Goal: Transaction & Acquisition: Purchase product/service

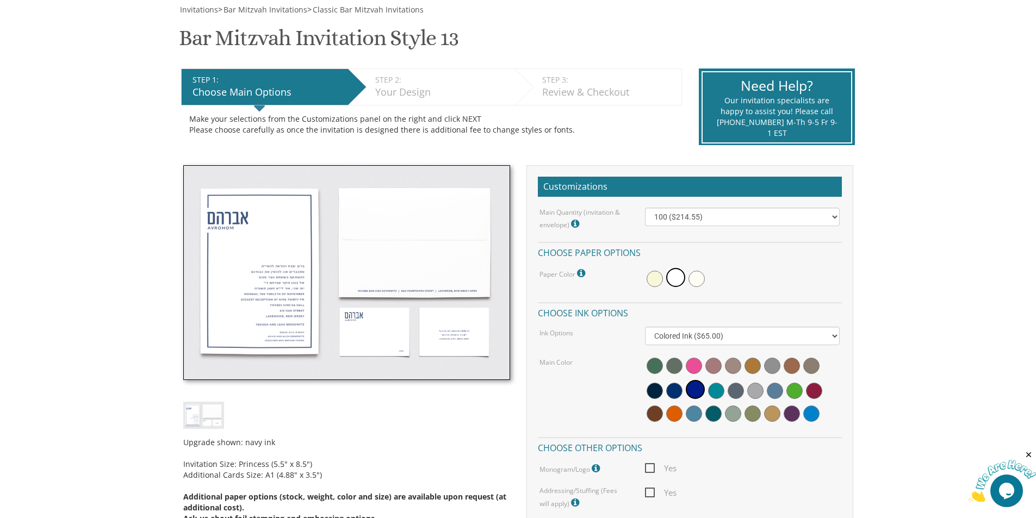
scroll to position [163, 0]
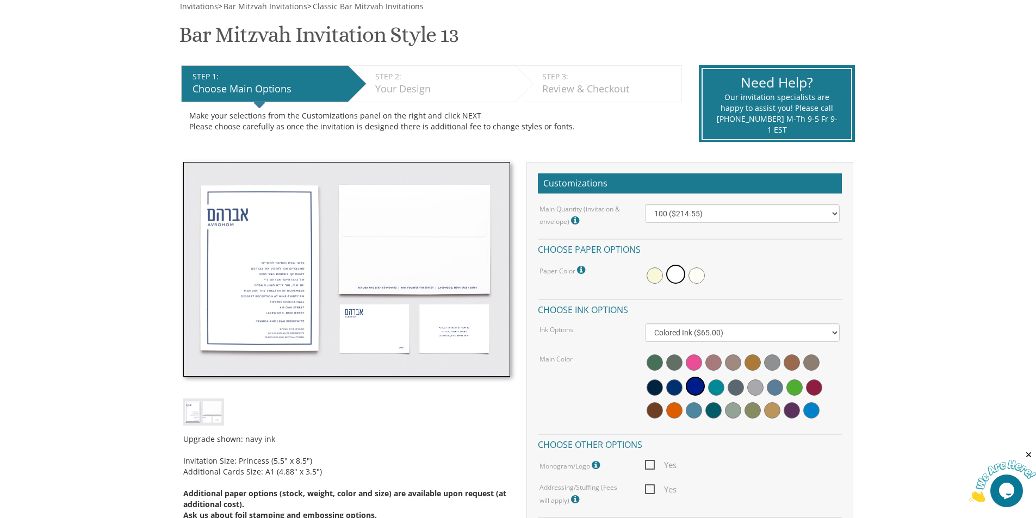
click at [253, 293] on img at bounding box center [346, 269] width 327 height 215
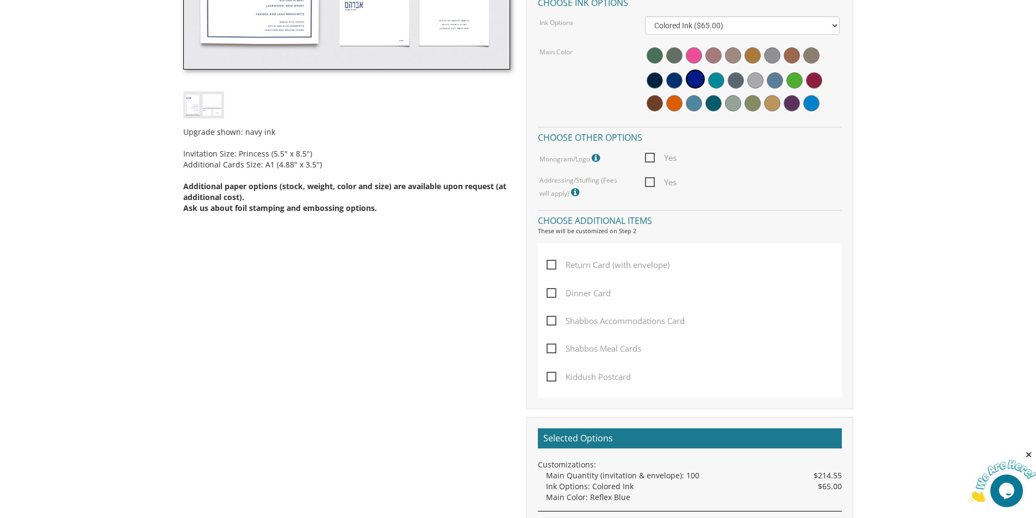
scroll to position [490, 0]
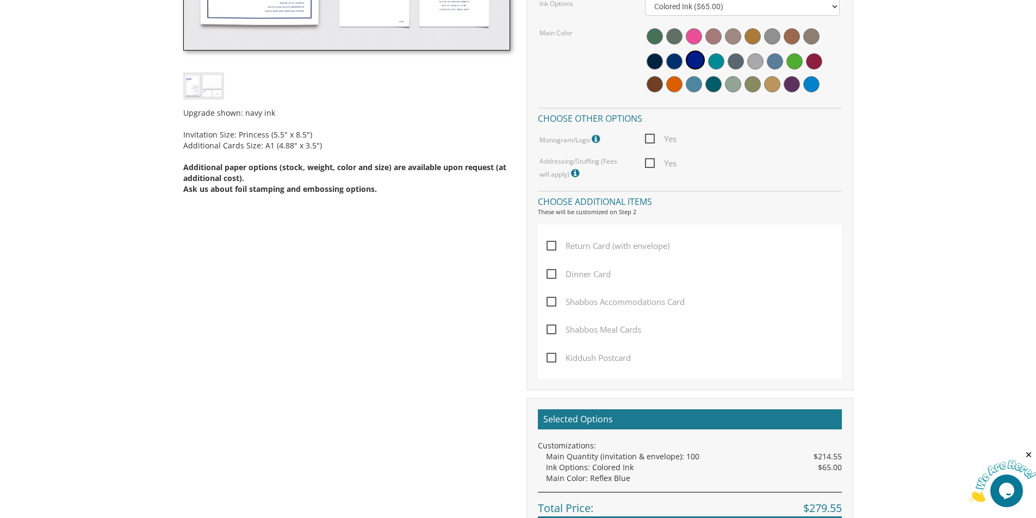
click at [569, 275] on span "Dinner Card" at bounding box center [579, 275] width 64 height 14
click at [554, 275] on input "Dinner Card" at bounding box center [550, 273] width 7 height 7
checkbox input "true"
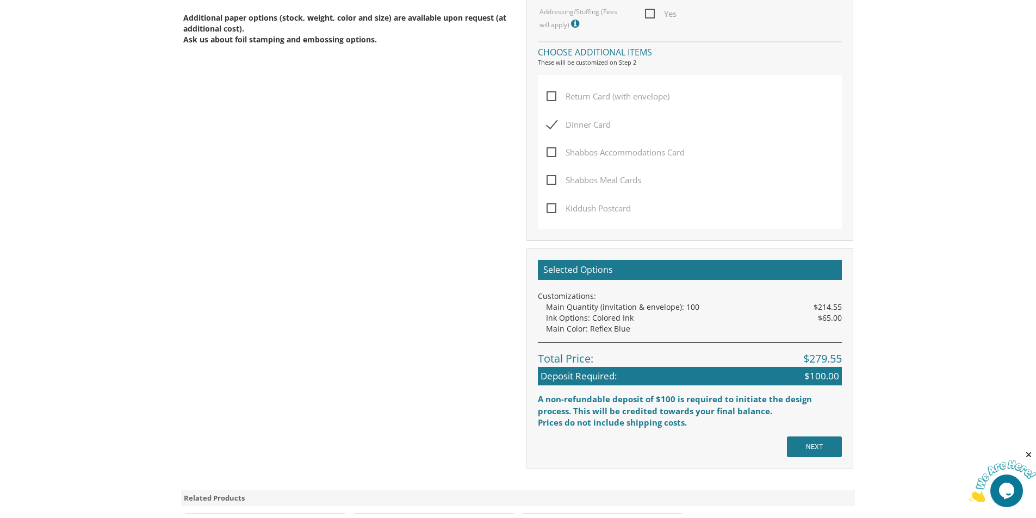
scroll to position [707, 0]
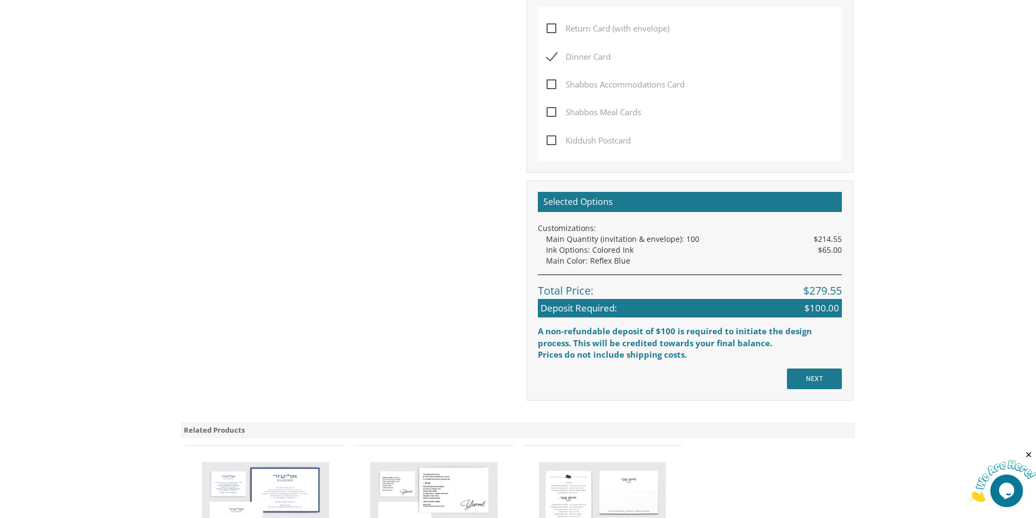
click at [564, 144] on span "Kiddush Postcard" at bounding box center [589, 141] width 84 height 14
click at [554, 143] on input "Kiddush Postcard" at bounding box center [550, 139] width 7 height 7
click at [556, 140] on span "Kiddush Postcard" at bounding box center [589, 141] width 84 height 14
click at [554, 140] on input "Kiddush Postcard" at bounding box center [550, 139] width 7 height 7
click at [556, 141] on span "Kiddush Postcard" at bounding box center [589, 141] width 84 height 14
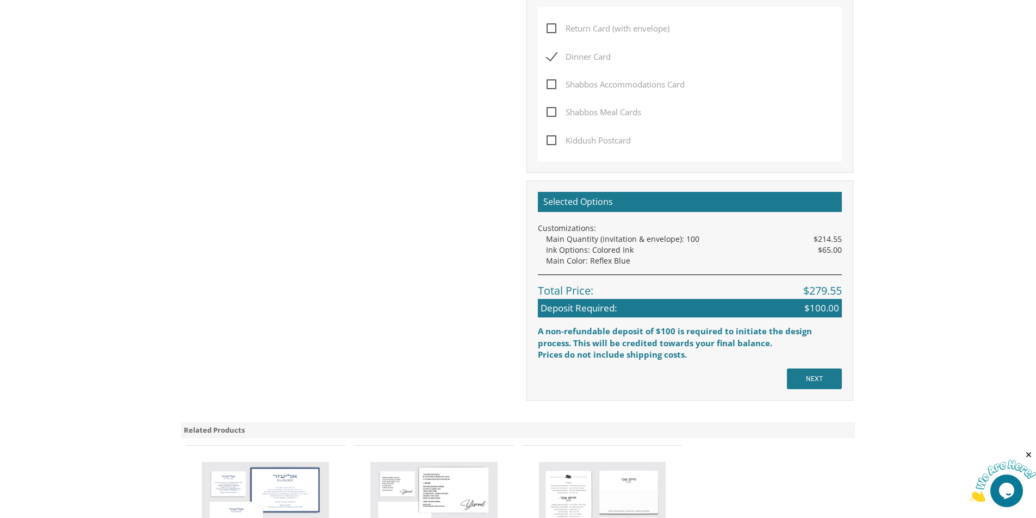
click at [554, 141] on input "Kiddush Postcard" at bounding box center [550, 139] width 7 height 7
click at [556, 143] on span "Kiddush Postcard" at bounding box center [589, 141] width 84 height 14
click at [554, 143] on input "Kiddush Postcard" at bounding box center [550, 139] width 7 height 7
checkbox input "false"
click at [823, 378] on input "NEXT" at bounding box center [814, 379] width 55 height 21
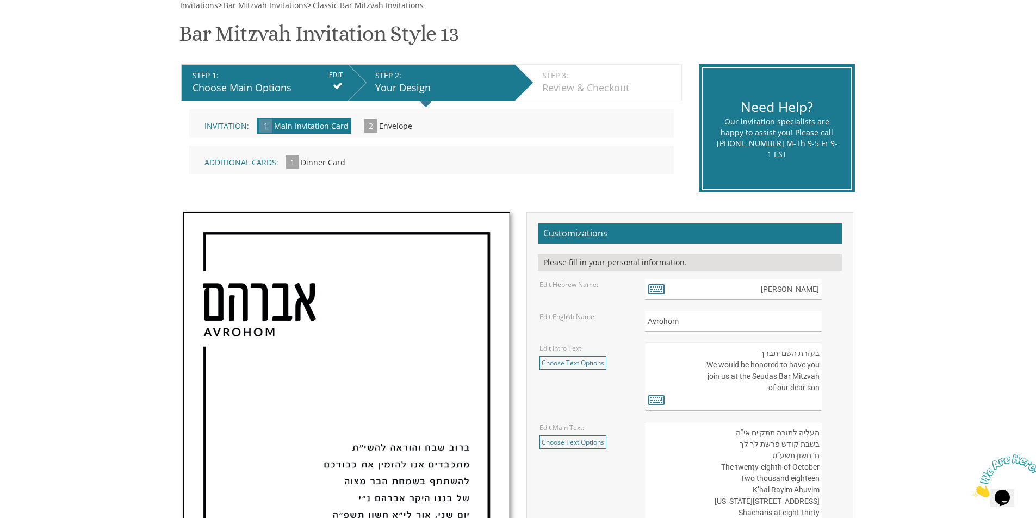
scroll to position [163, 0]
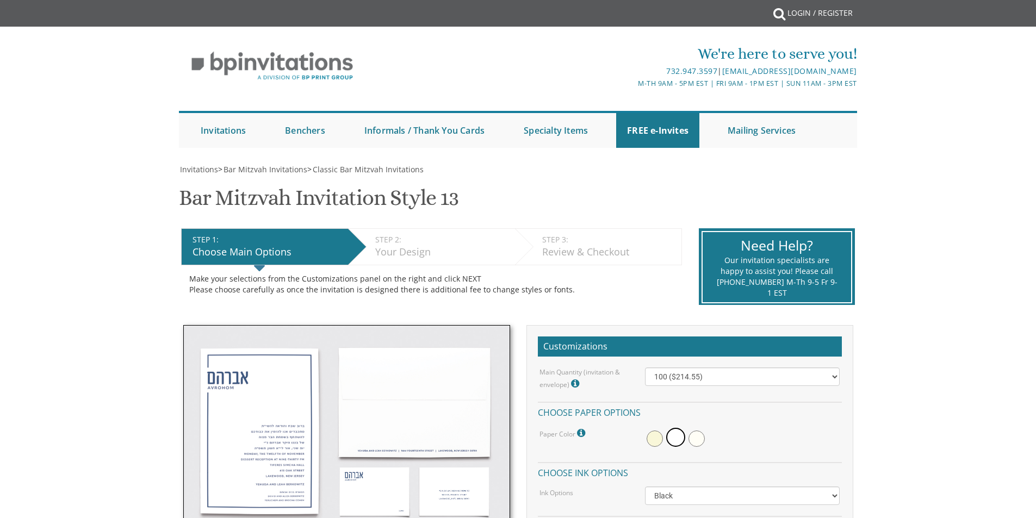
select select "Standard"
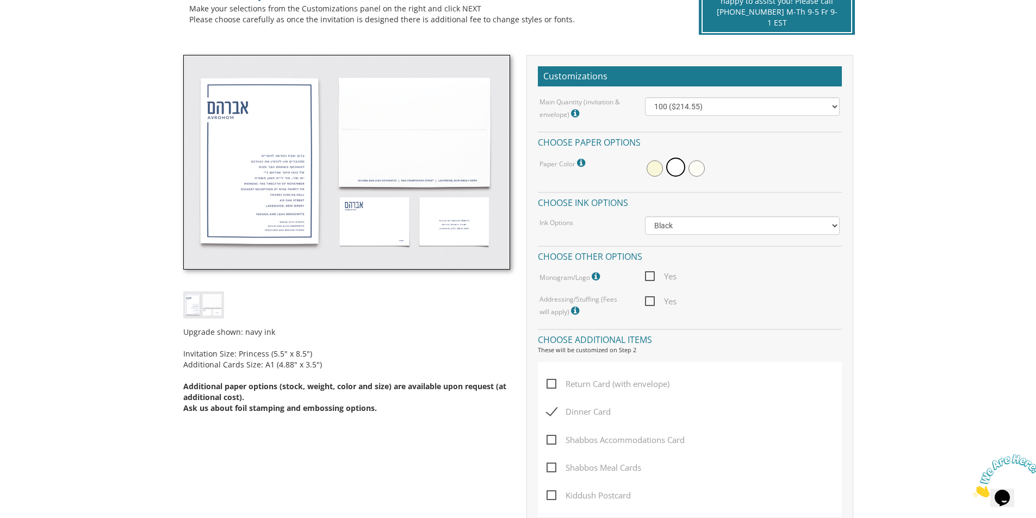
scroll to position [27, 0]
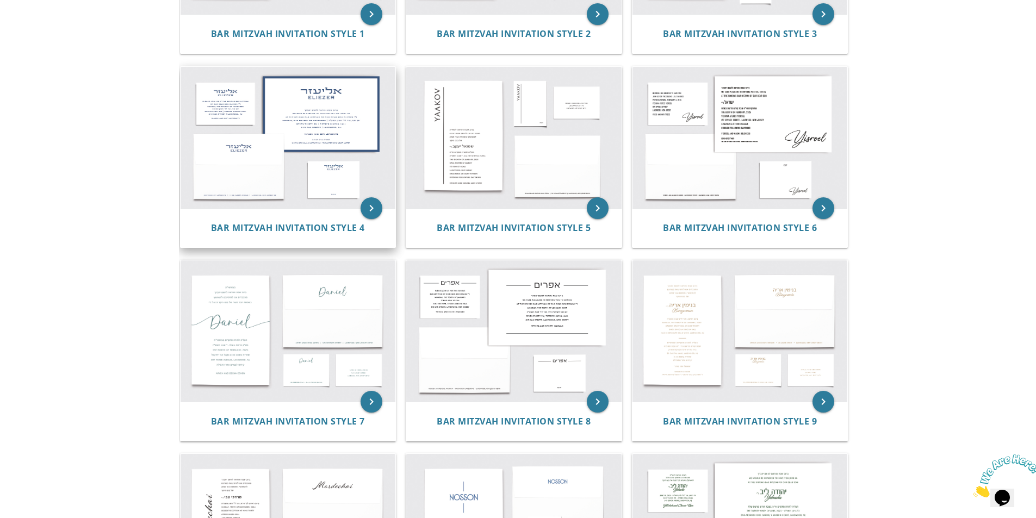
scroll to position [344, 0]
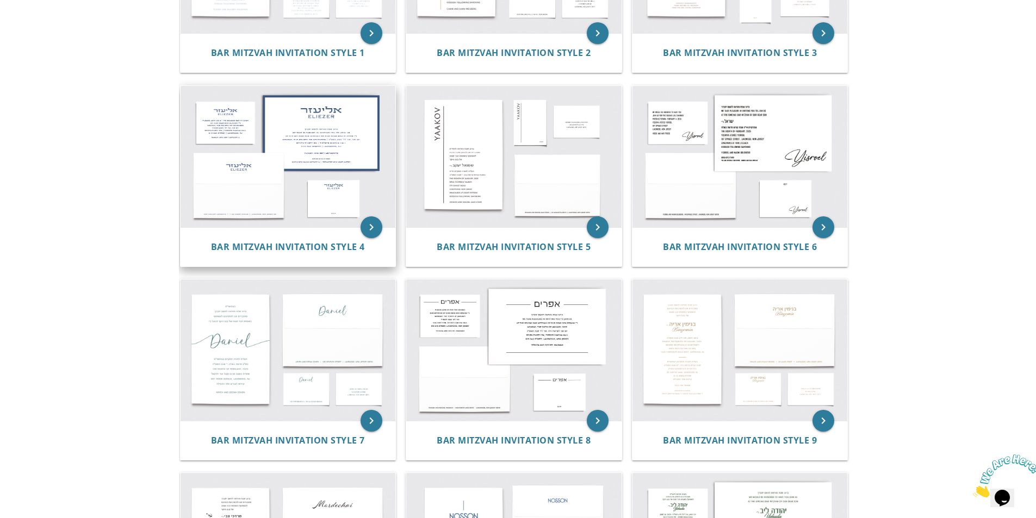
click at [309, 151] on img at bounding box center [288, 156] width 215 height 141
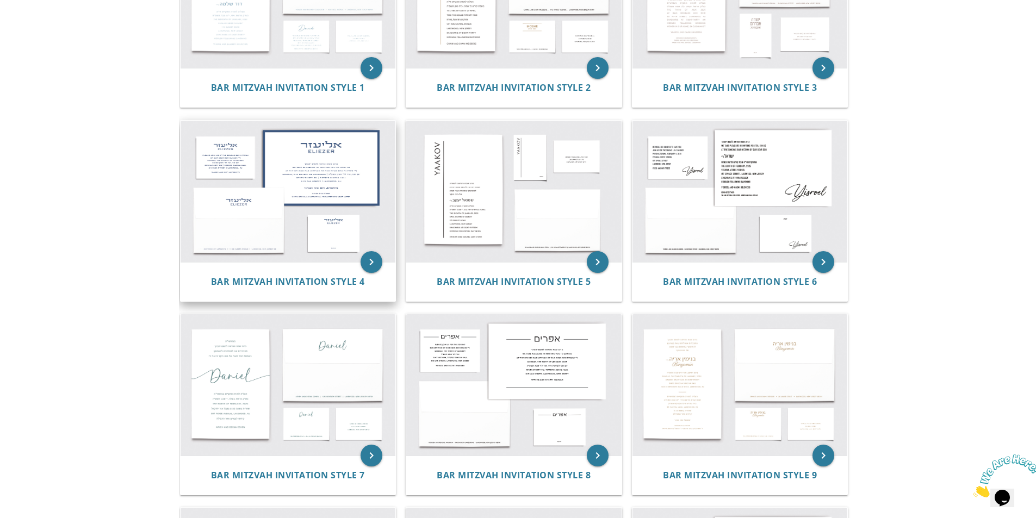
scroll to position [290, 0]
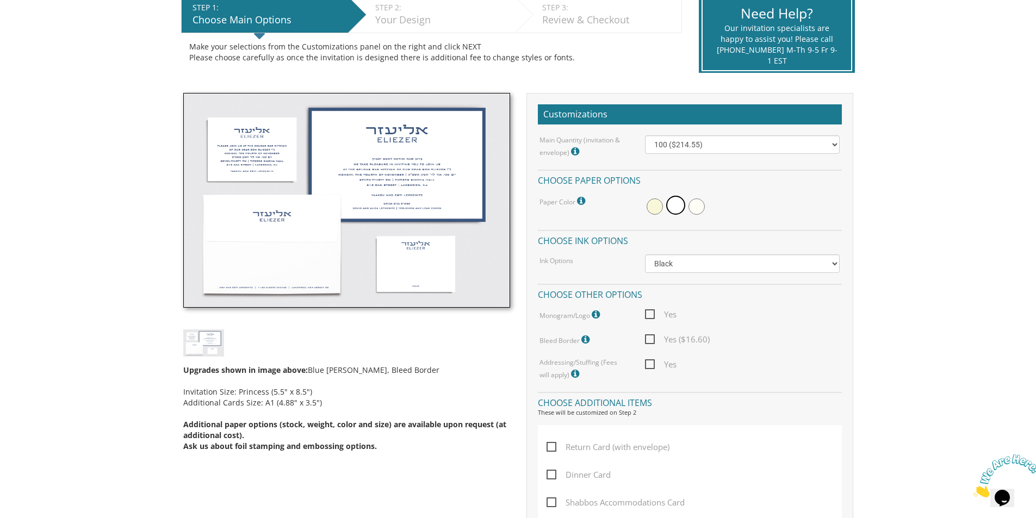
scroll to position [272, 0]
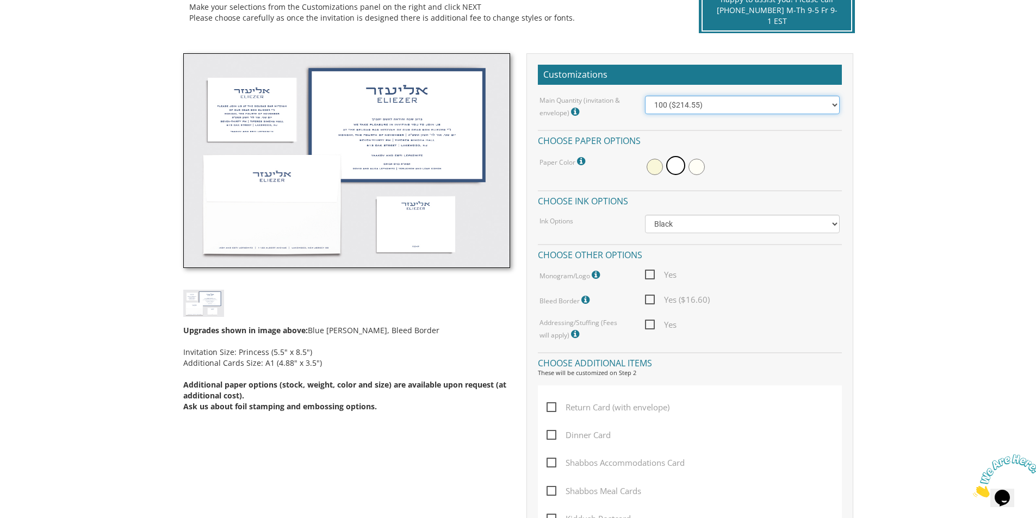
click at [734, 106] on select "100 ($214.55) 200 ($254.60) 300 ($294.25) 400 ($333.55) 500 ($373.90) 600 ($413…" at bounding box center [742, 105] width 195 height 18
select select "500"
click at [645, 96] on select "100 ($214.55) 200 ($254.60) 300 ($294.25) 400 ($333.55) 500 ($373.90) 600 ($413…" at bounding box center [742, 105] width 195 height 18
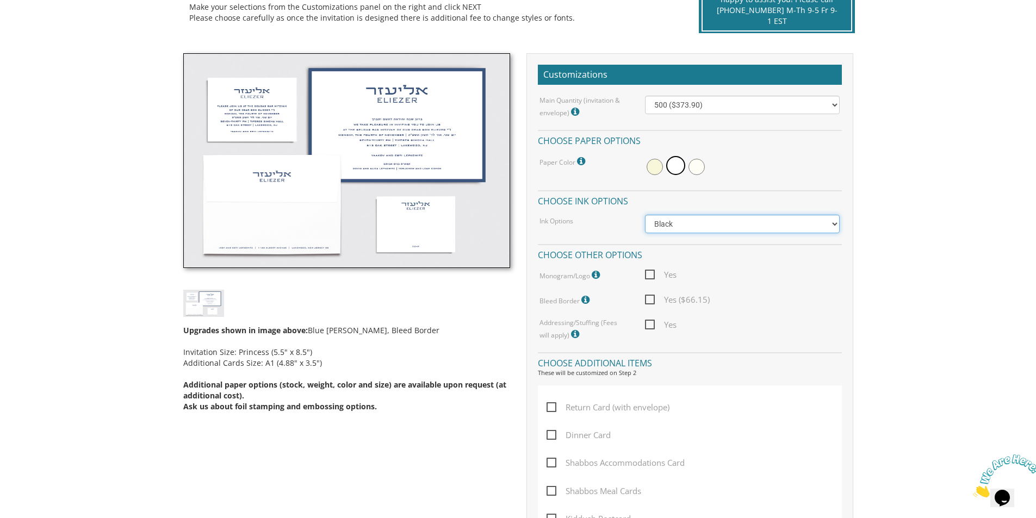
click at [685, 221] on select "Black Colored Ink ($65.00) Black + One Color ($100.00) Two Colors ($165.00)" at bounding box center [742, 224] width 195 height 18
click at [645, 215] on select "Black Colored Ink ($65.00) Black + One Color ($100.00) Two Colors ($165.00)" at bounding box center [742, 224] width 195 height 18
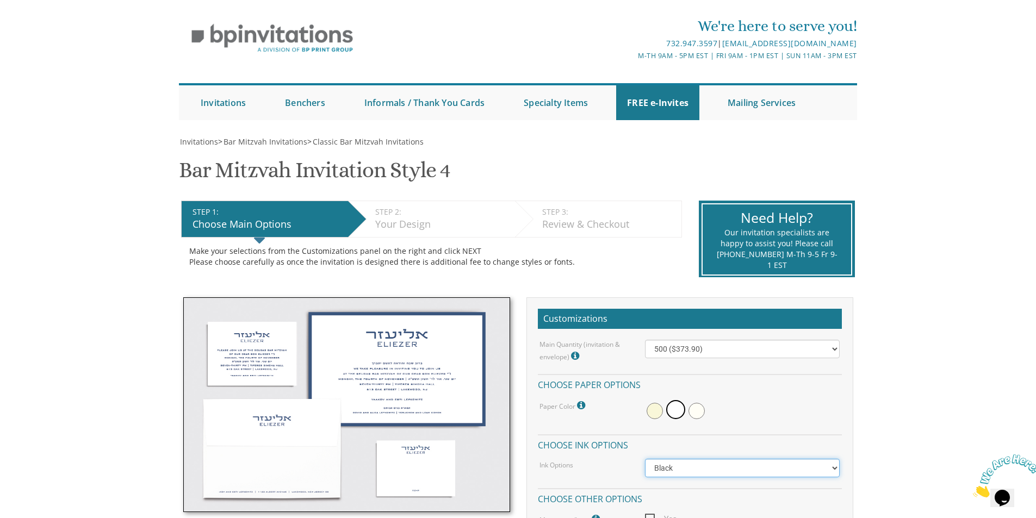
scroll to position [0, 0]
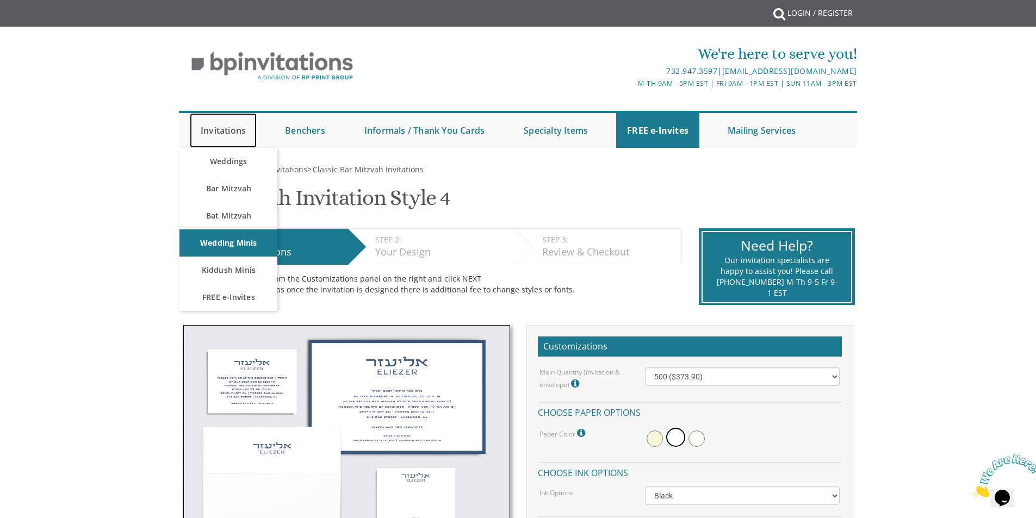
click at [245, 128] on link "Invitations" at bounding box center [223, 130] width 67 height 35
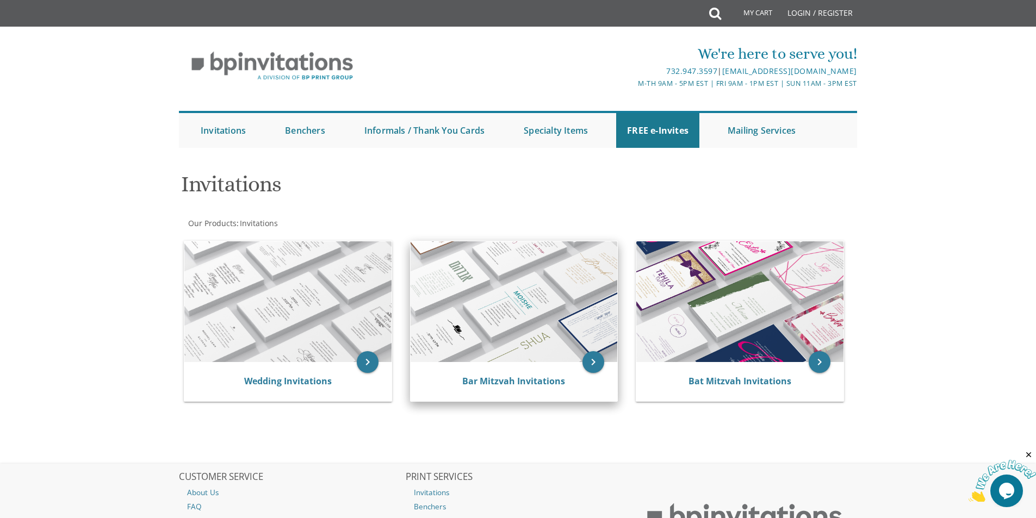
click at [505, 314] on img at bounding box center [514, 302] width 207 height 121
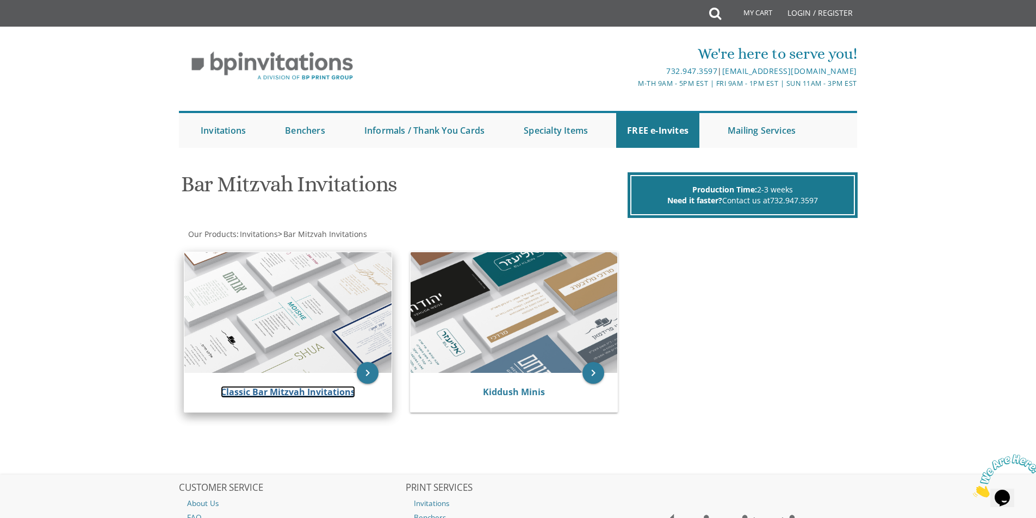
click at [296, 392] on link "Classic Bar Mitzvah Invitations" at bounding box center [288, 392] width 134 height 12
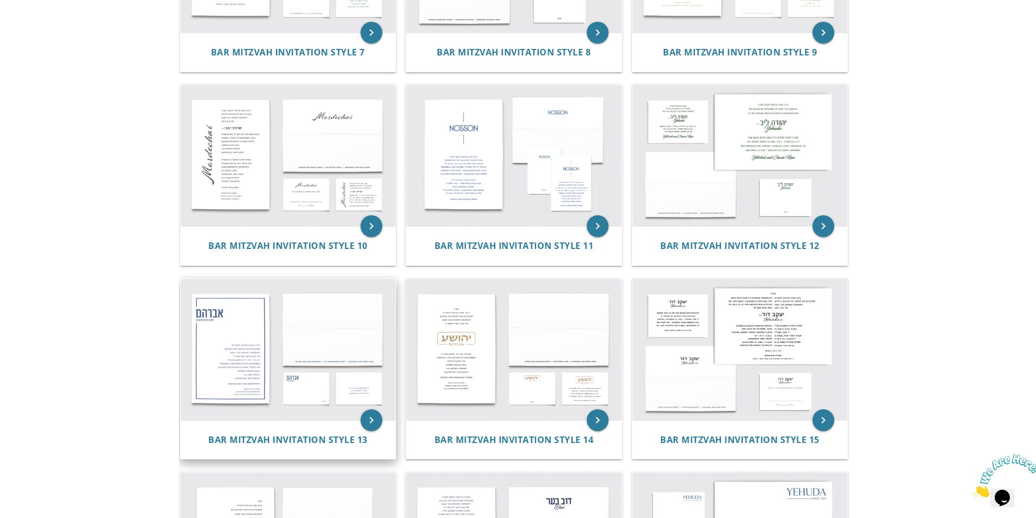
scroll to position [762, 0]
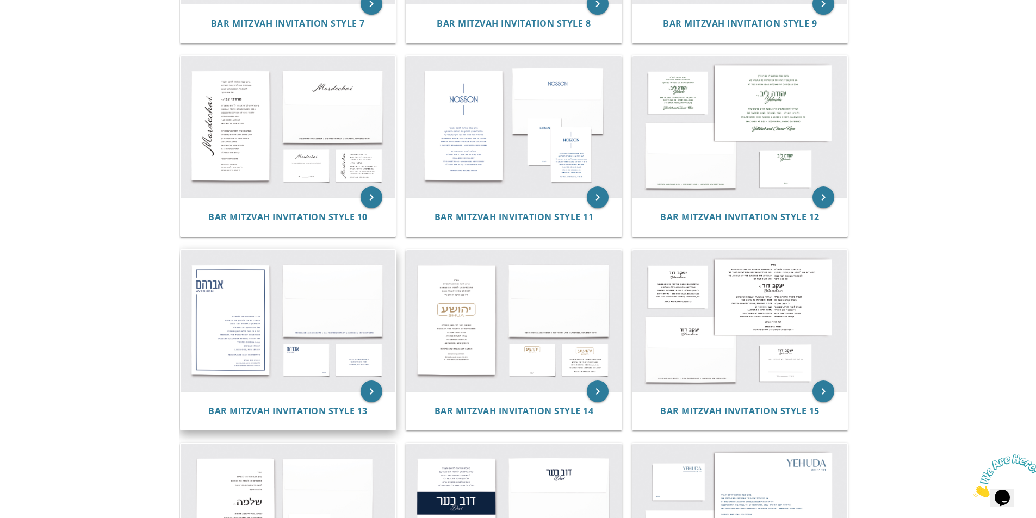
click at [241, 342] on img at bounding box center [288, 320] width 215 height 141
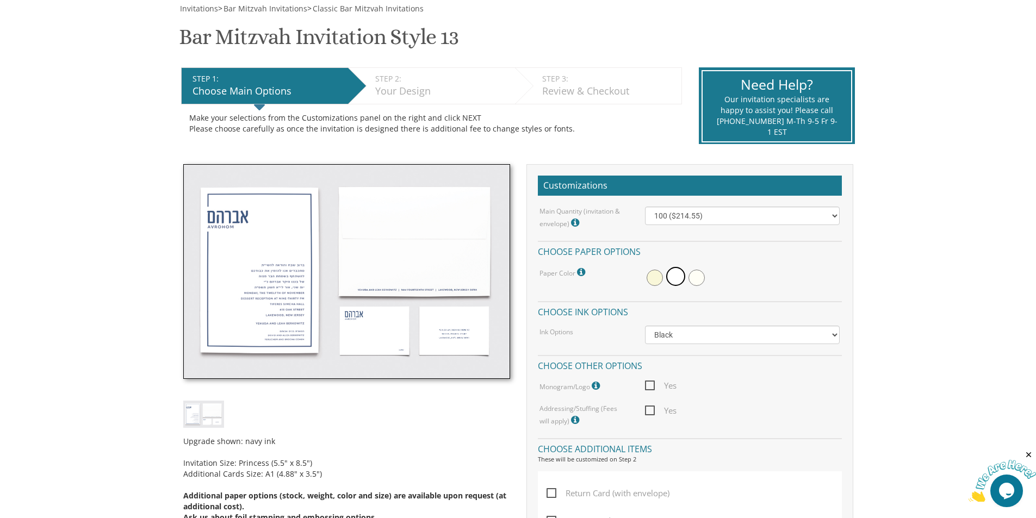
scroll to position [163, 0]
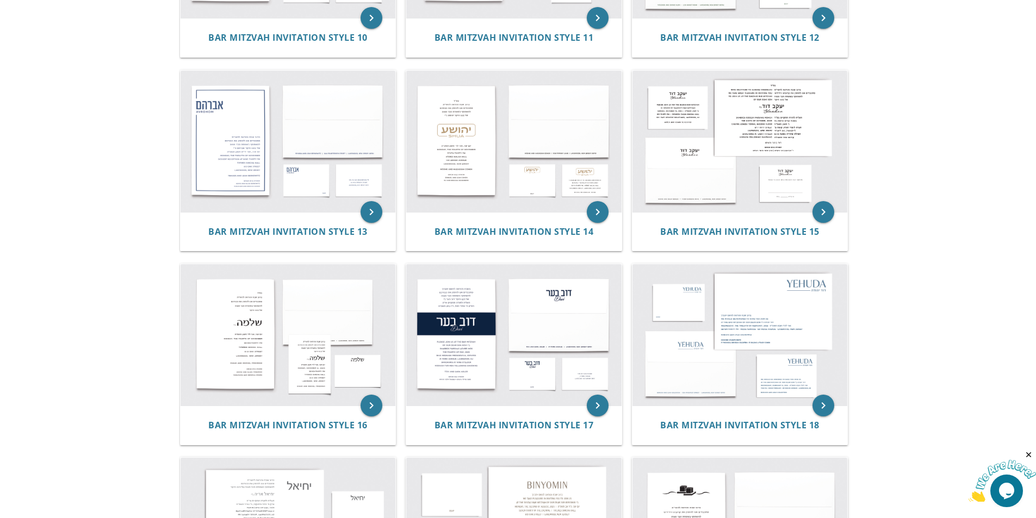
scroll to position [943, 0]
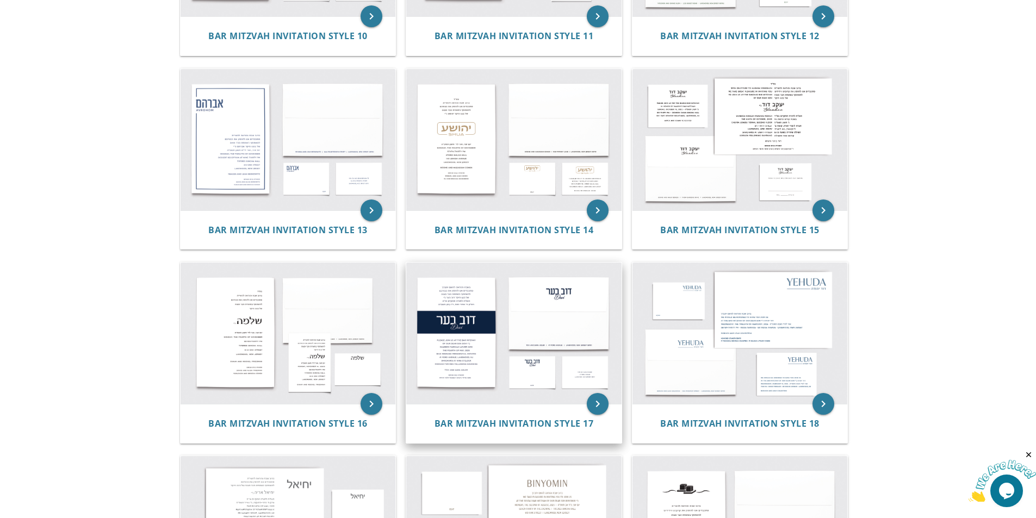
click at [461, 299] on img at bounding box center [513, 333] width 215 height 141
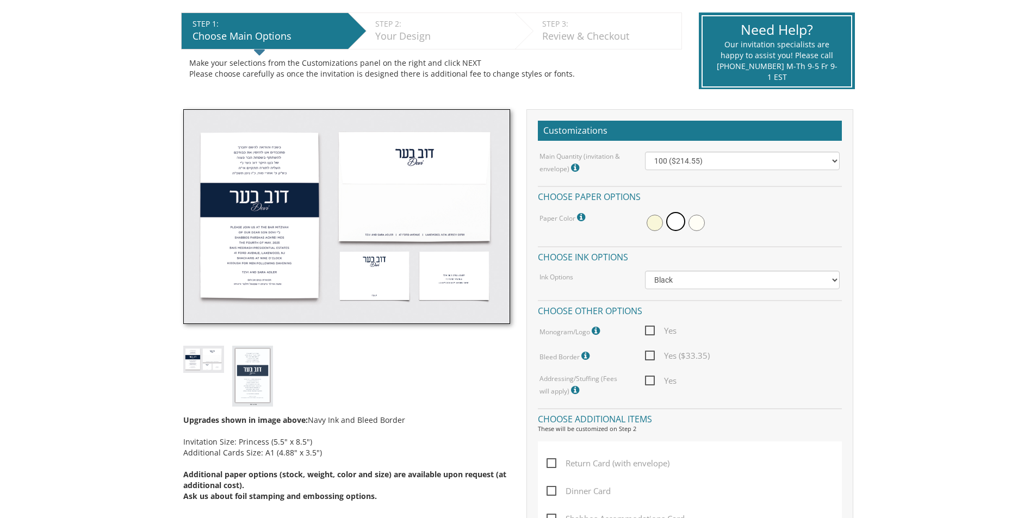
click at [271, 176] on img at bounding box center [346, 216] width 327 height 215
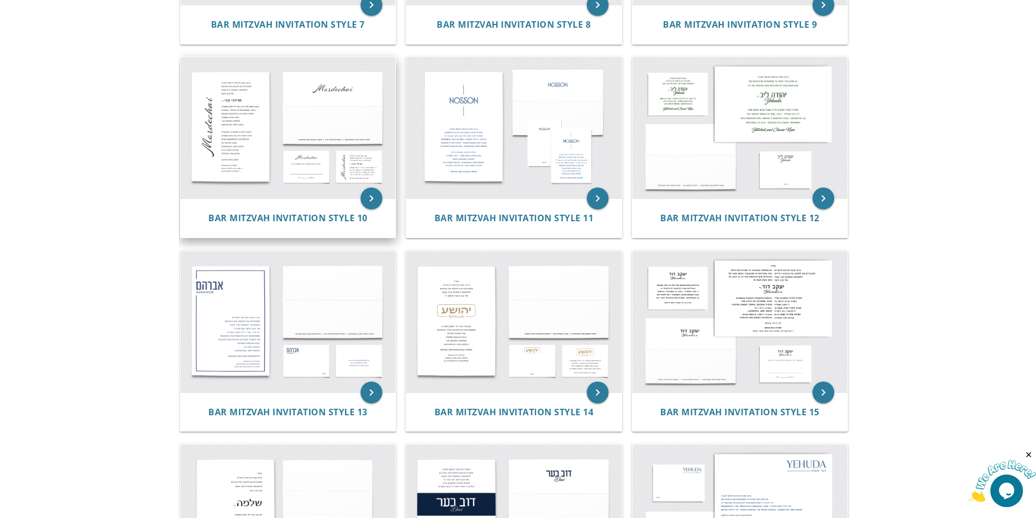
scroll to position [779, 0]
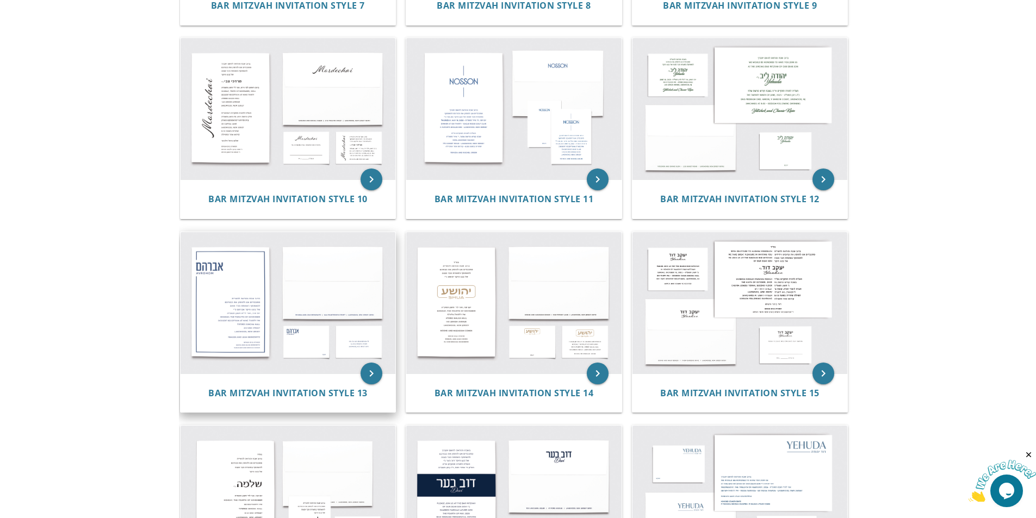
click at [236, 284] on img at bounding box center [288, 302] width 215 height 141
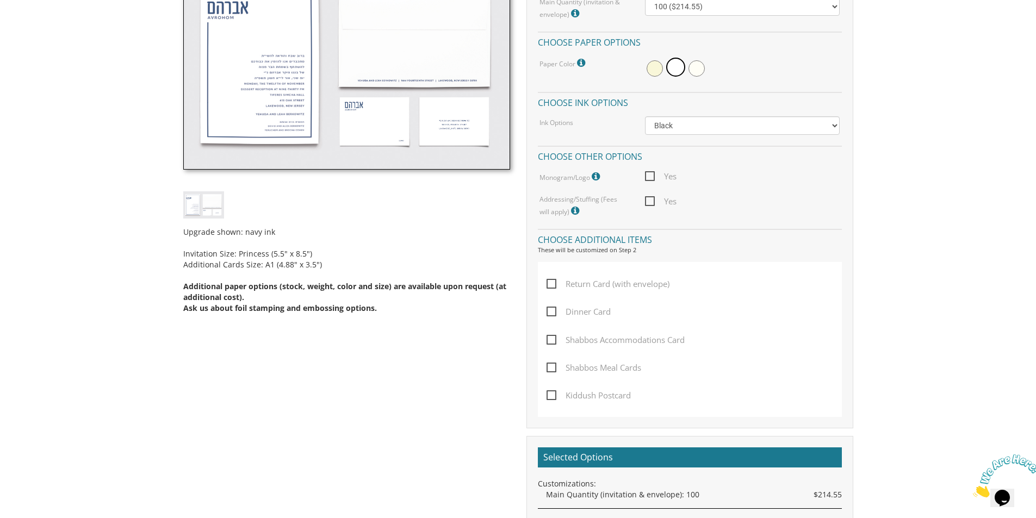
scroll to position [381, 0]
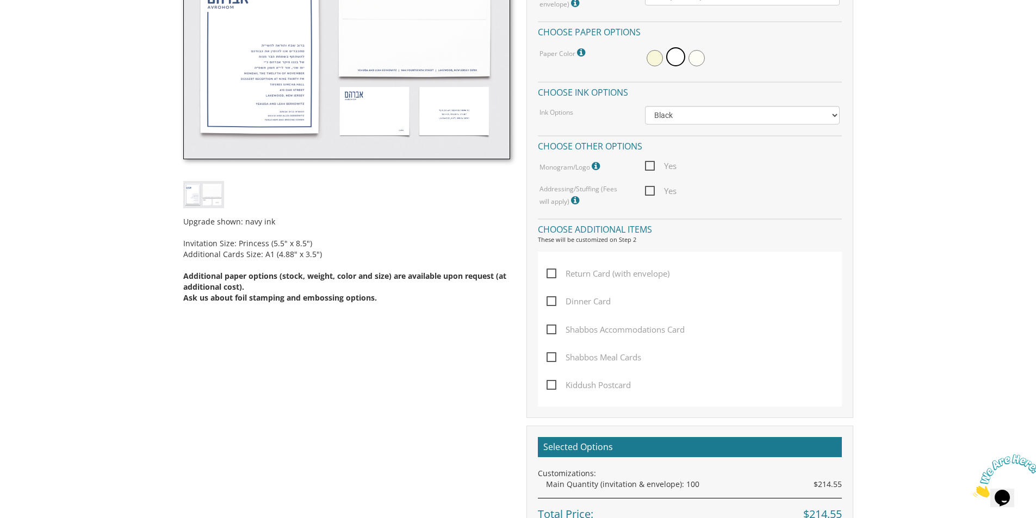
click at [552, 308] on span "Dinner Card" at bounding box center [579, 302] width 64 height 14
click at [552, 304] on input "Dinner Card" at bounding box center [550, 300] width 7 height 7
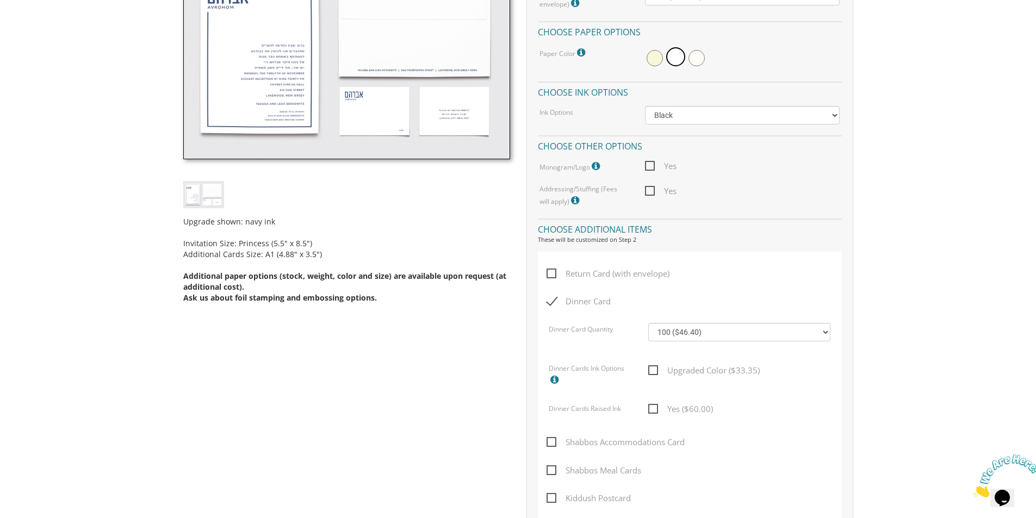
click at [553, 306] on span "Dinner Card" at bounding box center [579, 302] width 64 height 14
click at [553, 304] on input "Dinner Card" at bounding box center [550, 300] width 7 height 7
checkbox input "false"
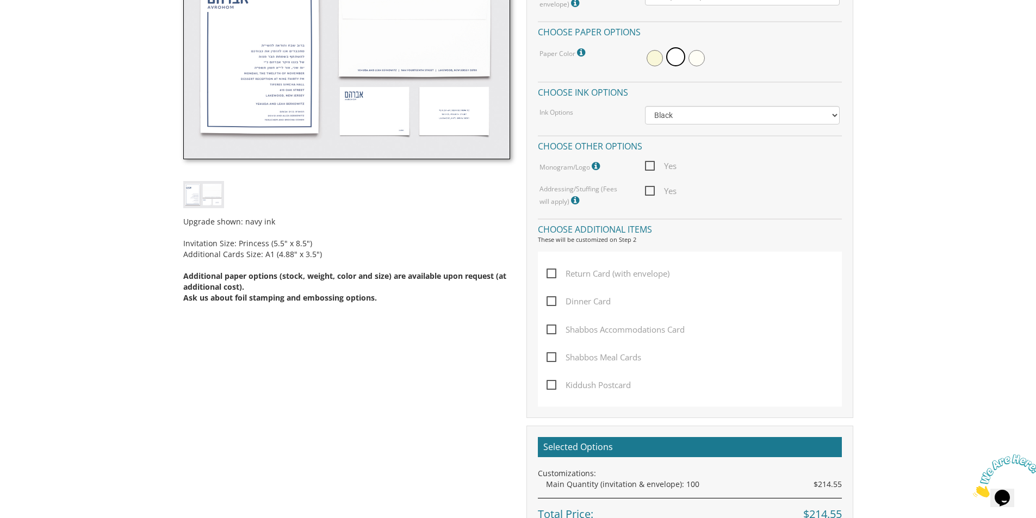
click at [555, 380] on span "Kiddush Postcard" at bounding box center [589, 386] width 84 height 14
click at [554, 381] on input "Kiddush Postcard" at bounding box center [550, 384] width 7 height 7
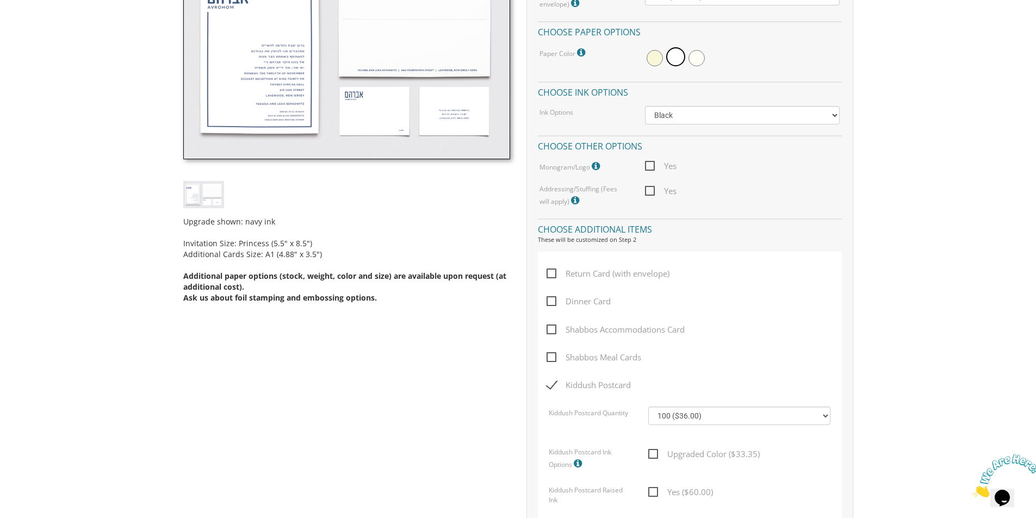
click at [555, 380] on span "Kiddush Postcard" at bounding box center [589, 386] width 84 height 14
click at [554, 381] on input "Kiddush Postcard" at bounding box center [550, 384] width 7 height 7
checkbox input "false"
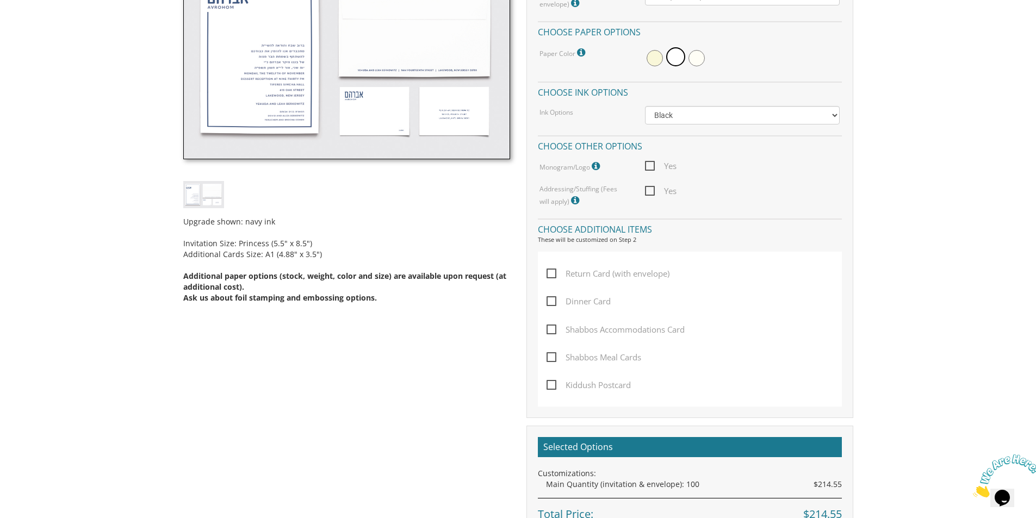
click at [561, 300] on span "Dinner Card" at bounding box center [579, 302] width 64 height 14
click at [554, 300] on input "Dinner Card" at bounding box center [550, 300] width 7 height 7
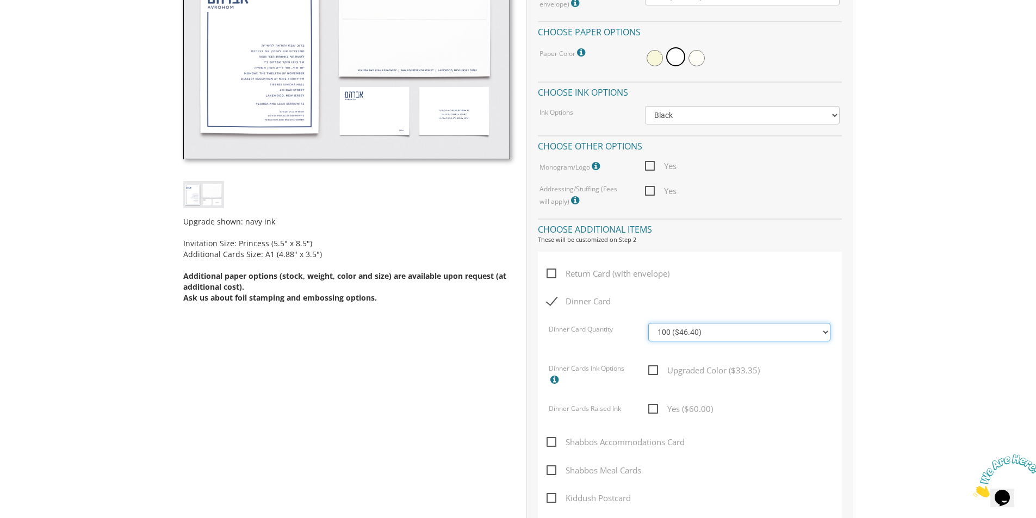
click at [827, 335] on select "100 ($46.40) 200 ($55.20) 300 ($61.85) 400 ($70.60) 500 ($77.20) 600 ($85.95) 7…" at bounding box center [739, 332] width 182 height 18
click at [553, 305] on span "Dinner Card" at bounding box center [579, 302] width 64 height 14
click at [553, 304] on input "Dinner Card" at bounding box center [550, 300] width 7 height 7
checkbox input "false"
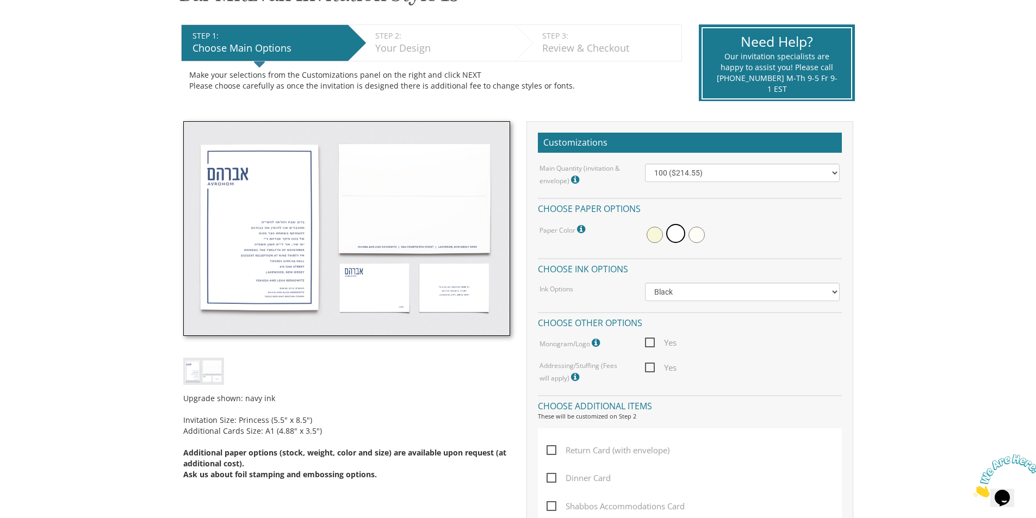
scroll to position [163, 0]
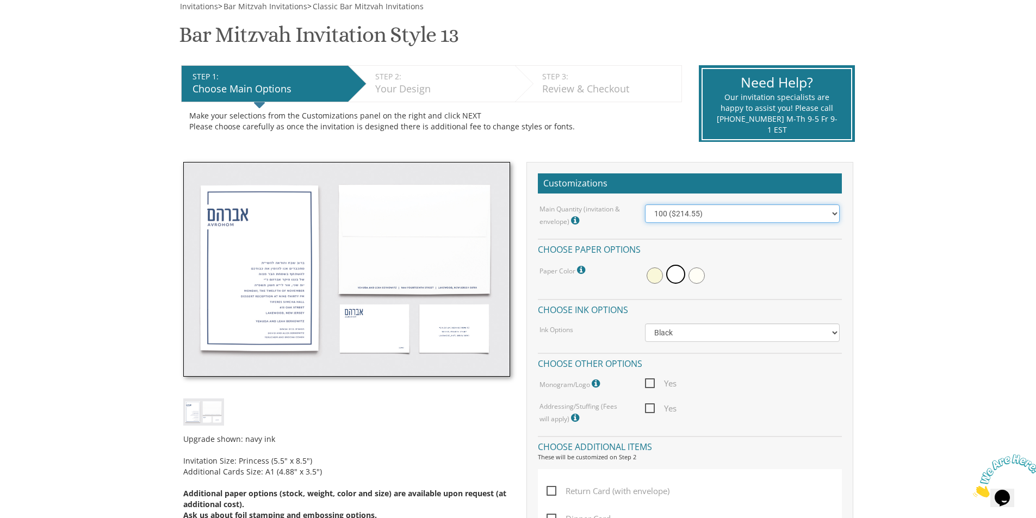
click at [757, 218] on select "100 ($214.55) 200 ($254.60) 300 ($294.25) 400 ($333.55) 500 ($373.90) 600 ($413…" at bounding box center [742, 214] width 195 height 18
select select "500"
click at [645, 205] on select "100 ($214.55) 200 ($254.60) 300 ($294.25) 400 ($333.55) 500 ($373.90) 600 ($413…" at bounding box center [742, 214] width 195 height 18
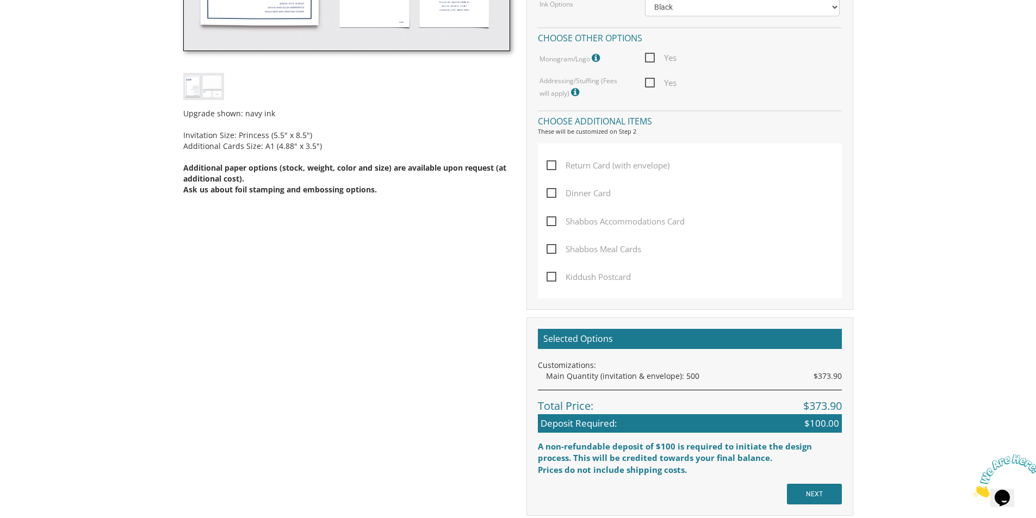
scroll to position [490, 0]
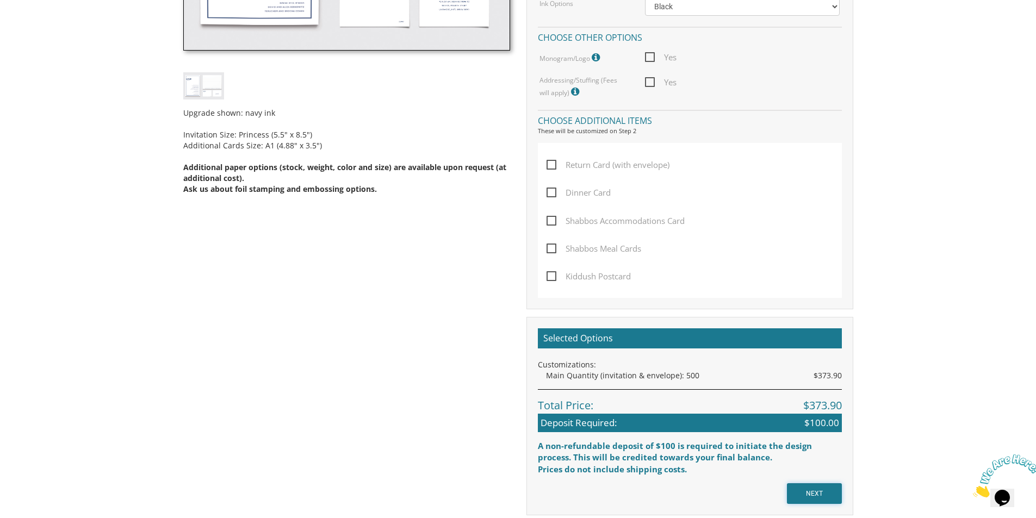
click at [808, 489] on input "NEXT" at bounding box center [814, 494] width 55 height 21
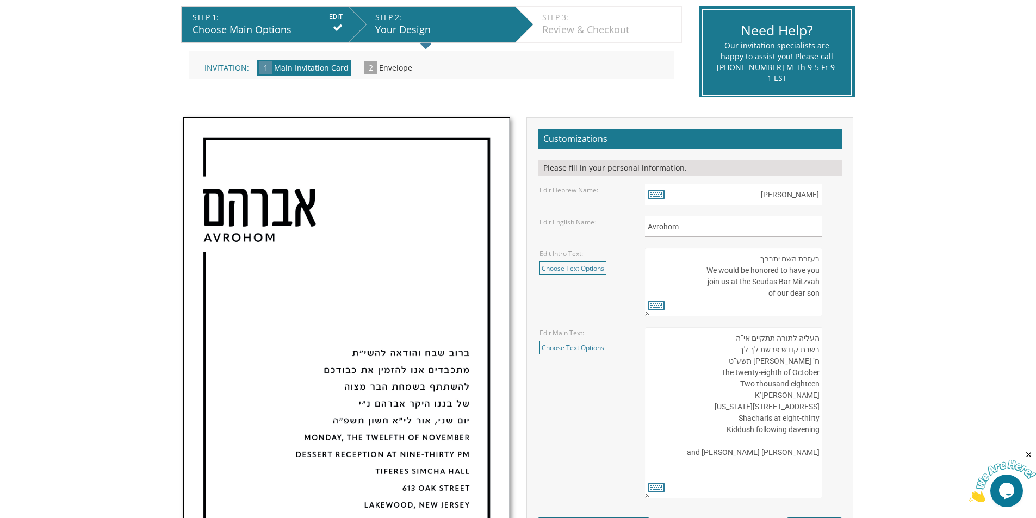
scroll to position [218, 0]
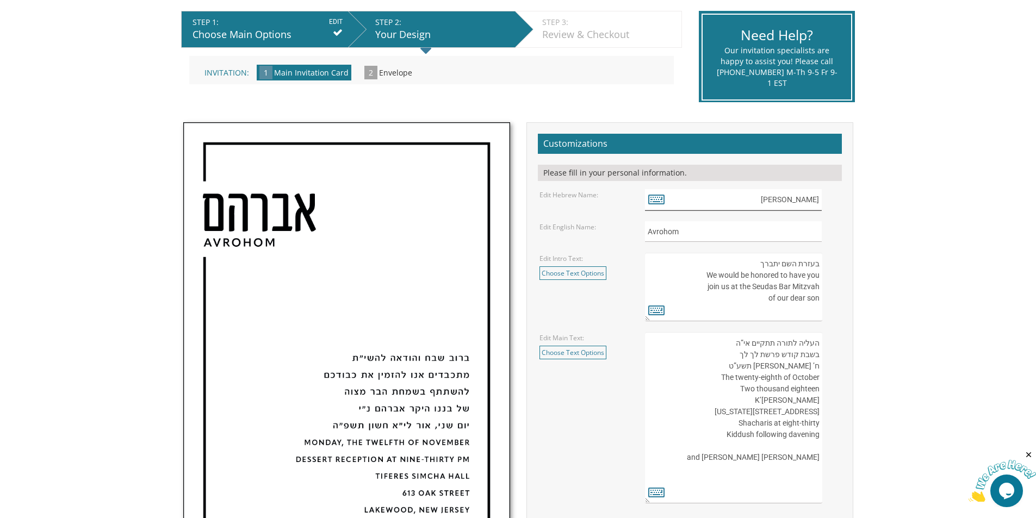
drag, startPoint x: 762, startPoint y: 201, endPoint x: 955, endPoint y: 211, distance: 193.4
click at [955, 211] on body "My Cart {{shoppingcart.totalQuantityDisplay}} Total: {{shoppingcart.subtotal}} …" at bounding box center [518, 421] width 1036 height 1278
click at [651, 202] on icon at bounding box center [656, 198] width 16 height 15
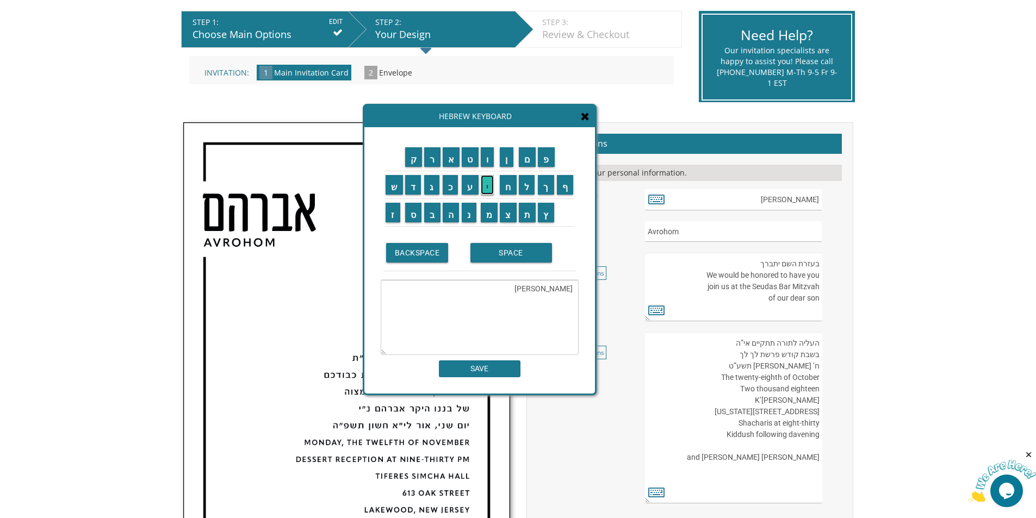
click at [484, 192] on input "י" at bounding box center [488, 185] width 14 height 20
click at [465, 190] on input "ע" at bounding box center [470, 185] width 17 height 20
click at [411, 161] on input "ק" at bounding box center [413, 157] width 17 height 20
click at [431, 220] on input "ב" at bounding box center [432, 213] width 16 height 20
click at [503, 262] on input "SPACE" at bounding box center [512, 253] width 82 height 20
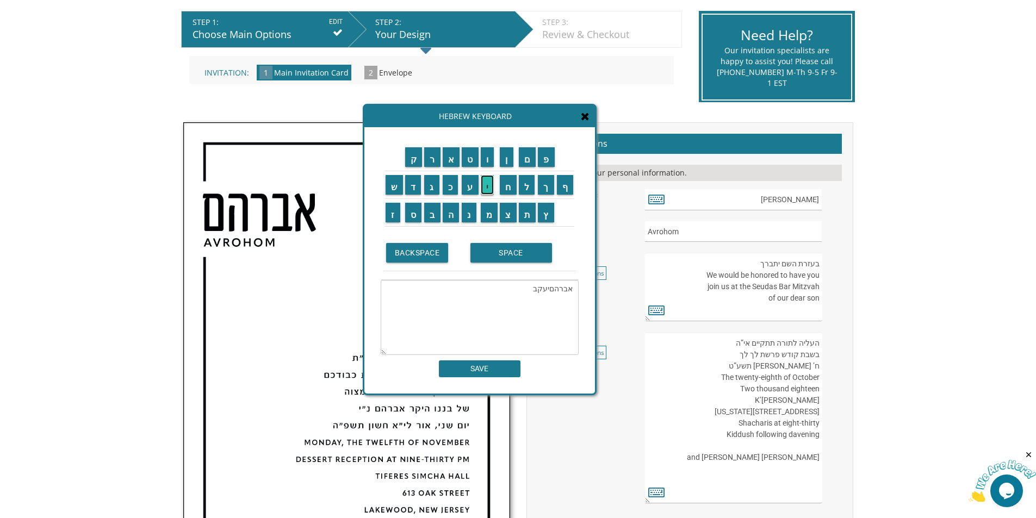
click at [485, 190] on input "י" at bounding box center [488, 185] width 14 height 20
click at [493, 163] on input "ו" at bounding box center [488, 157] width 14 height 20
click at [417, 215] on input "ס" at bounding box center [413, 213] width 17 height 20
click at [563, 194] on input "ף" at bounding box center [565, 185] width 17 height 20
drag, startPoint x: 550, startPoint y: 290, endPoint x: 635, endPoint y: 292, distance: 85.4
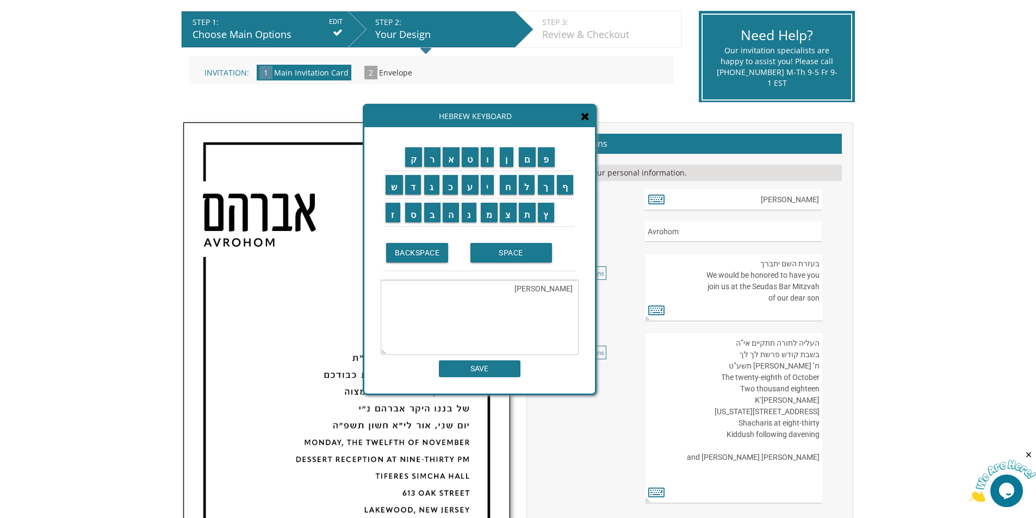
click at [635, 292] on div "Invitations > Bar Mitzvah Invitations > Classic Bar Mitzvah Invitations Bar Mit…" at bounding box center [518, 396] width 680 height 898
type textarea "יעקב יוסף"
click at [497, 373] on input "SAVE" at bounding box center [480, 369] width 82 height 17
type input "יעקב יוסף"
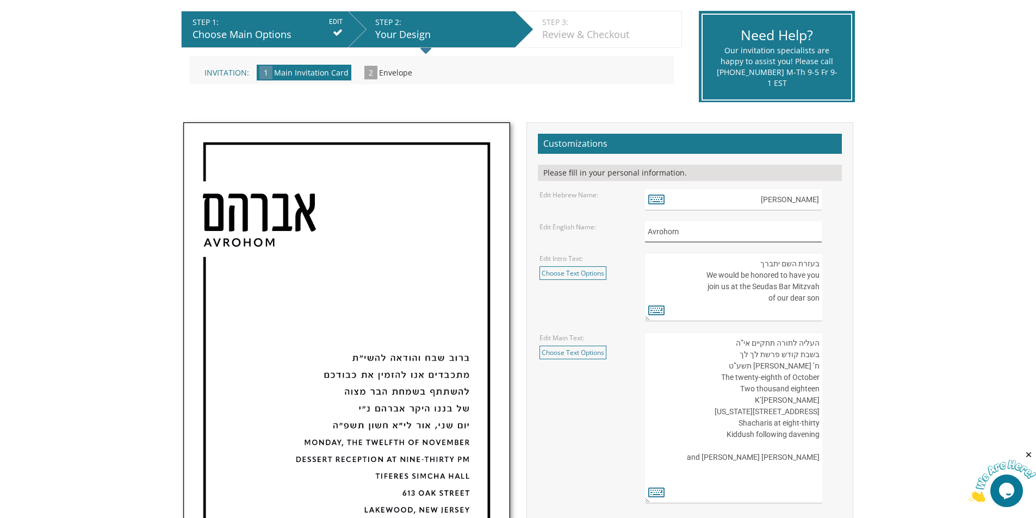
drag, startPoint x: 728, startPoint y: 232, endPoint x: 633, endPoint y: 233, distance: 94.7
click at [636, 233] on div "Edit English Name: Avrohom" at bounding box center [689, 231] width 317 height 21
type input "Yaakov Yosef"
drag, startPoint x: 709, startPoint y: 290, endPoint x: 806, endPoint y: 300, distance: 97.8
click at [806, 300] on textarea "בעזרת השם יתברך We would be honored to have you join us at the Seudas Bar Mitzv…" at bounding box center [733, 287] width 177 height 69
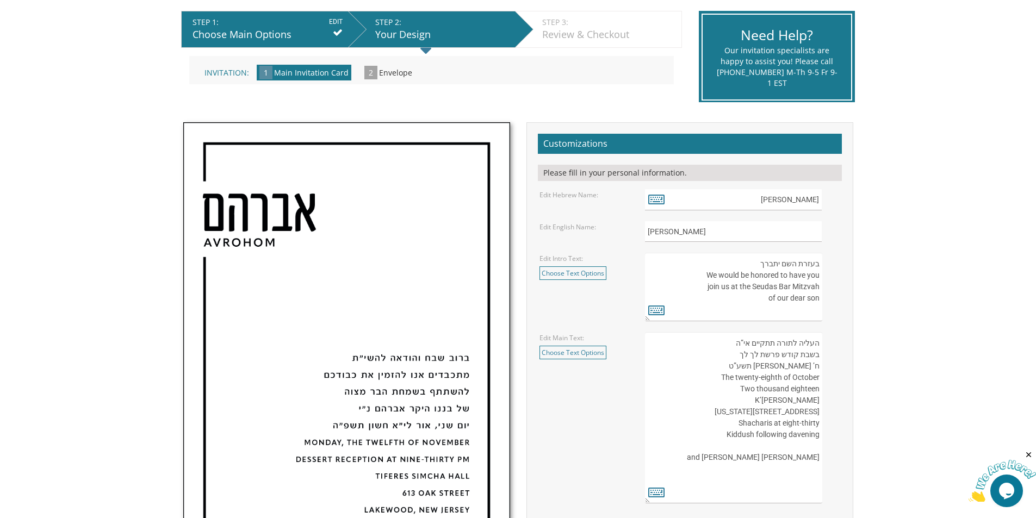
drag, startPoint x: 761, startPoint y: 269, endPoint x: 814, endPoint y: 265, distance: 53.5
click at [814, 265] on textarea "בעזרת השם יתברך We would be honored to have you join us at the Seudas Bar Mitzv…" at bounding box center [733, 287] width 177 height 69
click at [591, 276] on link "Choose Text Options" at bounding box center [573, 274] width 67 height 14
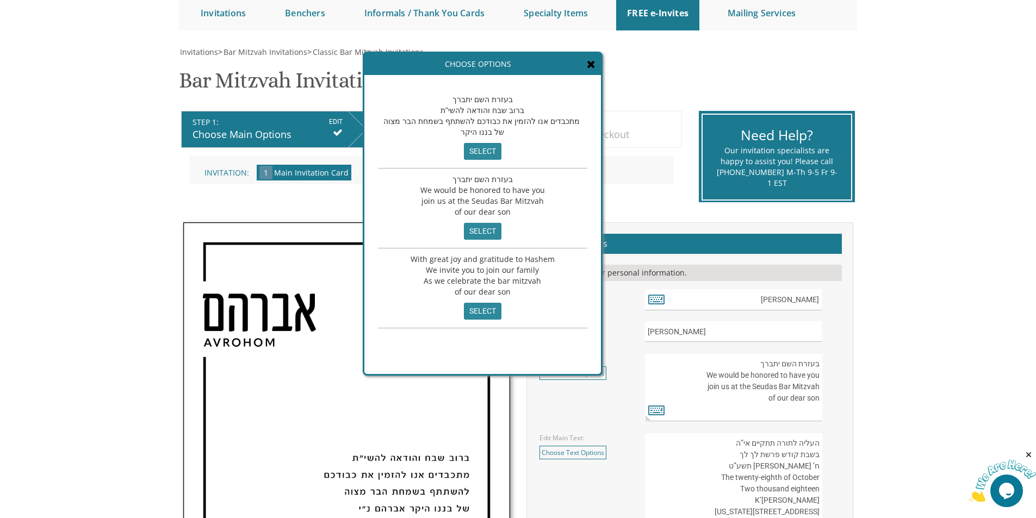
scroll to position [109, 0]
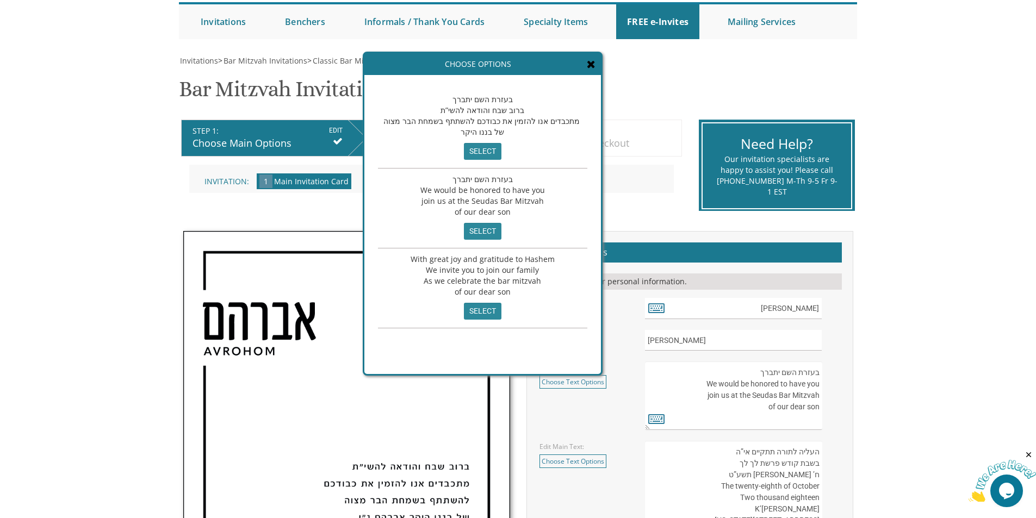
click at [490, 59] on div "Choose Options" at bounding box center [482, 64] width 237 height 22
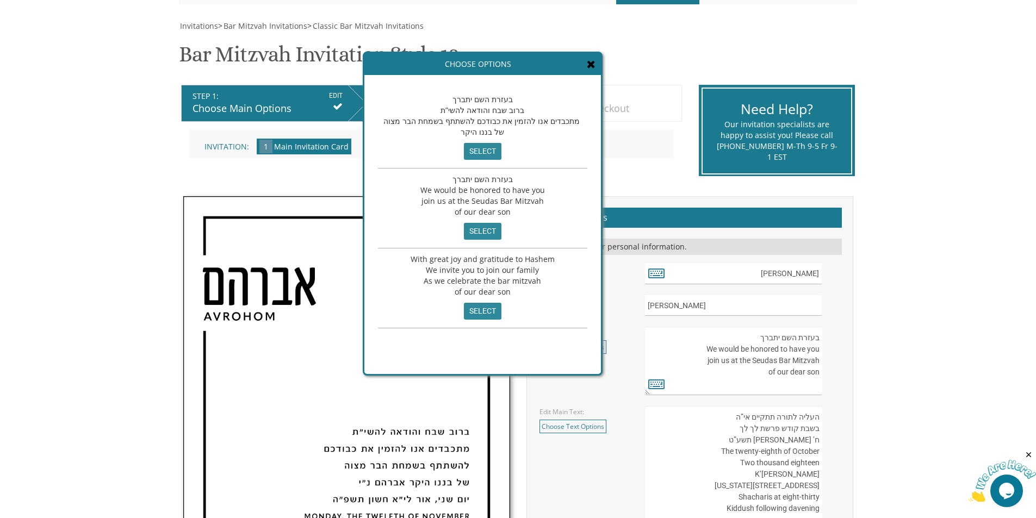
scroll to position [163, 0]
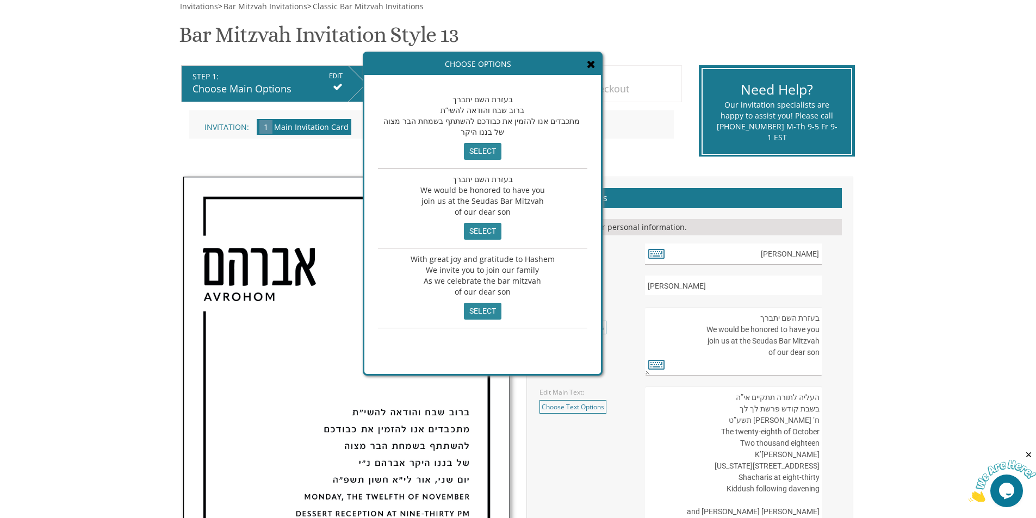
click at [761, 317] on textarea "בעזרת השם יתברך We would be honored to have you join us at the Seudas Bar Mitzv…" at bounding box center [733, 341] width 177 height 69
click at [480, 150] on input "select" at bounding box center [483, 151] width 38 height 17
type textarea "בעזרת השם יתברך ברוב שבח והודאה להשי”ת מתכבדים אנו להזמין את כבודכם להשתתף בשמח…"
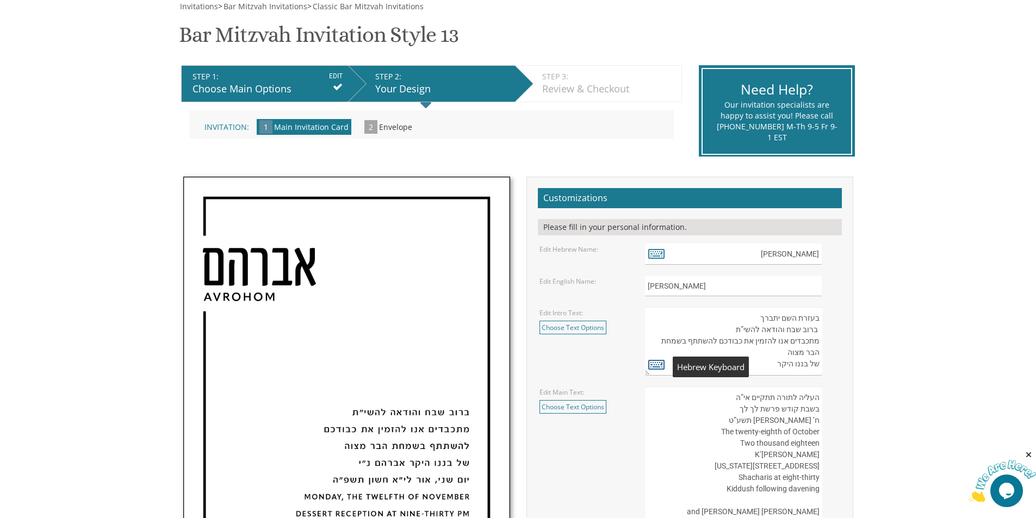
click at [655, 364] on icon at bounding box center [656, 364] width 16 height 15
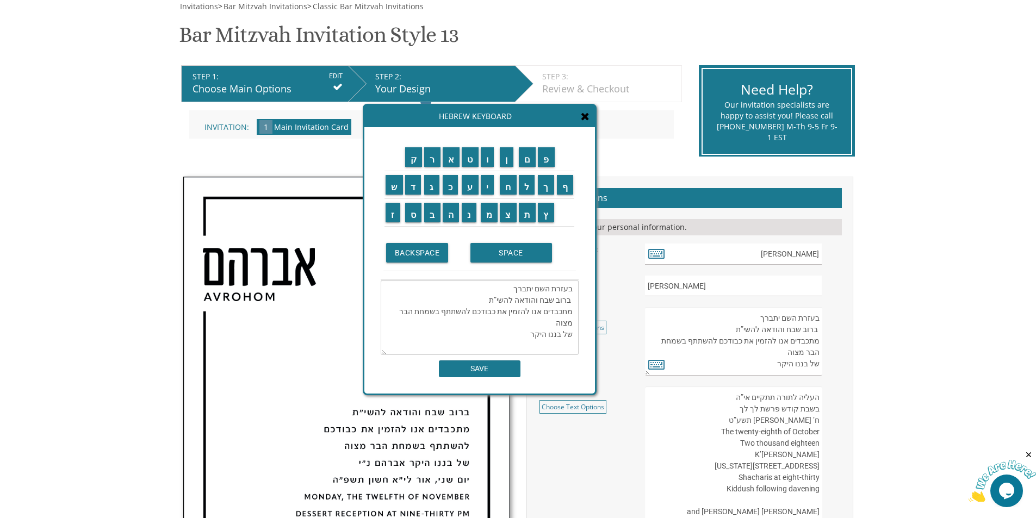
scroll to position [0, 0]
drag, startPoint x: 759, startPoint y: 314, endPoint x: 824, endPoint y: 318, distance: 64.3
click at [824, 318] on div "בעזרת השם יתברך We would be honored to have you join us at the Seudas Bar Mitzv…" at bounding box center [742, 341] width 195 height 69
click at [435, 215] on input "ב" at bounding box center [432, 213] width 16 height 20
click at [437, 164] on input "ר" at bounding box center [432, 157] width 16 height 20
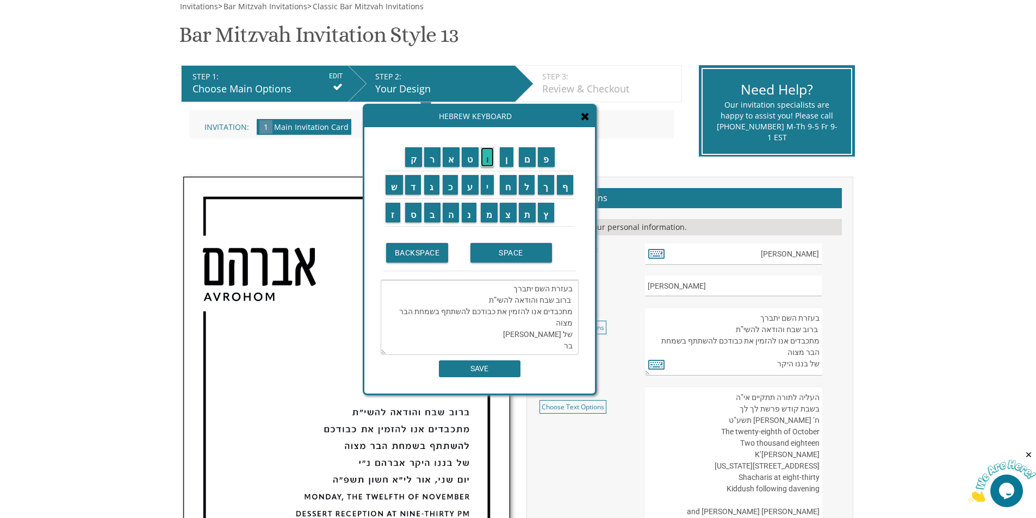
click at [487, 165] on input "ו" at bounding box center [488, 157] width 14 height 20
click at [435, 216] on input "ב" at bounding box center [432, 213] width 16 height 20
click at [510, 259] on input "SPACE" at bounding box center [512, 253] width 82 height 20
click at [393, 183] on input "ש" at bounding box center [394, 185] width 17 height 20
click at [432, 214] on input "ב" at bounding box center [432, 213] width 16 height 20
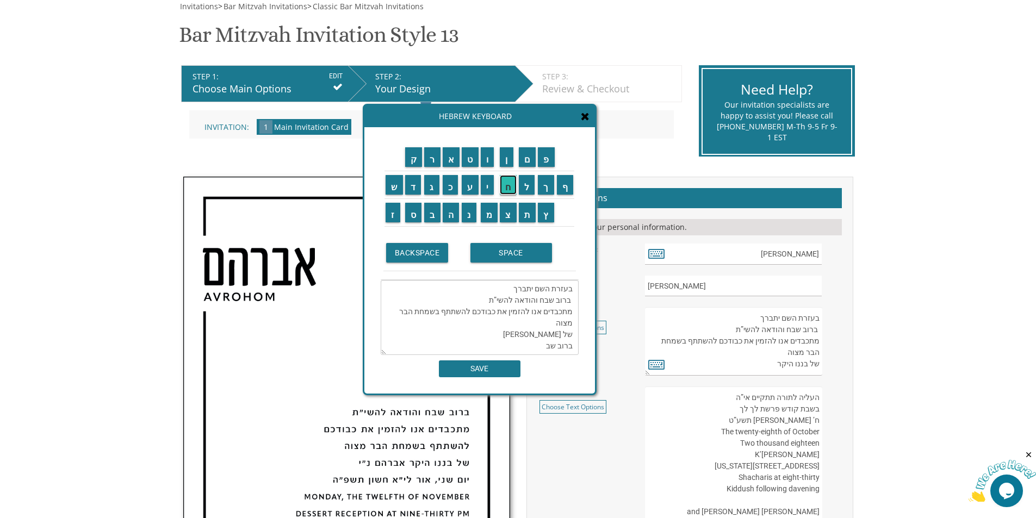
click at [513, 192] on input "ח" at bounding box center [508, 185] width 17 height 20
click at [492, 162] on input "ו" at bounding box center [488, 157] width 14 height 20
click at [447, 214] on input "ה" at bounding box center [451, 213] width 17 height 20
click at [491, 165] on input "ו" at bounding box center [488, 157] width 14 height 20
click at [417, 188] on input "ד" at bounding box center [413, 185] width 16 height 20
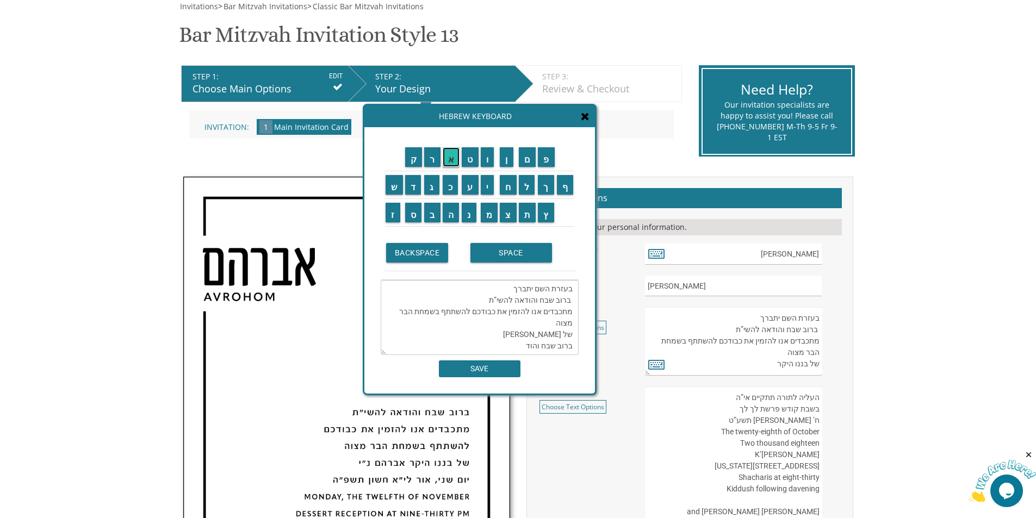
click at [450, 166] on input "א" at bounding box center [451, 157] width 17 height 20
click at [450, 213] on input "ה" at bounding box center [451, 213] width 17 height 20
click at [528, 188] on input "ל" at bounding box center [527, 185] width 16 height 20
click at [448, 211] on input "ה" at bounding box center [451, 213] width 17 height 20
click at [397, 190] on input "ש" at bounding box center [394, 185] width 17 height 20
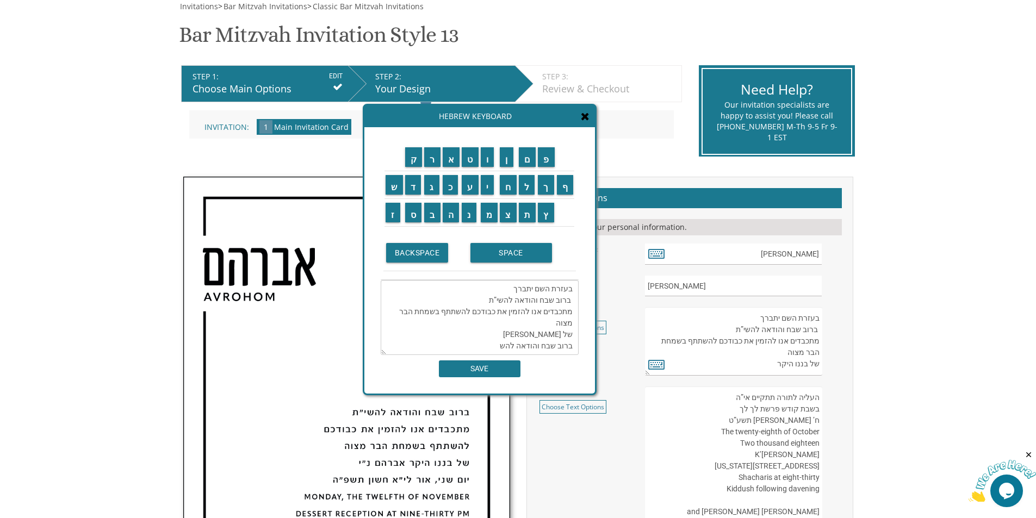
click at [492, 197] on td "י" at bounding box center [490, 185] width 20 height 28
click at [497, 349] on textarea "בעזרת השם יתברך ברוב שבח והודאה להשי”ת מתכבדים אנו להזמין את כבודכם להשתתף בשמח…" at bounding box center [480, 317] width 198 height 75
click at [494, 193] on input "י" at bounding box center [488, 185] width 14 height 20
click at [528, 218] on input "ת" at bounding box center [527, 213] width 17 height 20
drag, startPoint x: 572, startPoint y: 290, endPoint x: 496, endPoint y: 288, distance: 76.2
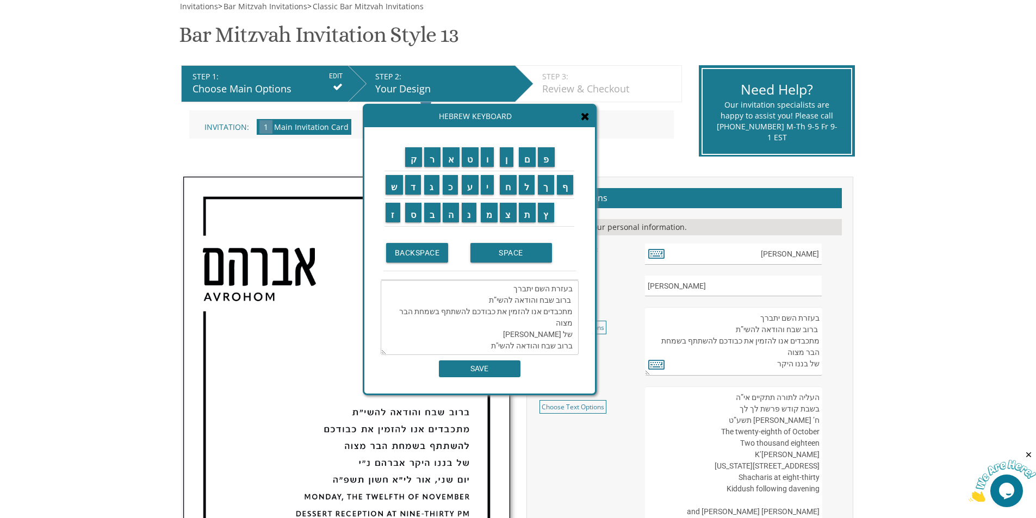
click at [499, 288] on textarea "בעזרת השם יתברך ברוב שבח והודאה להשי”ת מתכבדים אנו להזמין את כבודכם להשתתף בשמח…" at bounding box center [480, 317] width 198 height 75
click at [571, 302] on textarea "ברוב שבח והודאה להשי”ת מתכבדים אנו להזמין את כבודכם להשתתף בשמחת הבר מצוה של בנ…" at bounding box center [480, 317] width 198 height 75
drag, startPoint x: 572, startPoint y: 333, endPoint x: 454, endPoint y: 329, distance: 117.6
click at [454, 329] on textarea "ברוב שבח והודאה להשי”ת מתכבדים אנו להזמין את כבודכם להשתתף בשמחת הבר מצוה של בנ…" at bounding box center [480, 317] width 198 height 75
click at [570, 336] on textarea "ברוב שבח והודאה להשי”ת מתכבדים אנו להזמין את כבודכם להשתתף בשמחת הבר מצוה של בנ…" at bounding box center [480, 317] width 198 height 75
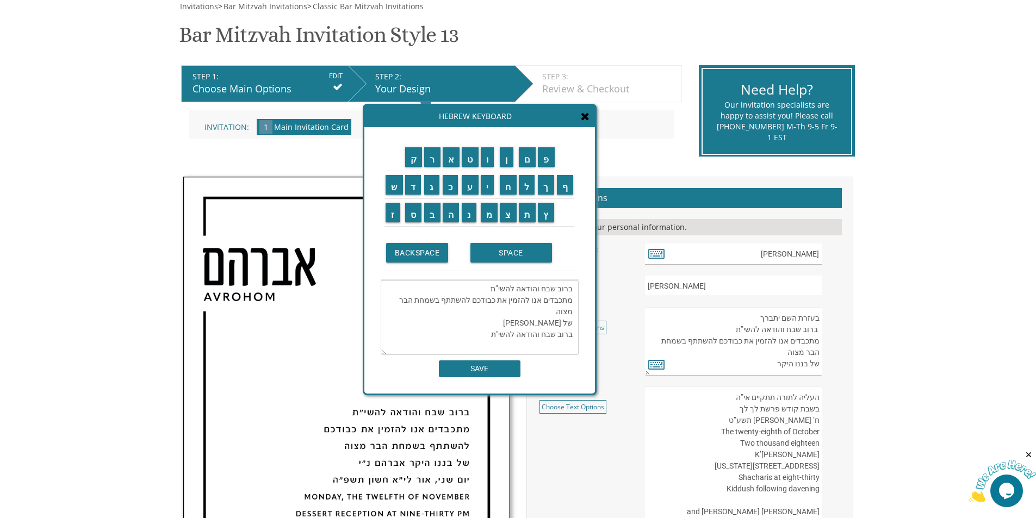
click at [574, 336] on textarea "ברוב שבח והודאה להשי”ת מתכבדים אנו להזמין את כבודכם להשתתף בשמחת הבר מצוה של בנ…" at bounding box center [480, 317] width 198 height 75
drag, startPoint x: 524, startPoint y: 324, endPoint x: 440, endPoint y: 322, distance: 83.8
click at [440, 322] on textarea "ברוב שבח והודאה להשי”ת מתכבדים אנו להזמין את כבודכם להשתתף בשמחת הבר מצוה של בנ…" at bounding box center [480, 317] width 198 height 75
drag, startPoint x: 775, startPoint y: 251, endPoint x: 819, endPoint y: 255, distance: 44.2
click at [819, 255] on input "יעקב יוסף" at bounding box center [733, 254] width 177 height 21
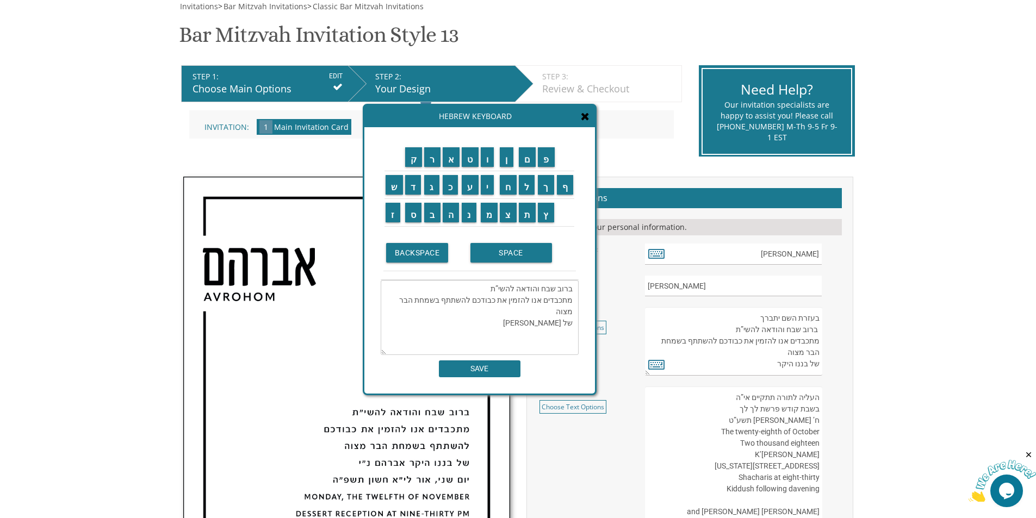
click at [527, 322] on textarea "ברוב שבח והודאה להשי”ת מתכבדים אנו להזמין את כבודכם להשתתף בשמחת הבר מצוה של בנ…" at bounding box center [480, 317] width 198 height 75
paste textarea "יעקב יוסף"
click at [472, 212] on input "נ" at bounding box center [469, 213] width 15 height 20
click at [488, 188] on input "י" at bounding box center [488, 185] width 14 height 20
click at [487, 189] on input "י" at bounding box center [488, 185] width 14 height 20
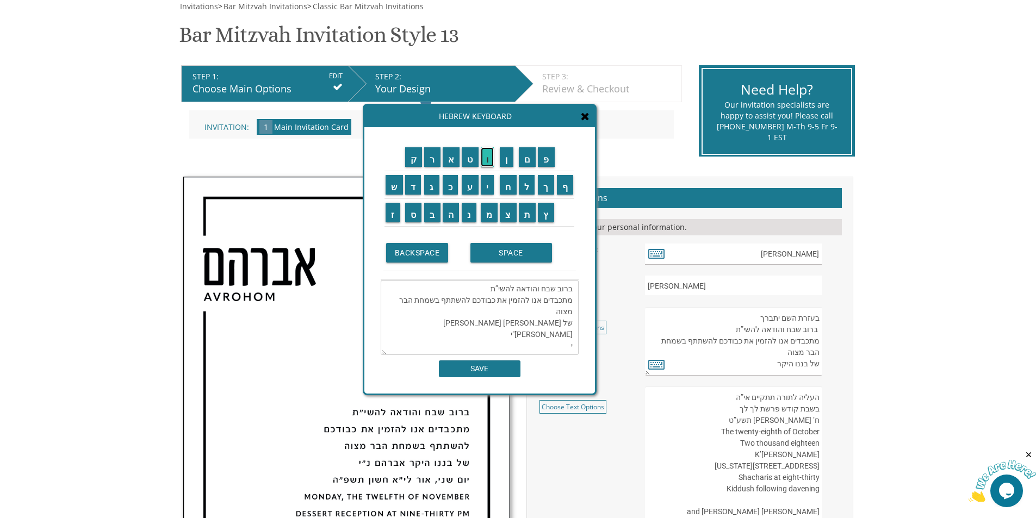
click at [486, 164] on input "ו" at bounding box center [488, 157] width 14 height 20
click at [529, 160] on input "ם" at bounding box center [527, 157] width 17 height 20
click at [392, 185] on input "ש" at bounding box center [394, 185] width 17 height 20
click at [466, 218] on input "נ" at bounding box center [469, 213] width 15 height 20
click at [492, 193] on input "י" at bounding box center [488, 185] width 14 height 20
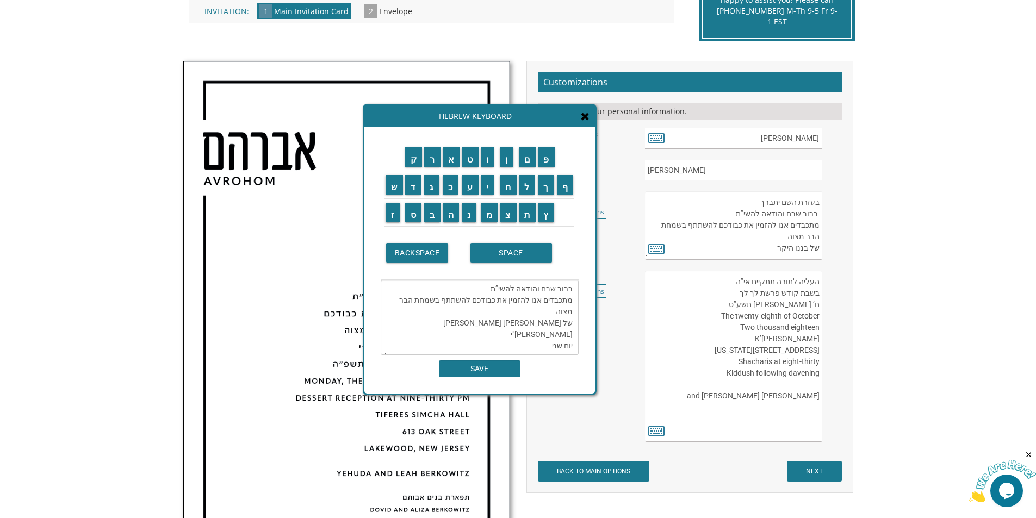
scroll to position [272, 0]
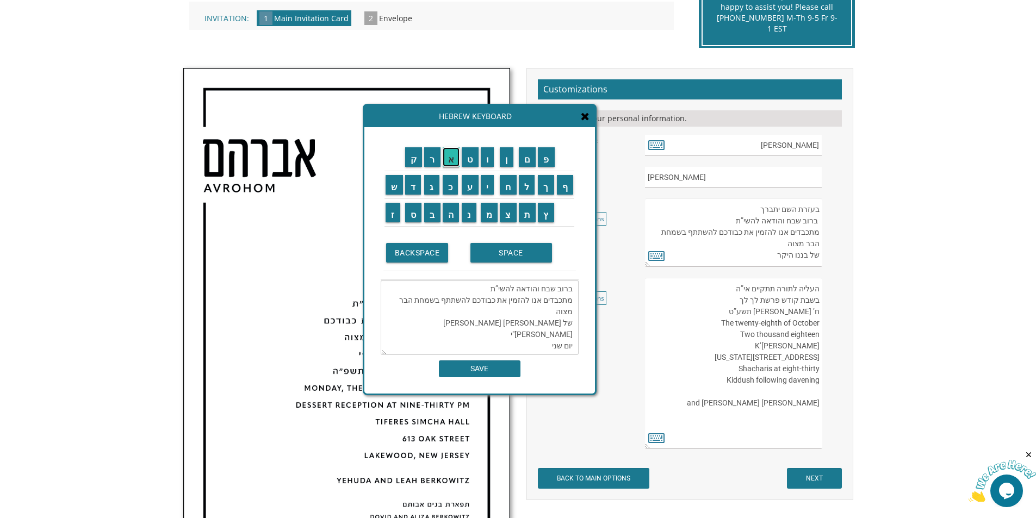
click at [447, 164] on input "א" at bounding box center [451, 157] width 17 height 20
click at [493, 161] on input "ו" at bounding box center [488, 157] width 14 height 20
click at [434, 163] on input "ר" at bounding box center [432, 157] width 16 height 20
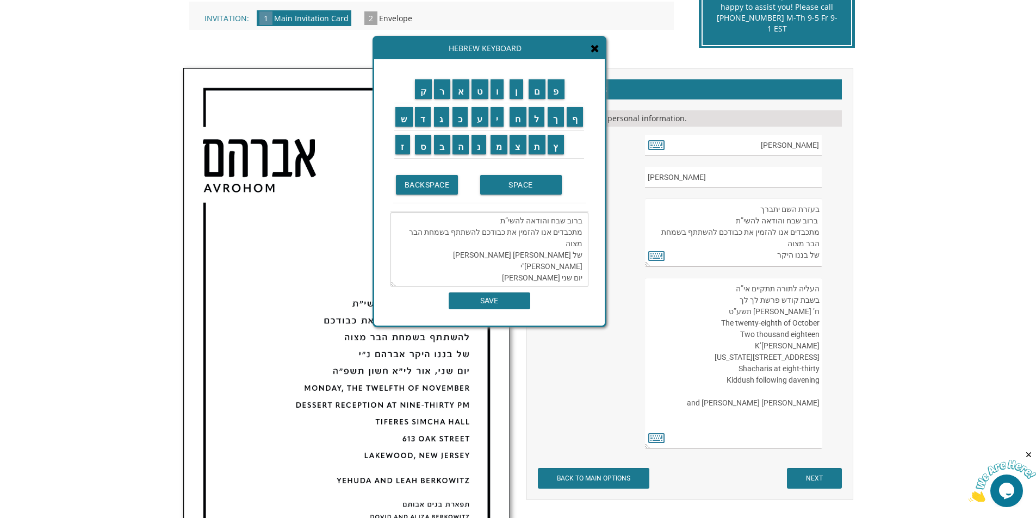
drag, startPoint x: 447, startPoint y: 122, endPoint x: 456, endPoint y: 55, distance: 67.5
click at [456, 55] on div "Hebrew Keyboard" at bounding box center [489, 49] width 231 height 22
click at [536, 119] on input "ל" at bounding box center [537, 117] width 16 height 20
click at [522, 123] on input "ח" at bounding box center [518, 117] width 17 height 20
click at [536, 149] on input "ת" at bounding box center [537, 145] width 17 height 20
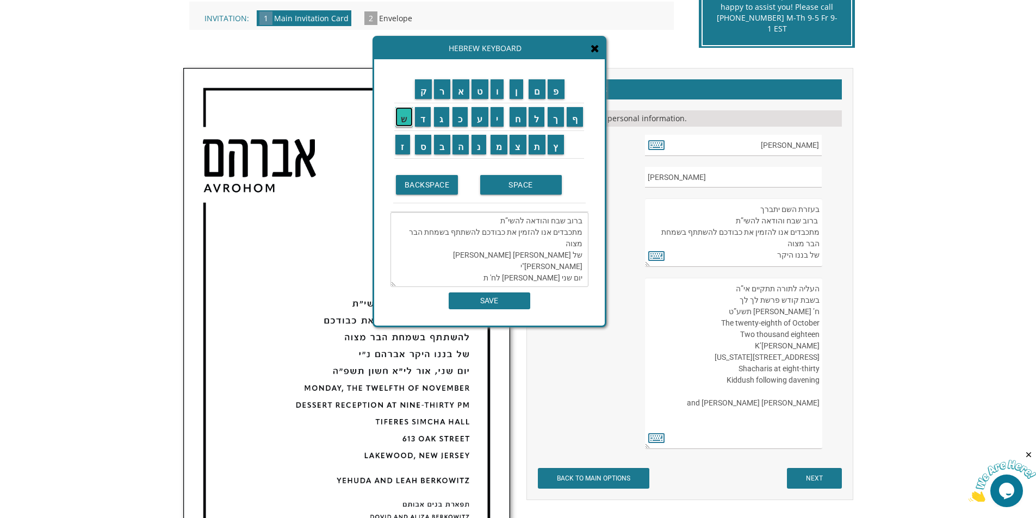
click at [397, 124] on input "ש" at bounding box center [403, 117] width 17 height 20
click at [446, 96] on input "ר" at bounding box center [442, 89] width 16 height 20
click at [498, 125] on input "י" at bounding box center [498, 117] width 14 height 20
click at [525, 185] on input "SPACE" at bounding box center [521, 185] width 82 height 20
click at [536, 152] on input "ת" at bounding box center [537, 145] width 17 height 20
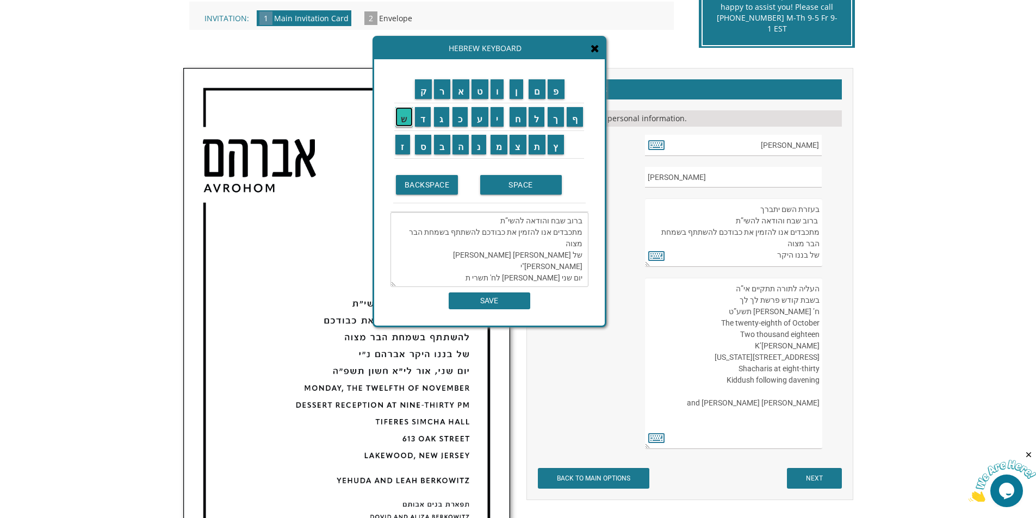
click at [406, 121] on input "ש" at bounding box center [403, 117] width 17 height 20
click at [562, 95] on input "פ" at bounding box center [556, 89] width 17 height 20
click at [499, 97] on input "ו" at bounding box center [498, 89] width 14 height 20
click at [522, 268] on textarea "ברוב שבח והודאה להשי”ת מתכבדים אנו להזמין את כבודכם להשתתף בשמחת הבר מצוה של בנ…" at bounding box center [490, 249] width 198 height 75
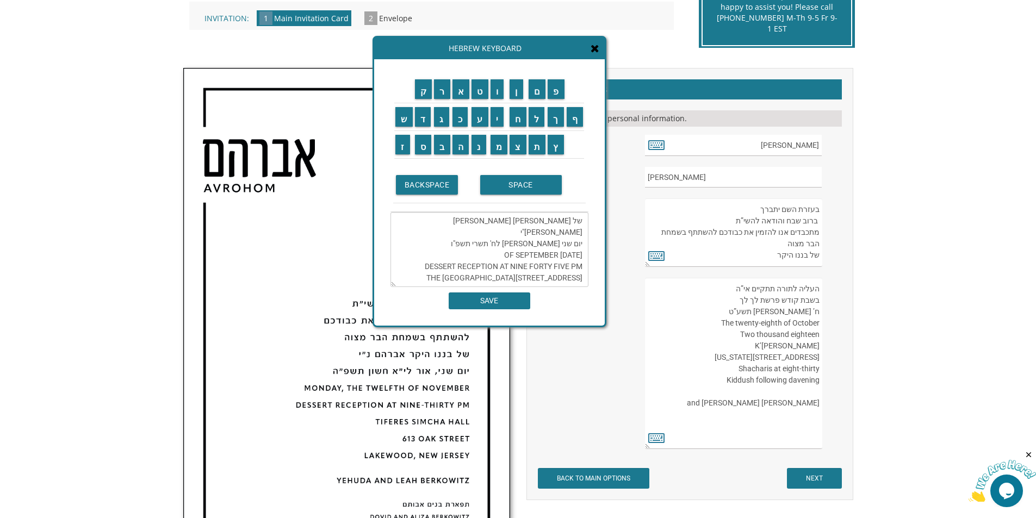
scroll to position [34, 0]
drag, startPoint x: 569, startPoint y: 278, endPoint x: 592, endPoint y: 278, distance: 22.8
click at [592, 278] on div "ק ר א ט ו ן ם פ ש ד ג כ ע י ח ל" at bounding box center [489, 192] width 231 height 267
click at [506, 278] on textarea "ברוב שבח והודאה להשי”ת מתכבדים אנו להזמין את כבודכם להשתתף בשמחת הבר מצוה של בנ…" at bounding box center [490, 249] width 198 height 75
click at [584, 267] on textarea "ברוב שבח והודאה להשי”ת מתכבדים אנו להזמין את כבודכם להשתתף בשמחת הבר מצוה של בנ…" at bounding box center [490, 249] width 198 height 75
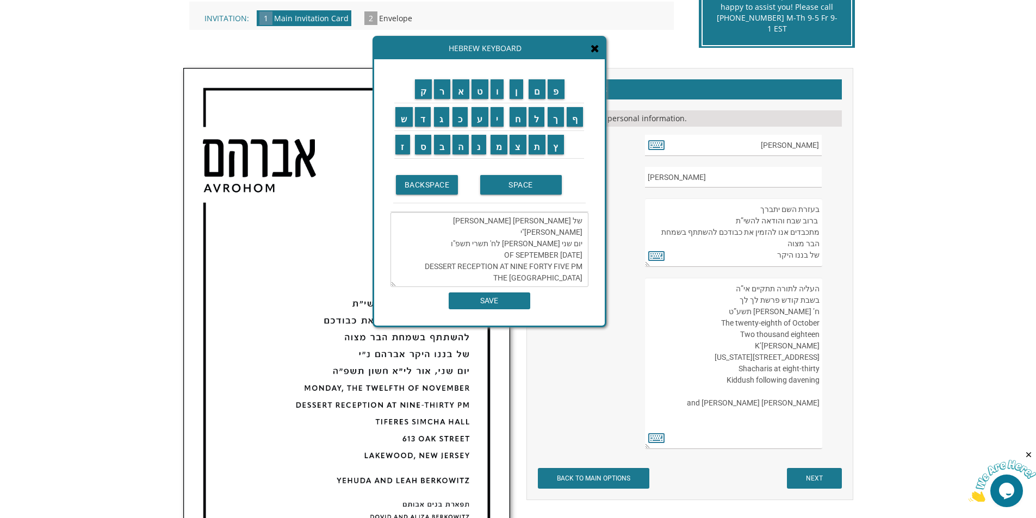
click at [582, 280] on textarea "ברוב שבח והודאה להשי”ת מתכבדים אנו להזמין את כבודכם להשתתף בשמחת הבר מצוה של בנ…" at bounding box center [490, 249] width 198 height 75
click at [505, 278] on textarea "ברוב שבח והודאה להשי”ת מתכבדים אנו להזמין את כבודכם להשתתף בשמחת הבר מצוה של בנ…" at bounding box center [490, 249] width 198 height 75
click at [577, 271] on textarea "ברוב שבח והודאה להשי”ת מתכבדים אנו להזמין את כבודכם להשתתף בשמחת הבר מצוה של בנ…" at bounding box center [490, 249] width 198 height 75
drag, startPoint x: 580, startPoint y: 271, endPoint x: 562, endPoint y: 271, distance: 18.0
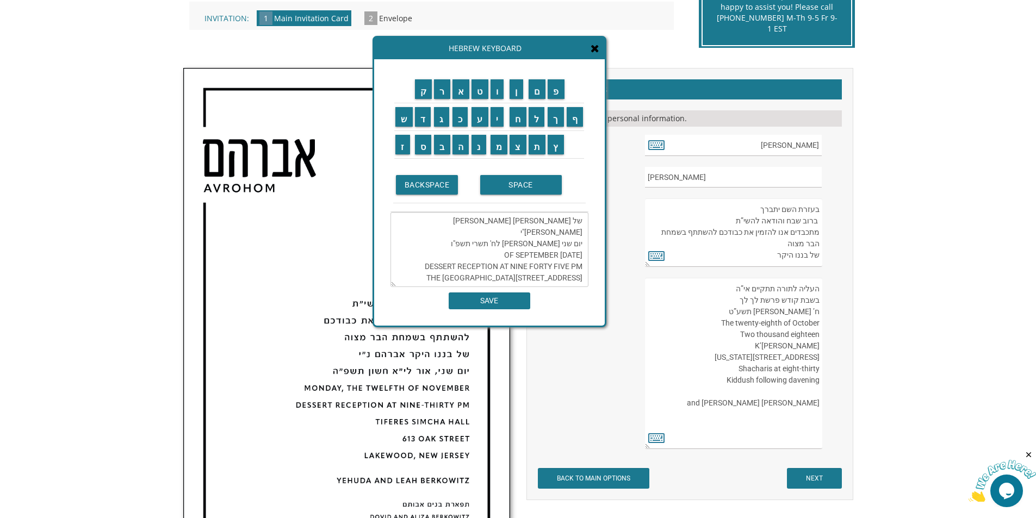
click at [562, 271] on textarea "ברוב שבח והודאה להשי”ת מתכבדים אנו להזמין את כבודכם להשתתף בשמחת הבר מצוה של בנ…" at bounding box center [490, 249] width 198 height 75
click at [503, 276] on textarea "ברוב שבח והודאה להשי”ת מתכבדים אנו להזמין את כבודכם להשתתף בשמחת הבר מצוה של בנ…" at bounding box center [490, 249] width 198 height 75
click at [494, 276] on textarea "ברוב שבח והודאה להשי”ת מתכבדים אנו להזמין את כבודכם להשתתף בשמחת הבר מצוה של בנ…" at bounding box center [490, 249] width 198 height 75
click at [512, 186] on input "SPACE" at bounding box center [521, 185] width 82 height 20
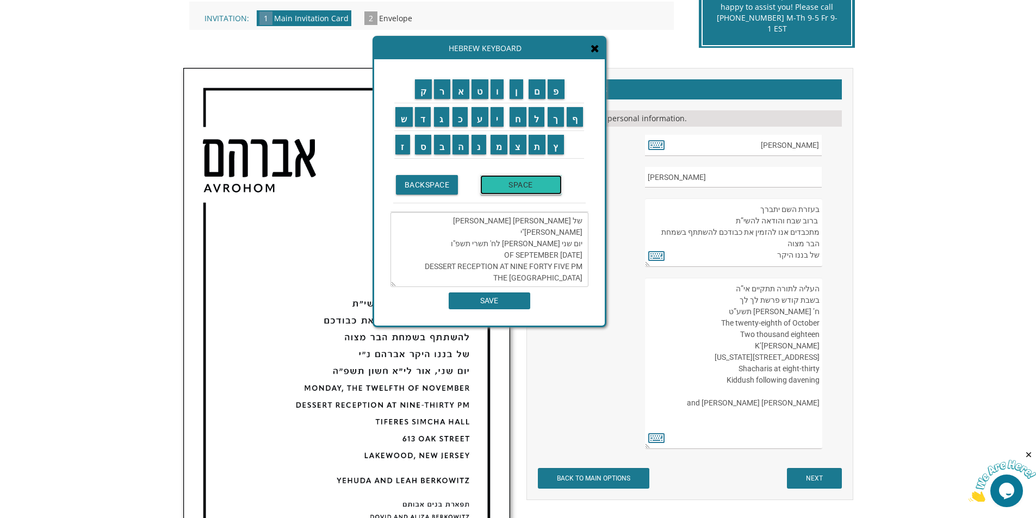
click at [511, 181] on input "SPACE" at bounding box center [521, 185] width 82 height 20
click at [579, 280] on textarea "ברוב שבח והודאה להשי”ת מתכבדים אנו להזמין את כבודכם להשתתף בשמחת הבר מצוה של בנ…" at bounding box center [490, 249] width 198 height 75
click at [559, 282] on textarea "ברוב שבח והודאה להשי”ת מתכבדים אנו להזמין את כבודכם להשתתף בשמחת הבר מצוה של בנ…" at bounding box center [490, 249] width 198 height 75
click at [499, 273] on textarea "ברוב שבח והודאה להשי”ת מתכבדים אנו להזמין את כבודכם להשתתף בשמחת הבר מצוה של בנ…" at bounding box center [490, 249] width 198 height 75
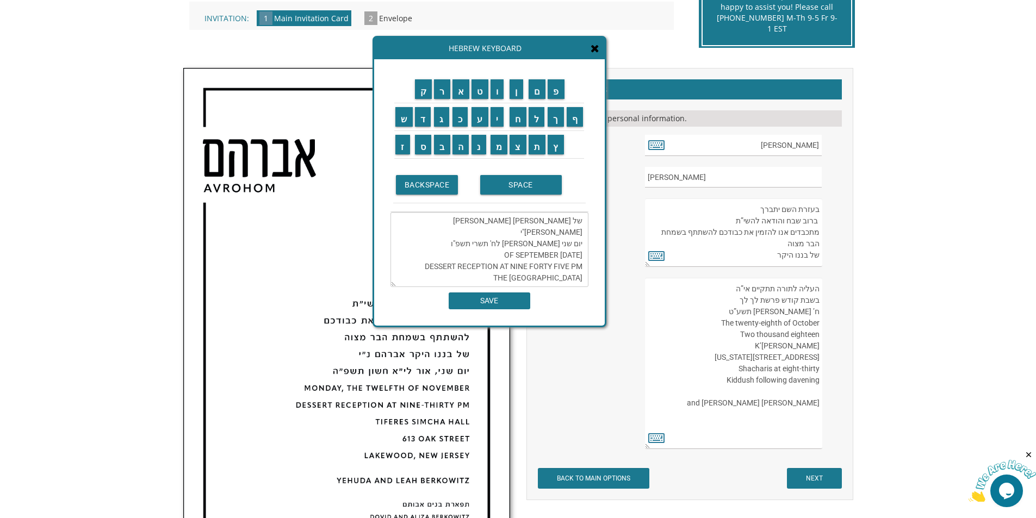
click at [462, 273] on textarea "ברוב שבח והודאה להשי”ת מתכבדים אנו להזמין את כבודכם להשתתף בשמחת הבר מצוה של בנ…" at bounding box center [490, 249] width 198 height 75
drag, startPoint x: 581, startPoint y: 280, endPoint x: 487, endPoint y: 279, distance: 94.1
click at [487, 279] on textarea "ברוב שבח והודאה להשי”ת מתכבדים אנו להזמין את כבודכם להשתתף בשמחת הבר מצוה של בנ…" at bounding box center [490, 249] width 198 height 75
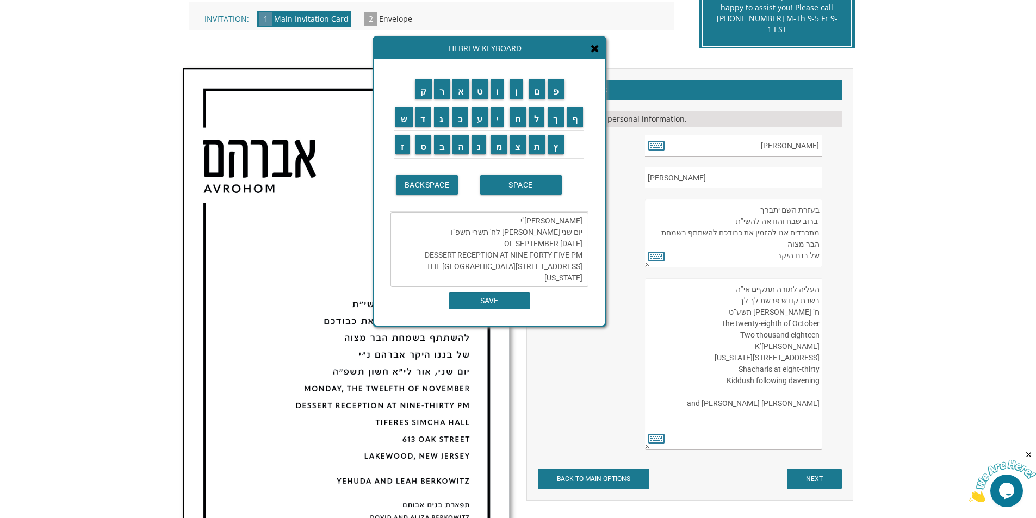
scroll to position [272, 0]
drag, startPoint x: 728, startPoint y: 288, endPoint x: 785, endPoint y: 313, distance: 61.6
click at [785, 313] on textarea "העליה לתורה תתקיים אי”ה בשבת קודש פרשת לך לך ח’ חשון תשע”ט The twenty-eighth of…" at bounding box center [733, 363] width 177 height 171
click at [757, 296] on textarea "העליה לתורה תתקיים אי”ה בשבת קודש פרשת לך לך ח’ חשון תשע”ט The twenty-eighth of…" at bounding box center [733, 363] width 177 height 171
drag, startPoint x: 726, startPoint y: 287, endPoint x: 775, endPoint y: 307, distance: 52.7
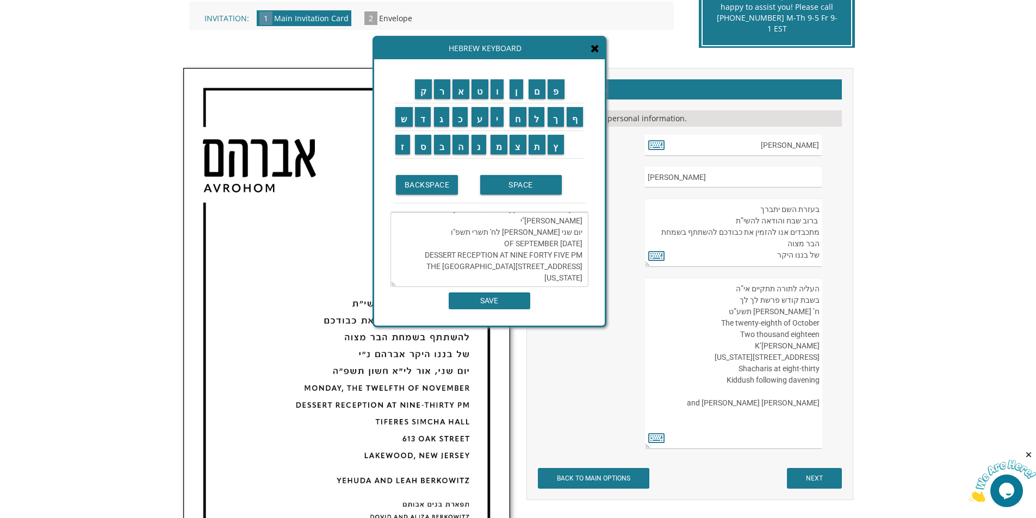
click at [775, 307] on textarea "העליה לתורה תתקיים אי”ה בשבת קודש פרשת לך לך ח’ חשון תשע”ט The twenty-eighth of…" at bounding box center [733, 363] width 177 height 171
drag, startPoint x: 819, startPoint y: 292, endPoint x: 818, endPoint y: 321, distance: 29.4
click at [818, 321] on textarea "העליה לתורה תתקיים אי”ה בשבת קודש פרשת לך לך ח’ חשון תשע”ט The twenty-eighth of…" at bounding box center [733, 363] width 177 height 171
click at [802, 305] on textarea "העליה לתורה תתקיים אי”ה בשבת קודש פרשת לך לך ח’ חשון תשע”ט The twenty-eighth of…" at bounding box center [733, 363] width 177 height 171
drag, startPoint x: 727, startPoint y: 287, endPoint x: 822, endPoint y: 294, distance: 95.5
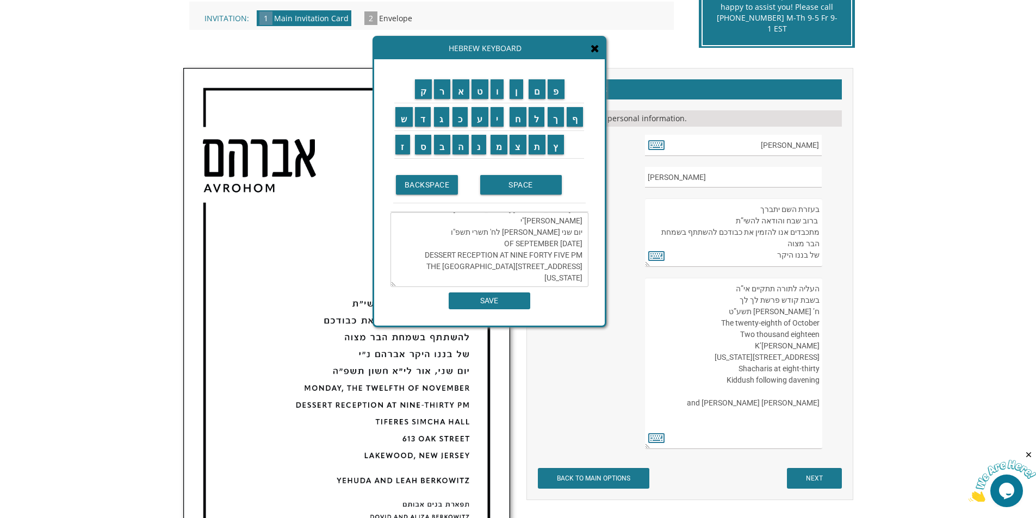
click at [822, 294] on textarea "העליה לתורה תתקיים אי”ה בשבת קודש פרשת לך לך ח’ חשון תשע”ט The twenty-eighth of…" at bounding box center [733, 363] width 177 height 171
click at [555, 274] on textarea "ברוב שבח והודאה להשי”ת מתכבדים אנו להזמין את כבודכם להשתתף בשמחת הבר מצוה של בנ…" at bounding box center [490, 249] width 198 height 75
paste textarea "העליה לתורה תתקיים אי”ה"
drag, startPoint x: 758, startPoint y: 302, endPoint x: 829, endPoint y: 300, distance: 70.7
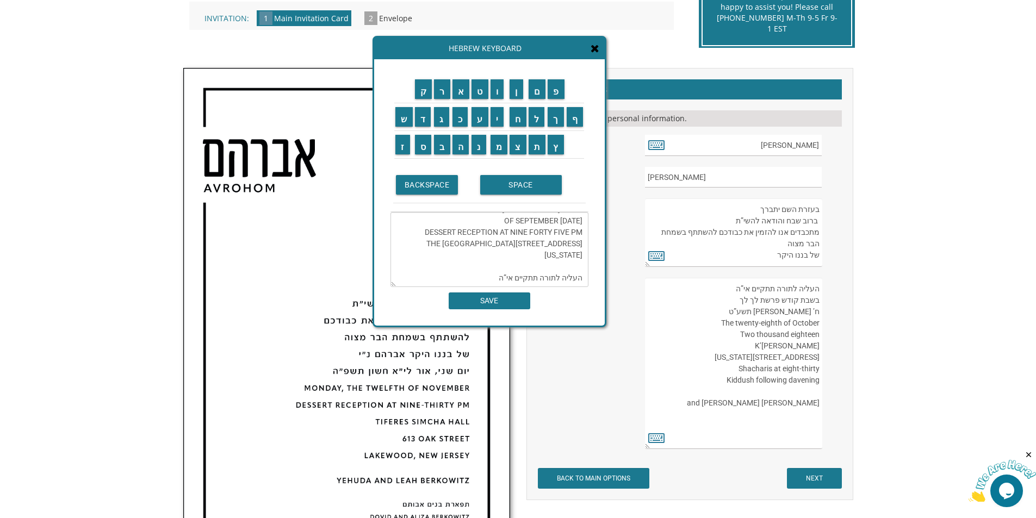
click at [829, 300] on div "העליה לתורה תתקיים אי”ה בשבת קודש פרשת לך לך ח’ חשון תשע”ט The twenty-eighth of…" at bounding box center [742, 363] width 195 height 171
click at [502, 275] on textarea "ברוב שבח והודאה להשי”ת מתכבדים אנו להזמין את כבודכם להשתתף בשמחת הבר מצוה של בנ…" at bounding box center [490, 249] width 198 height 75
click at [508, 280] on textarea "ברוב שבח והודאה להשי”ת מתכבדים אנו להזמין את כבודכם להשתתף בשמחת הבר מצוה של בנ…" at bounding box center [490, 249] width 198 height 75
paste textarea "בשבת קודש פרשת"
click at [463, 151] on input "ה" at bounding box center [461, 145] width 17 height 20
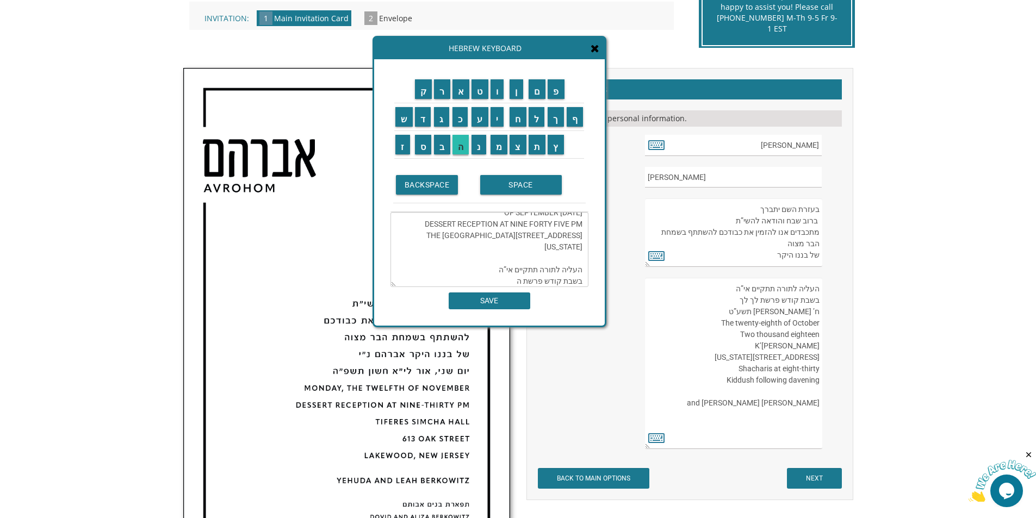
scroll to position [91, 0]
click at [463, 96] on input "א" at bounding box center [461, 89] width 17 height 20
click at [401, 144] on input "ז" at bounding box center [402, 145] width 15 height 20
click at [497, 113] on input "י" at bounding box center [498, 117] width 14 height 20
click at [480, 150] on input "נ" at bounding box center [479, 145] width 15 height 20
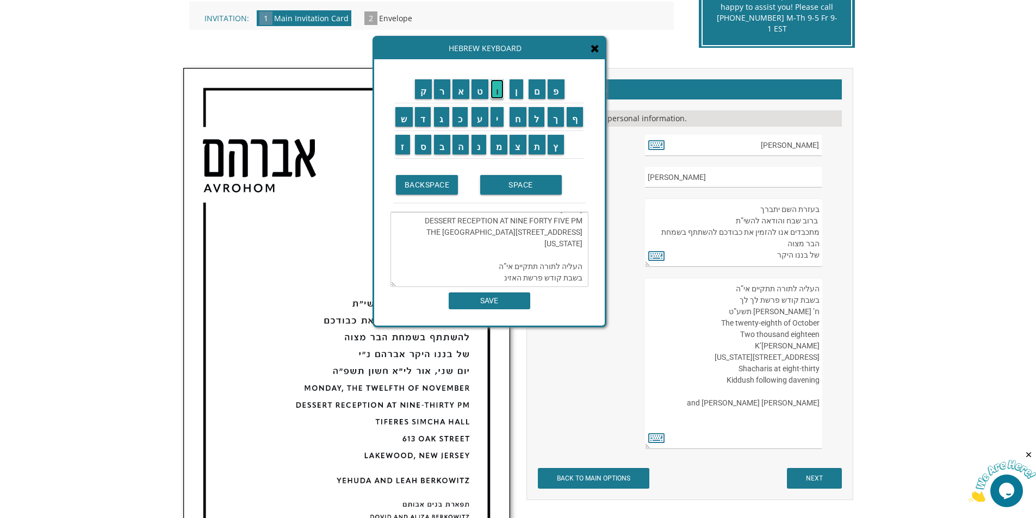
click at [502, 88] on input "ו" at bounding box center [498, 89] width 14 height 20
click at [498, 121] on input "י" at bounding box center [498, 117] width 14 height 20
click at [441, 146] on input "ב" at bounding box center [442, 145] width 16 height 20
click at [519, 195] on td "SPACE" at bounding box center [532, 185] width 108 height 36
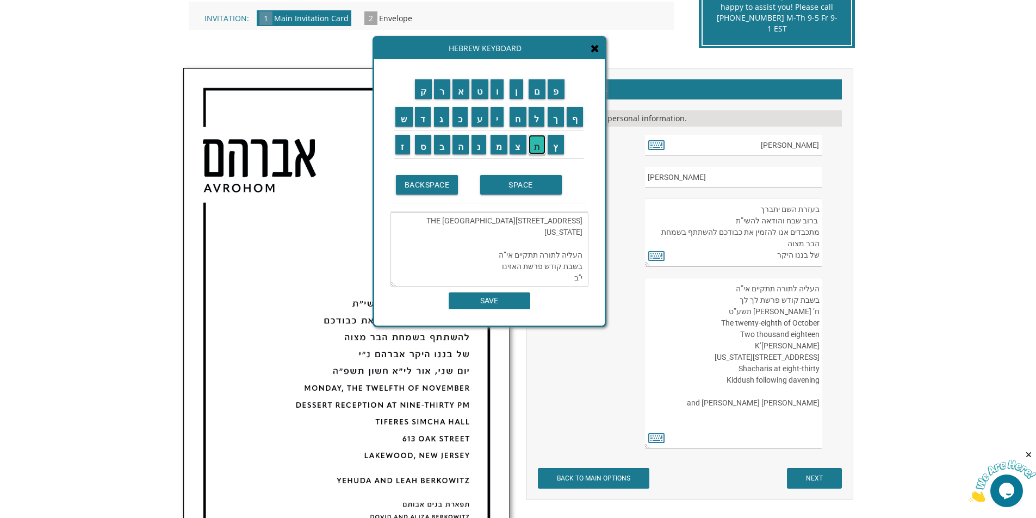
click at [531, 148] on input "ת" at bounding box center [537, 145] width 17 height 20
click at [399, 119] on input "ש" at bounding box center [403, 117] width 17 height 20
click at [446, 99] on td "ר" at bounding box center [442, 90] width 18 height 28
click at [492, 121] on input "י" at bounding box center [498, 117] width 14 height 20
click at [573, 268] on textarea "ברוב שבח והודאה להשי”ת מתכבדים אנו להזמין את כבודכם להשתתף בשמחת הבר מצוה של בנ…" at bounding box center [490, 249] width 198 height 75
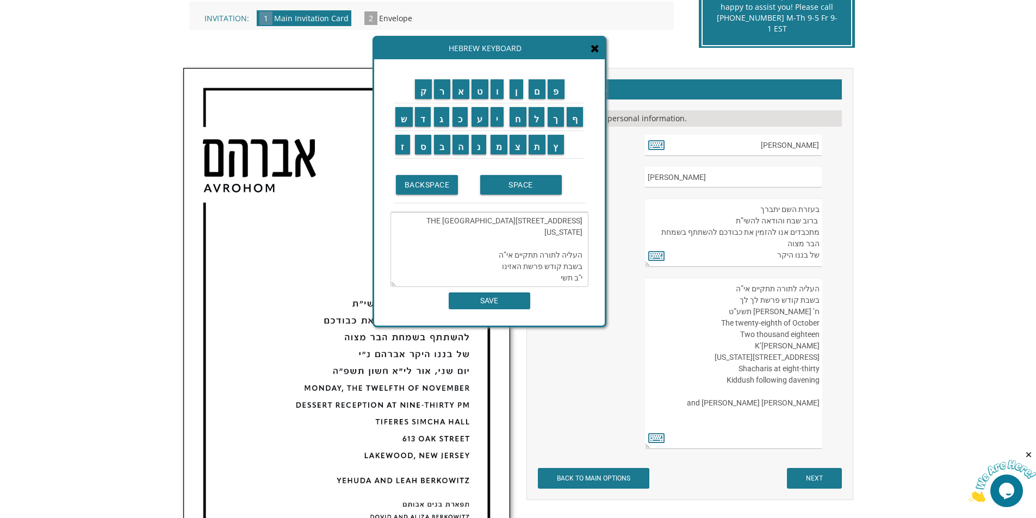
click at [561, 270] on textarea "ברוב שבח והודאה להשי”ת מתכבדים אנו להזמין את כבודכם להשתתף בשמחת הבר מצוה של בנ…" at bounding box center [490, 249] width 198 height 75
click at [446, 97] on input "ר" at bounding box center [442, 89] width 16 height 20
click at [549, 268] on textarea "ברוב שבח והודאה להשי”ת מתכבדים אנו להזמין את כבודכם להשתתף בשמחת הבר מצוה של בנ…" at bounding box center [490, 249] width 198 height 75
click at [542, 149] on input "ת" at bounding box center [537, 145] width 17 height 20
click at [405, 123] on input "ש" at bounding box center [403, 117] width 17 height 20
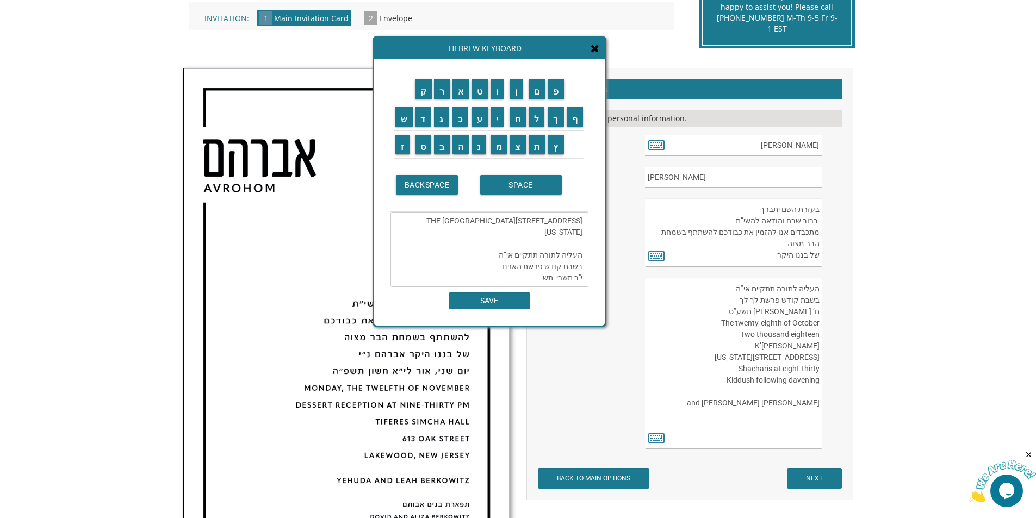
click at [558, 100] on td "פ" at bounding box center [556, 90] width 19 height 28
click at [542, 277] on textarea "ברוב שבח והודאה להשי”ת מתכבדים אנו להזמין את כבודכם להשתתף בשמחת הבר מצוה של בנ…" at bounding box center [490, 249] width 198 height 75
click at [536, 267] on textarea "ברוב שבח והודאה להשי”ת מתכבדים אנו להזמין את כבודכם להשתתף בשמחת הבר מצוה של בנ…" at bounding box center [490, 249] width 198 height 75
click at [553, 88] on input "פ" at bounding box center [556, 89] width 17 height 20
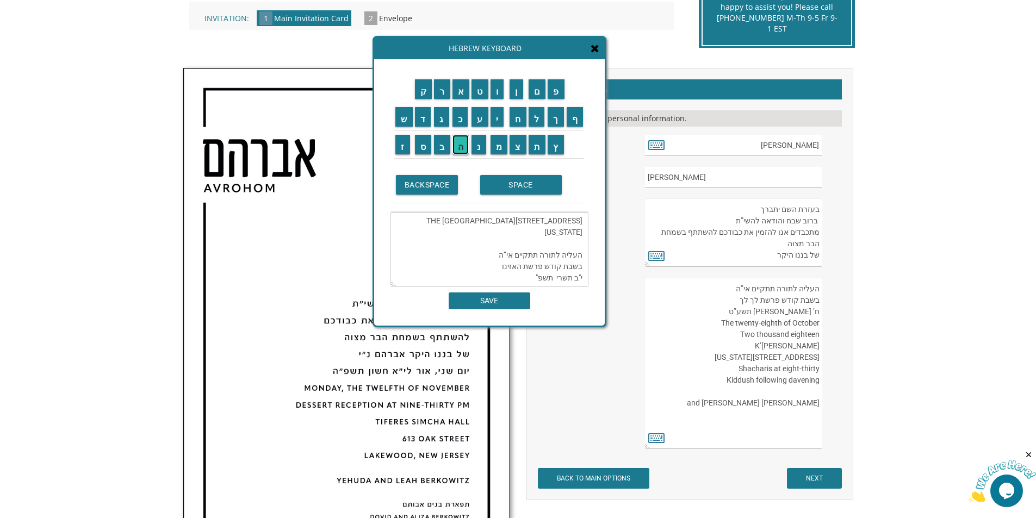
click at [465, 144] on input "ה" at bounding box center [461, 145] width 17 height 20
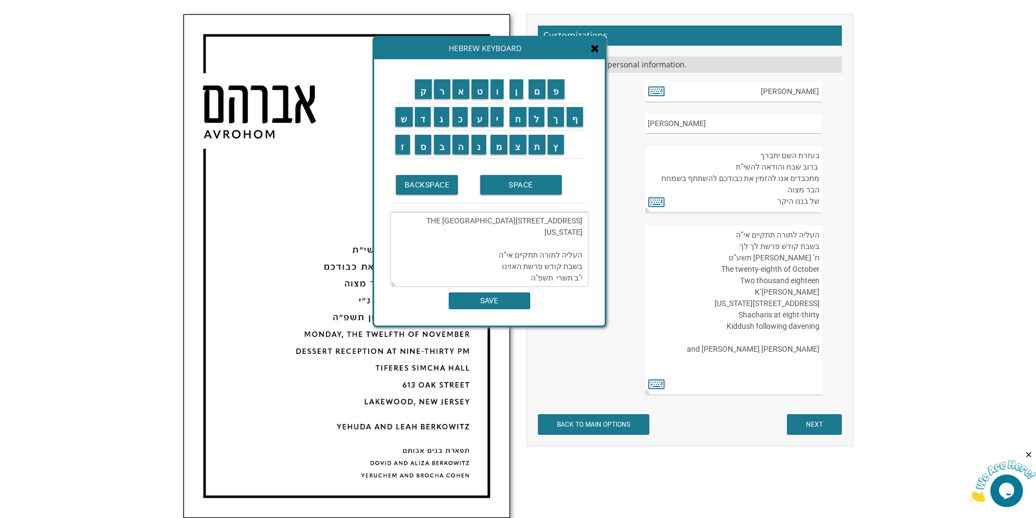
scroll to position [326, 0]
click at [541, 279] on textarea "ברוב שבח והודאה להשי”ת מתכבדים אנו להזמין את כבודכם להשתתף בשמחת הבר מצוה של בנ…" at bounding box center [490, 249] width 198 height 75
click at [405, 121] on input "ש" at bounding box center [403, 117] width 17 height 20
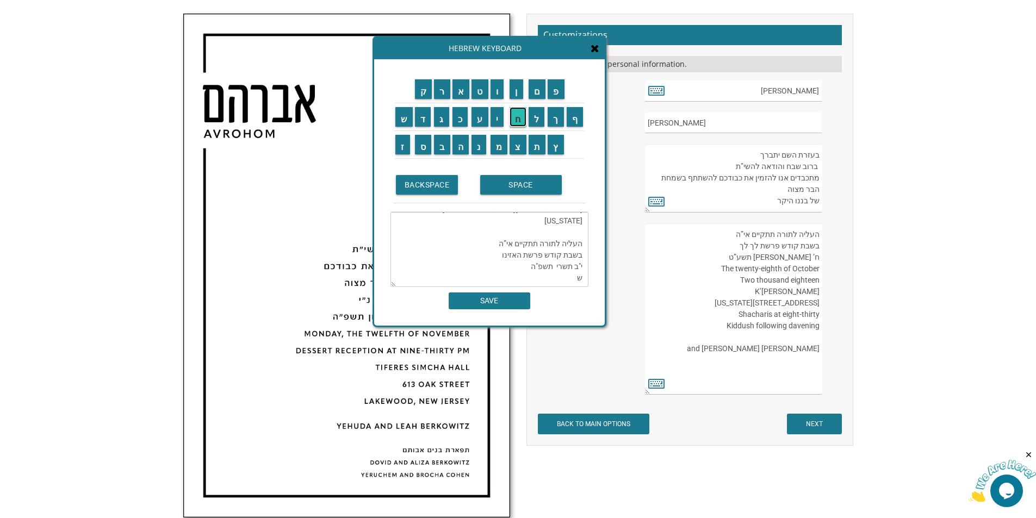
click at [521, 125] on input "ח" at bounding box center [518, 117] width 17 height 20
click at [443, 88] on input "ר" at bounding box center [442, 89] width 16 height 20
click at [496, 114] on input "י" at bounding box center [498, 117] width 14 height 20
click at [542, 144] on input "ת" at bounding box center [537, 145] width 17 height 20
click at [441, 147] on input "ב" at bounding box center [442, 145] width 16 height 20
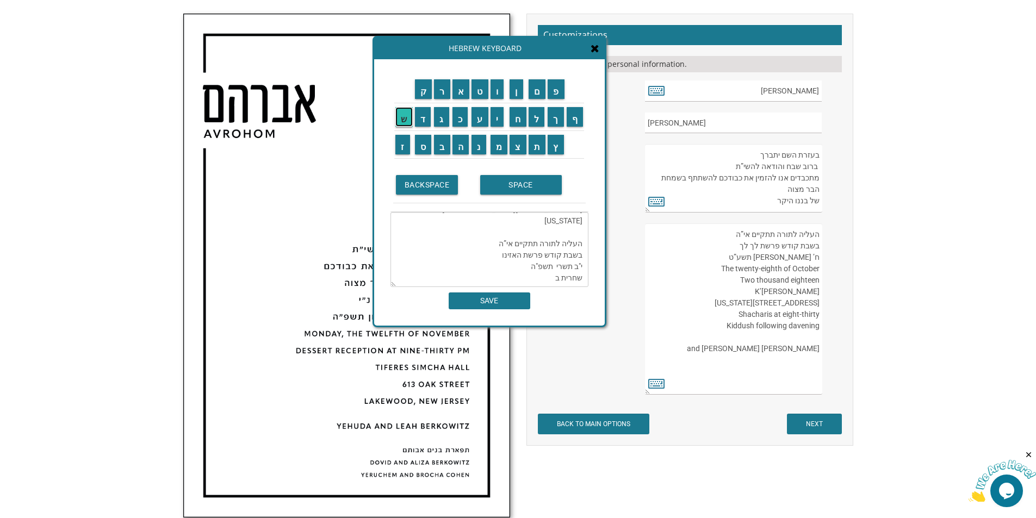
click at [409, 124] on input "ש" at bounding box center [403, 117] width 17 height 20
click at [474, 125] on input "ע" at bounding box center [480, 117] width 17 height 20
click at [460, 139] on input "ה" at bounding box center [461, 145] width 17 height 20
click at [424, 100] on td "ק" at bounding box center [424, 90] width 20 height 28
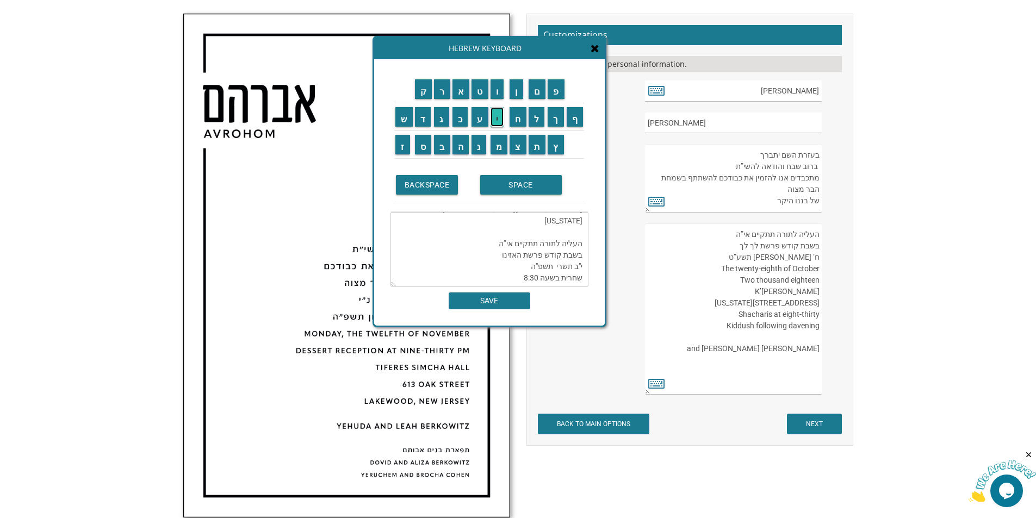
click at [494, 117] on input "י" at bounding box center [498, 117] width 14 height 20
click at [425, 117] on input "ד" at bounding box center [423, 117] width 16 height 20
click at [495, 94] on input "ו" at bounding box center [498, 89] width 14 height 20
click at [406, 123] on input "ש" at bounding box center [403, 117] width 17 height 20
click at [502, 187] on input "SPACE" at bounding box center [521, 185] width 82 height 20
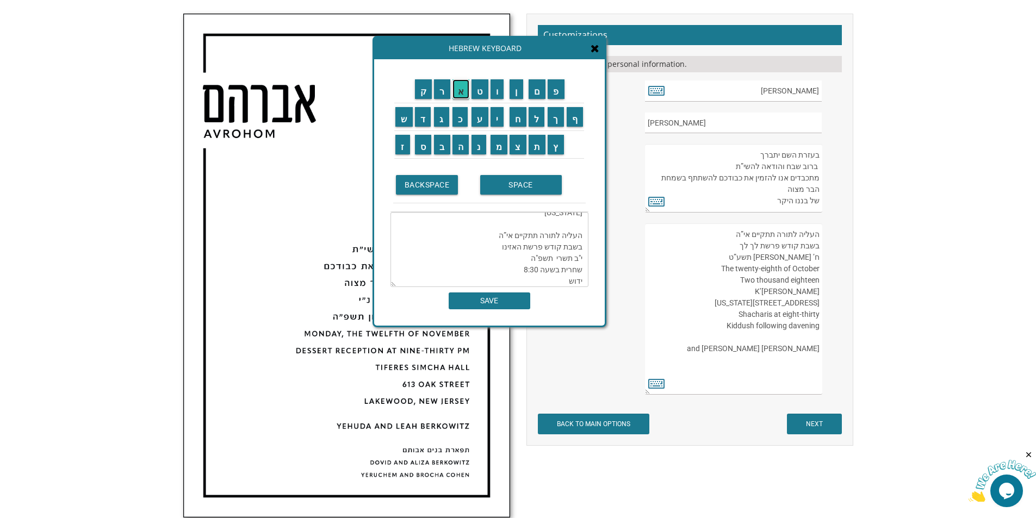
click at [460, 90] on input "א" at bounding box center [461, 89] width 17 height 20
click at [515, 117] on input "ח" at bounding box center [518, 117] width 17 height 20
click at [440, 89] on input "ר" at bounding box center [442, 89] width 16 height 20
click at [534, 184] on input "SPACE" at bounding box center [521, 185] width 82 height 20
click at [464, 145] on input "ה" at bounding box center [461, 145] width 17 height 20
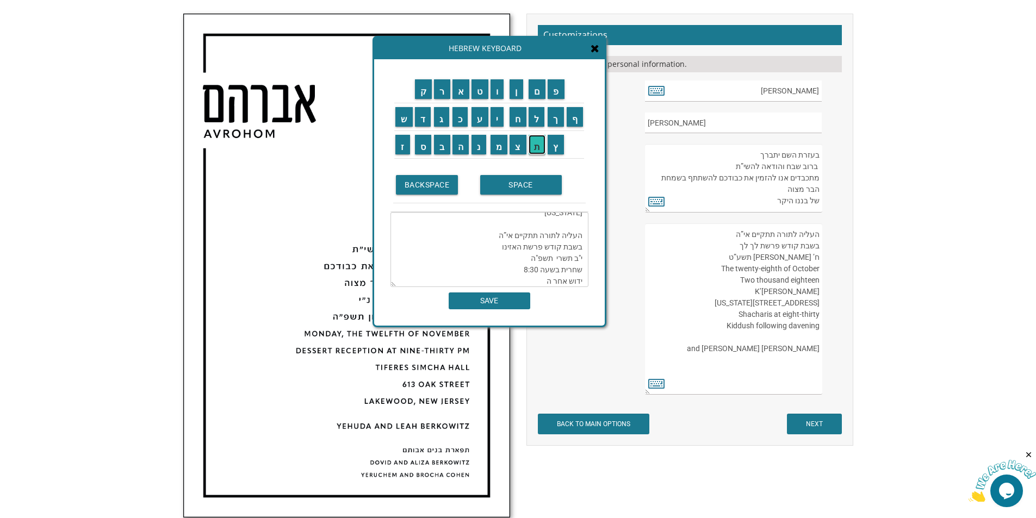
click at [536, 145] on input "ת" at bounding box center [537, 145] width 17 height 20
click at [557, 96] on input "פ" at bounding box center [556, 89] width 17 height 20
click at [496, 121] on input "י" at bounding box center [498, 117] width 14 height 20
click at [536, 122] on input "ל" at bounding box center [537, 117] width 16 height 20
click at [463, 147] on input "ה" at bounding box center [461, 145] width 17 height 20
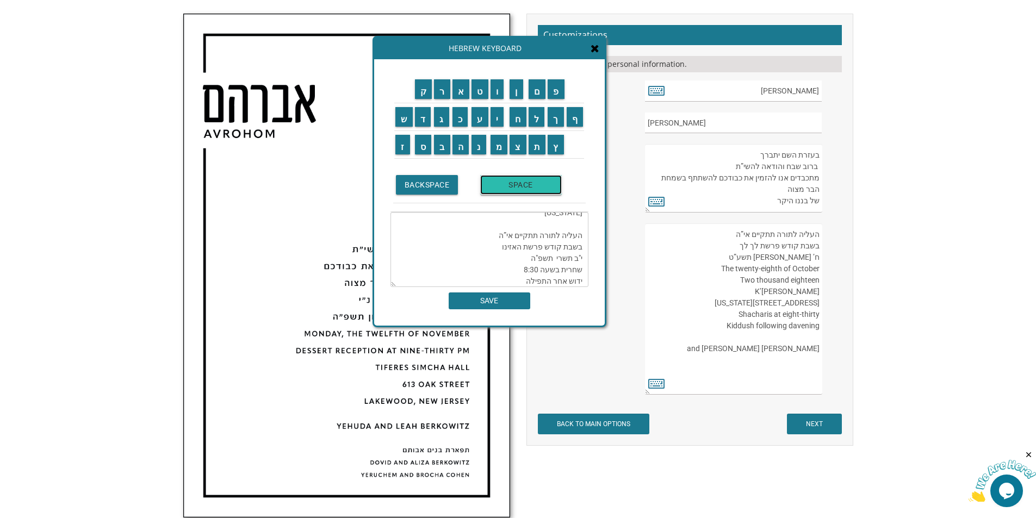
click at [514, 182] on input "SPACE" at bounding box center [521, 185] width 82 height 20
click at [445, 139] on input "ב" at bounding box center [442, 145] width 16 height 20
click at [498, 127] on td "י" at bounding box center [500, 117] width 20 height 28
click at [536, 145] on input "ת" at bounding box center [537, 145] width 17 height 20
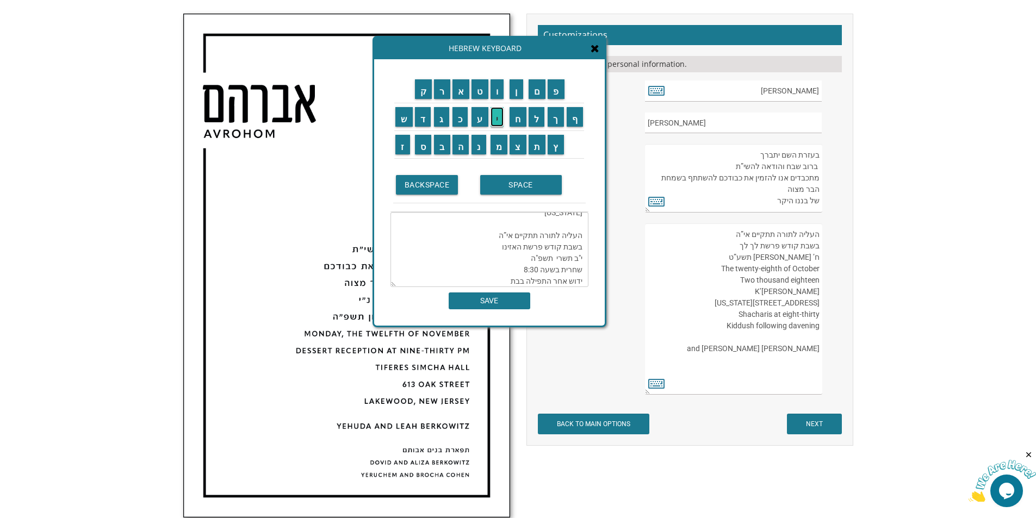
click at [498, 119] on input "י" at bounding box center [498, 117] width 14 height 20
click at [474, 143] on input "נ" at bounding box center [479, 145] width 15 height 20
click at [497, 95] on input "ו" at bounding box center [498, 89] width 14 height 20
click at [524, 127] on td "ח" at bounding box center [518, 117] width 19 height 28
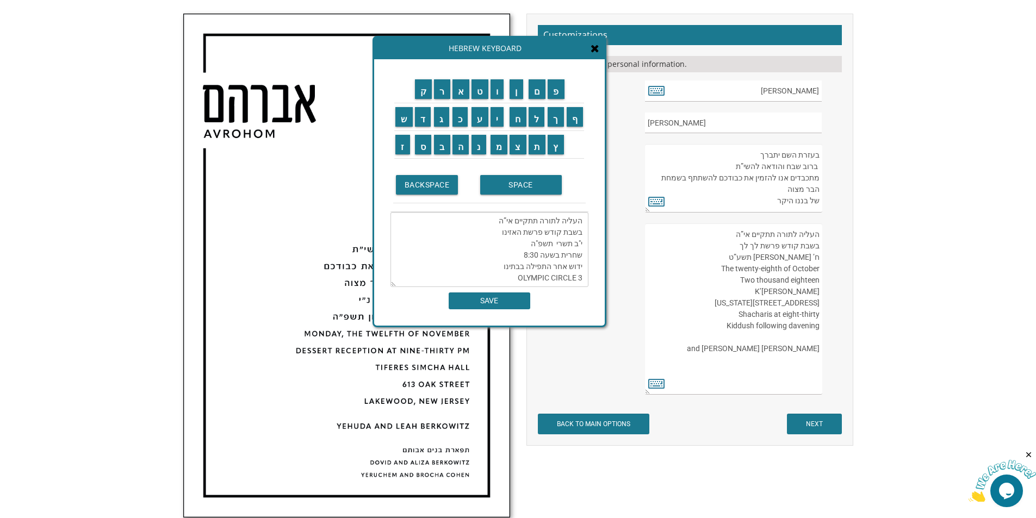
click at [500, 127] on td "י" at bounding box center [500, 117] width 20 height 28
click at [541, 90] on input "ם" at bounding box center [537, 89] width 17 height 20
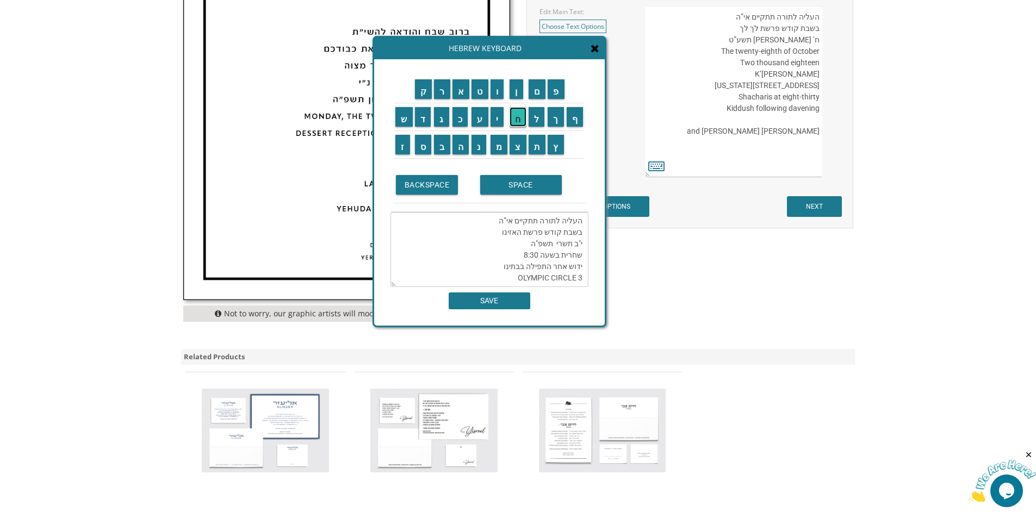
click at [520, 125] on input "ח" at bounding box center [518, 117] width 17 height 20
click at [504, 128] on td "י" at bounding box center [500, 117] width 20 height 28
click at [499, 128] on td "י" at bounding box center [500, 117] width 20 height 28
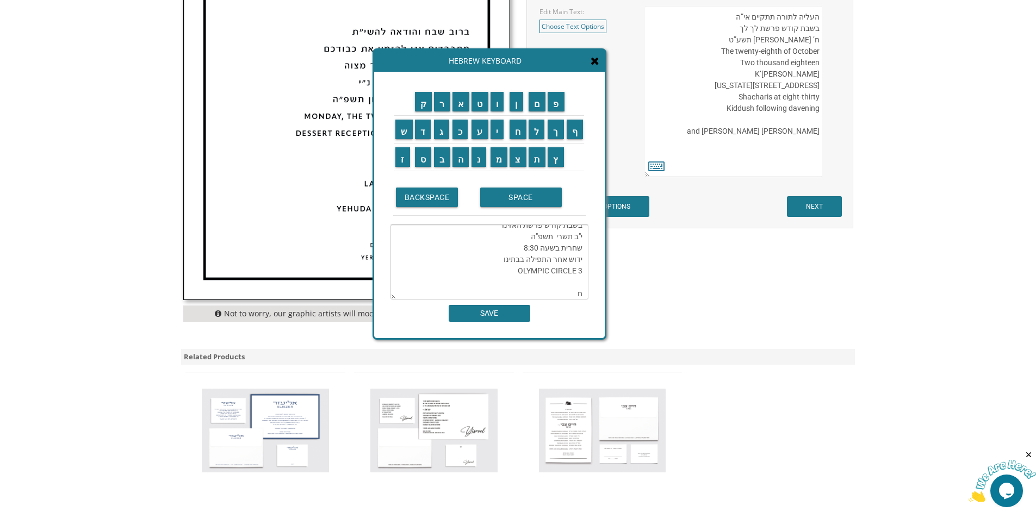
drag, startPoint x: 499, startPoint y: 128, endPoint x: 499, endPoint y: 141, distance: 12.5
click at [499, 141] on td "י" at bounding box center [500, 129] width 20 height 28
click at [506, 163] on input "מ" at bounding box center [499, 157] width 17 height 20
click at [503, 132] on input "י" at bounding box center [498, 130] width 14 height 20
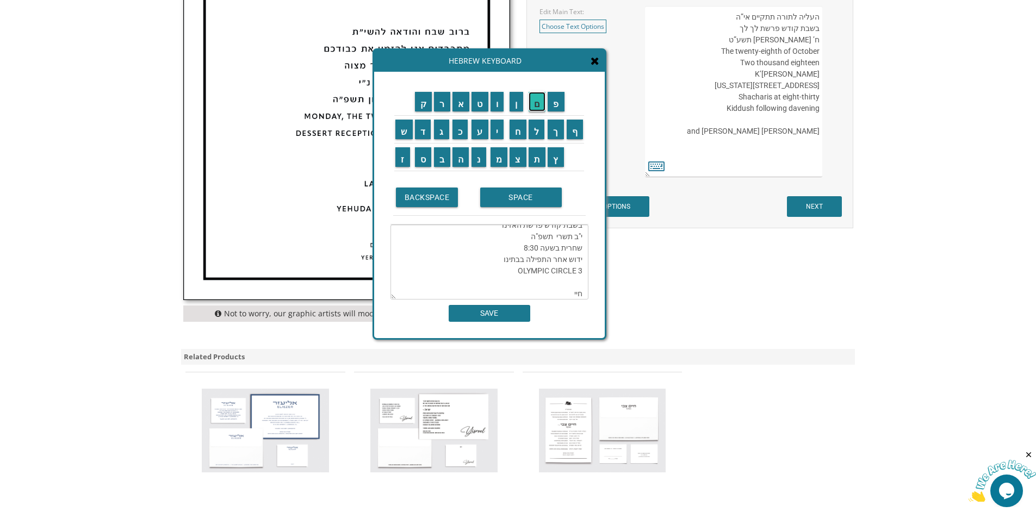
click at [542, 108] on input "ם" at bounding box center [537, 102] width 17 height 20
click at [500, 98] on input "ו" at bounding box center [498, 102] width 14 height 20
click at [465, 111] on input "א" at bounding box center [461, 102] width 17 height 20
click at [418, 161] on input "ס" at bounding box center [423, 157] width 17 height 20
click at [496, 162] on input "מ" at bounding box center [499, 157] width 17 height 20
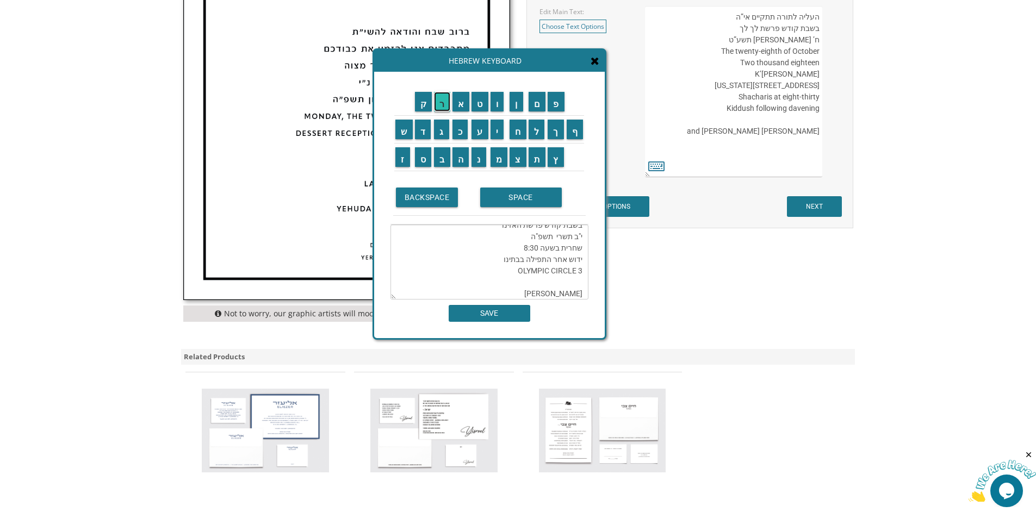
click at [447, 104] on input "ר" at bounding box center [442, 102] width 16 height 20
click at [499, 133] on input "י" at bounding box center [498, 130] width 14 height 20
click at [459, 156] on input "ה" at bounding box center [461, 157] width 17 height 20
click at [540, 158] on input "ת" at bounding box center [537, 157] width 17 height 20
click at [448, 114] on td "ר" at bounding box center [442, 102] width 18 height 28
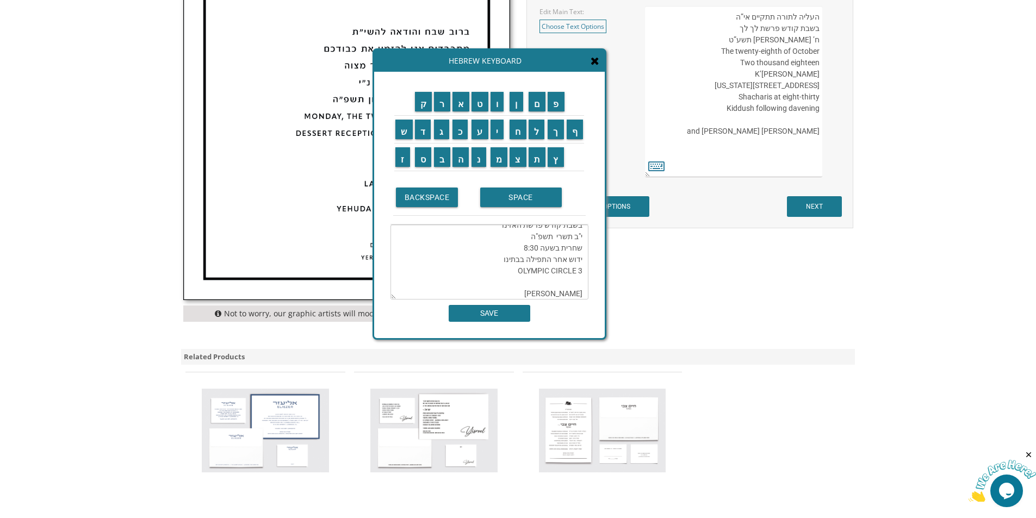
click at [448, 114] on td "ר" at bounding box center [442, 102] width 18 height 28
click at [443, 109] on input "ר" at bounding box center [442, 102] width 16 height 20
click at [506, 136] on td "י" at bounding box center [500, 129] width 20 height 28
click at [502, 135] on input "י" at bounding box center [498, 130] width 14 height 20
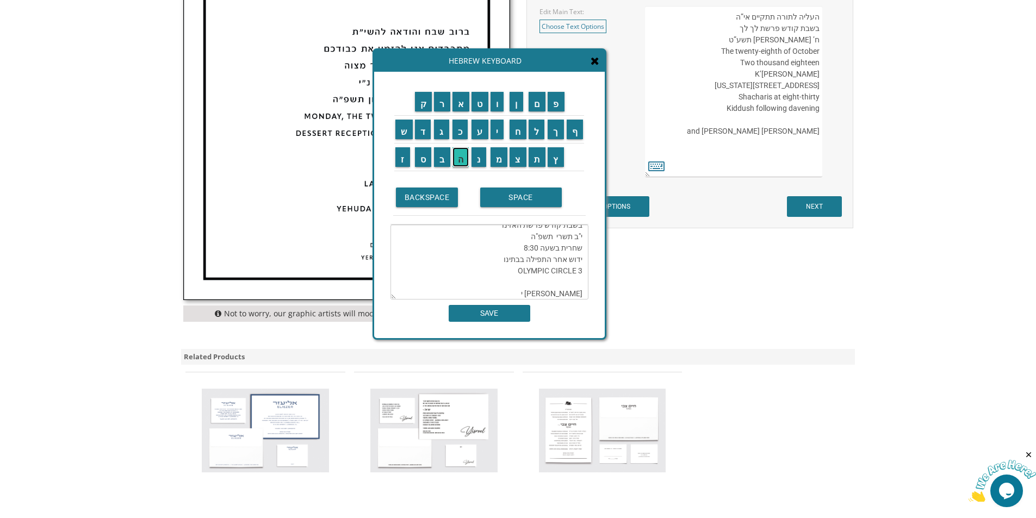
click at [457, 157] on input "ה" at bounding box center [461, 157] width 17 height 20
click at [493, 101] on input "ו" at bounding box center [498, 102] width 14 height 20
click at [424, 125] on input "ד" at bounding box center [423, 130] width 16 height 20
click at [494, 127] on input "י" at bounding box center [498, 130] width 14 height 20
click at [533, 156] on input "ת" at bounding box center [537, 157] width 17 height 20
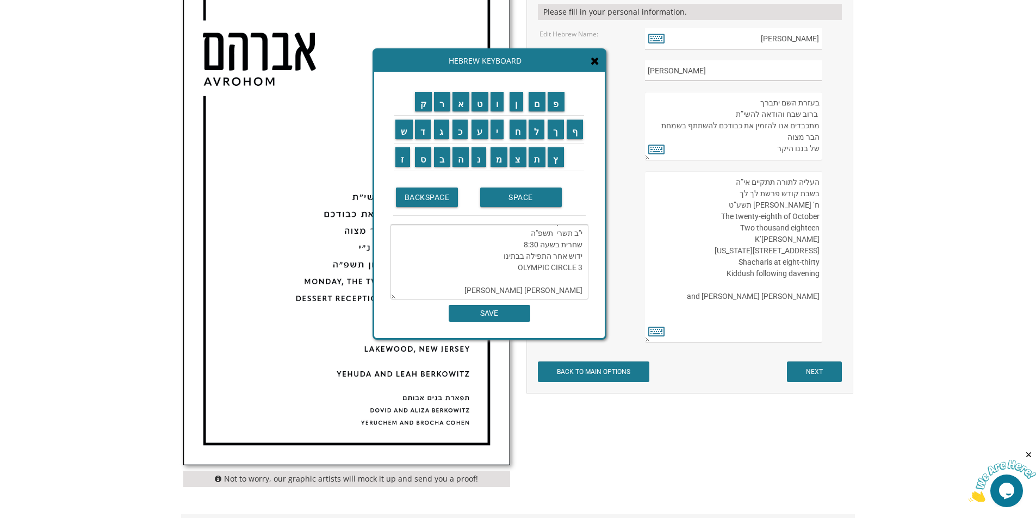
scroll to position [381, 0]
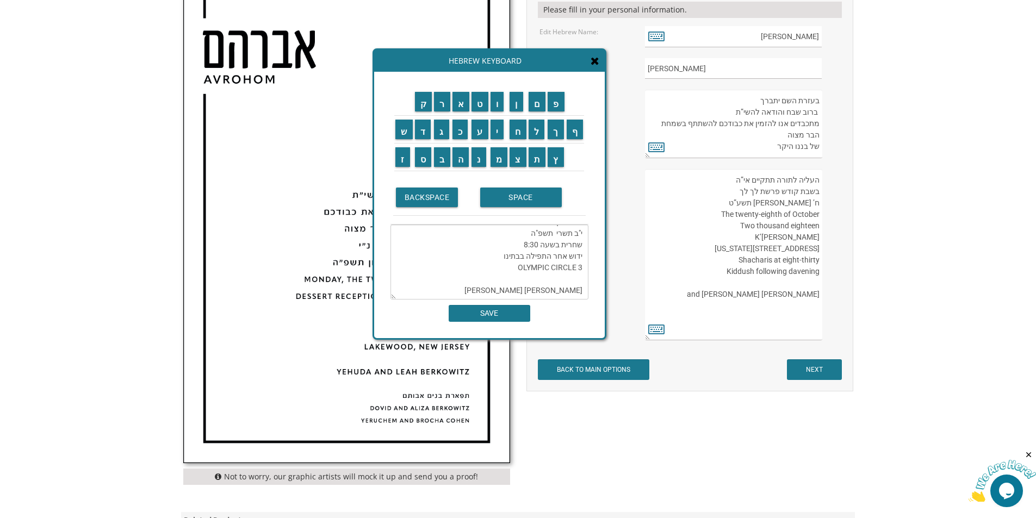
click at [531, 276] on textarea "ברוב שבח והודאה להשי”ת מתכבדים אנו להזמין את כבודכם להשתתף בשמחת הבר מצוה של בנ…" at bounding box center [490, 262] width 198 height 75
click at [529, 276] on textarea "ברוב שבח והודאה להשי”ת מתכבדים אנו להזמין את כבודכם להשתתף בשמחת הבר מצוה של בנ…" at bounding box center [490, 262] width 198 height 75
click at [524, 289] on textarea "ברוב שבח והודאה להשי”ת מתכבדים אנו להזמין את כבודכם להשתתף בשמחת הבר מצוה של בנ…" at bounding box center [490, 262] width 198 height 75
click at [523, 284] on textarea "ברוב שבח והודאה להשי”ת מתכבדים אנו להזמין את כבודכם להשתתף בשמחת הבר מצוה של בנ…" at bounding box center [490, 262] width 198 height 75
click at [427, 106] on input "ק" at bounding box center [423, 102] width 17 height 20
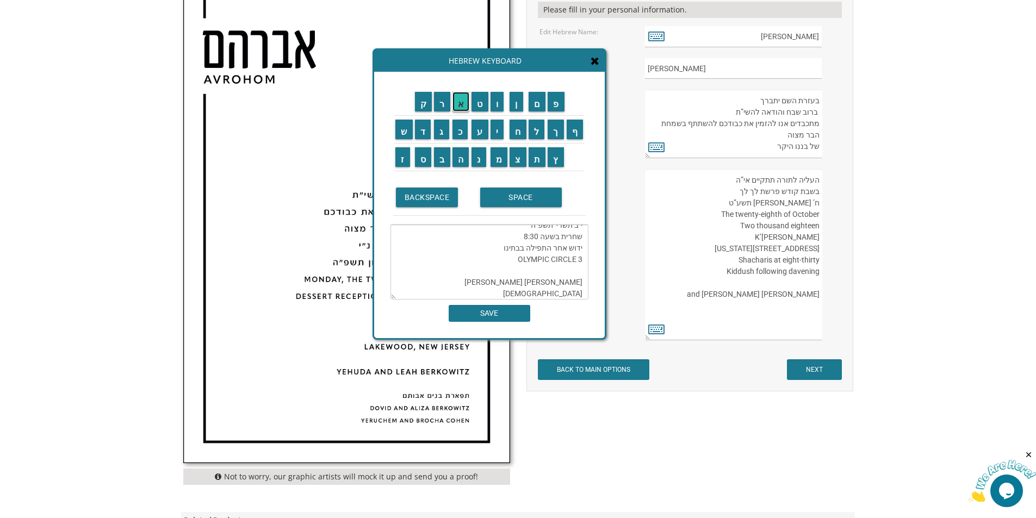
click at [463, 108] on input "א" at bounding box center [461, 102] width 17 height 20
click at [555, 115] on td "פ" at bounding box center [556, 102] width 19 height 28
click at [505, 161] on input "מ" at bounding box center [499, 157] width 17 height 20
click at [561, 105] on input "פ" at bounding box center [556, 102] width 17 height 20
click at [478, 103] on input "ט" at bounding box center [480, 102] width 17 height 20
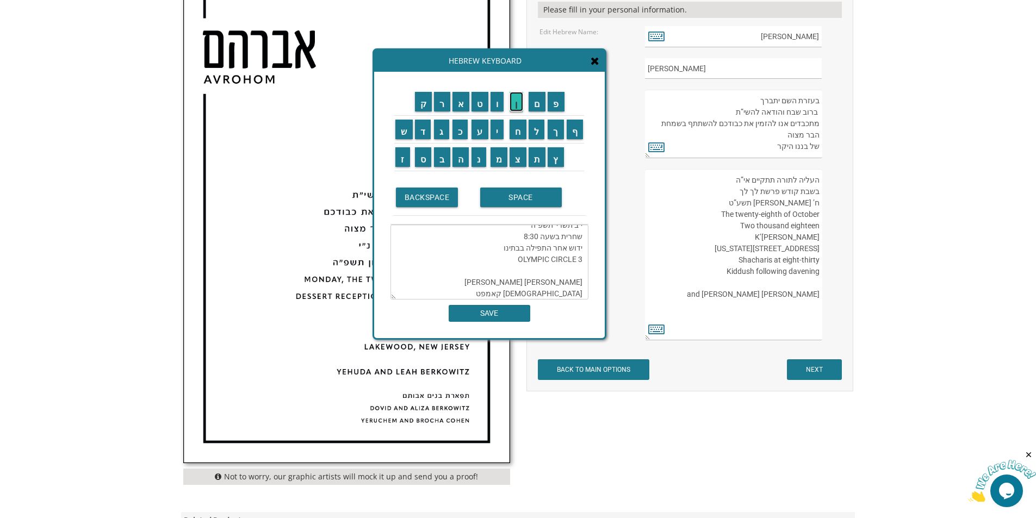
click at [513, 108] on input "ן" at bounding box center [517, 102] width 14 height 20
type textarea "ברוב שבח והודאה להשי”ת מתכבדים אנו להזמין את כבודכם להשתתף בשמחת הבר מצוה של בנ…"
click at [499, 314] on input "SAVE" at bounding box center [490, 313] width 82 height 17
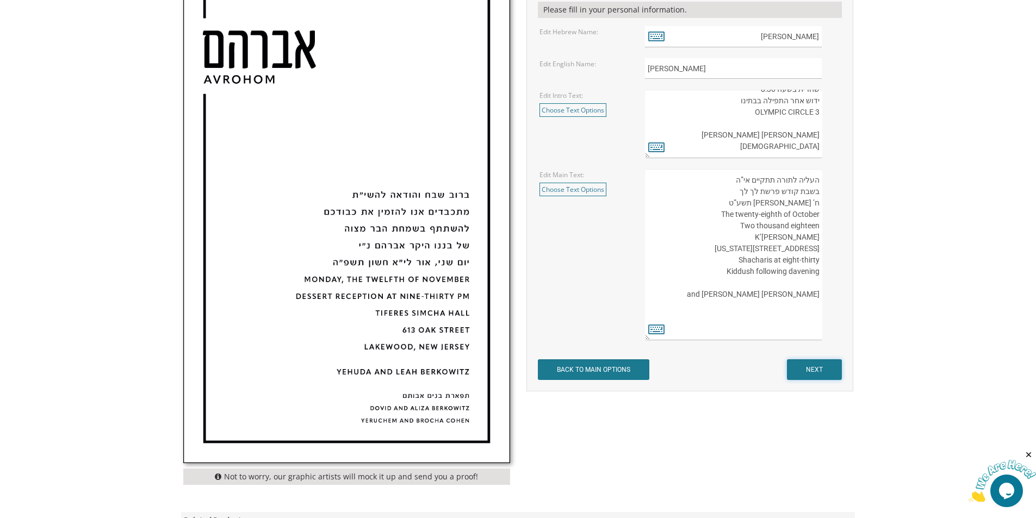
drag, startPoint x: 819, startPoint y: 370, endPoint x: 643, endPoint y: 273, distance: 201.3
click at [643, 273] on form "Customizations Please fill in your personal information. Edit Hebrew Name: יעקב…" at bounding box center [690, 176] width 304 height 410
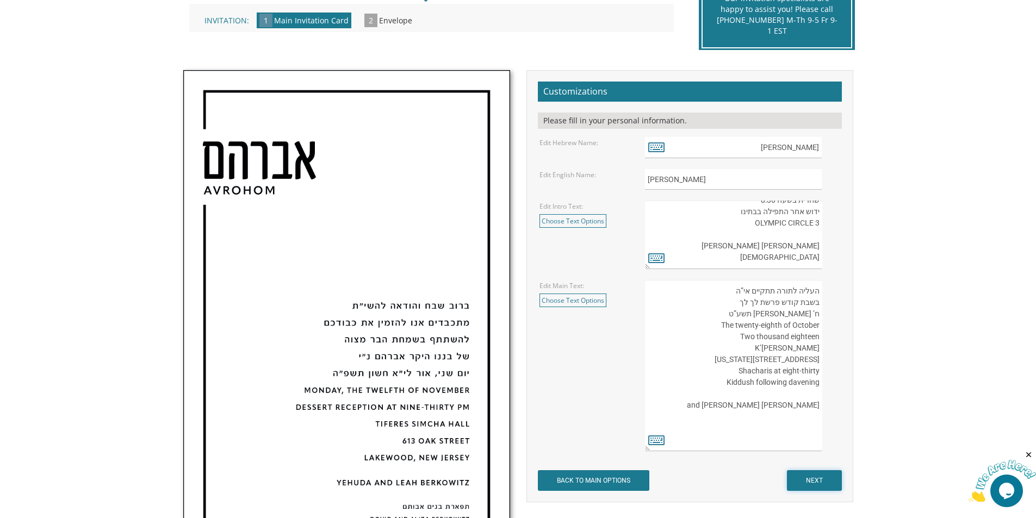
scroll to position [272, 0]
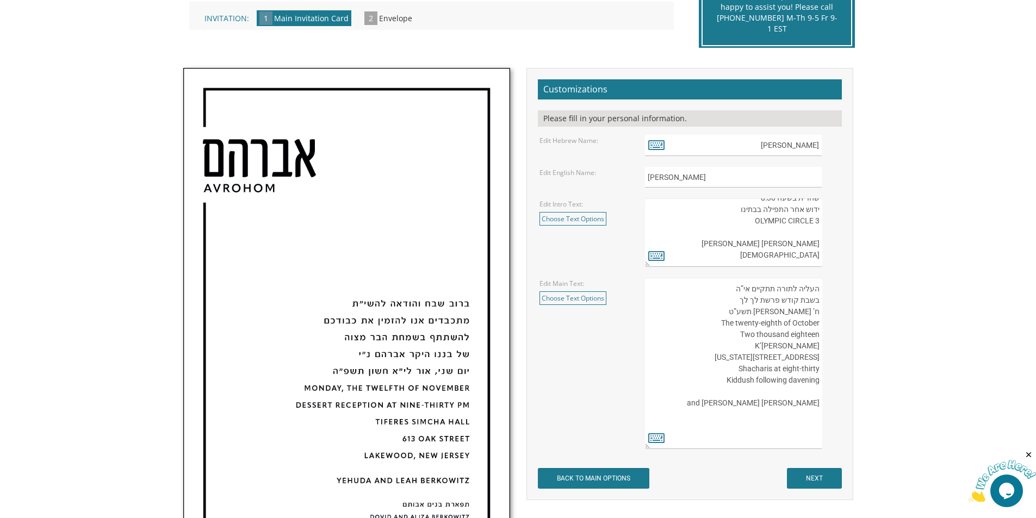
click at [714, 234] on textarea "בעזרת השם יתברך We would be honored to have you join us at the Seudas Bar Mitzv…" at bounding box center [733, 233] width 177 height 69
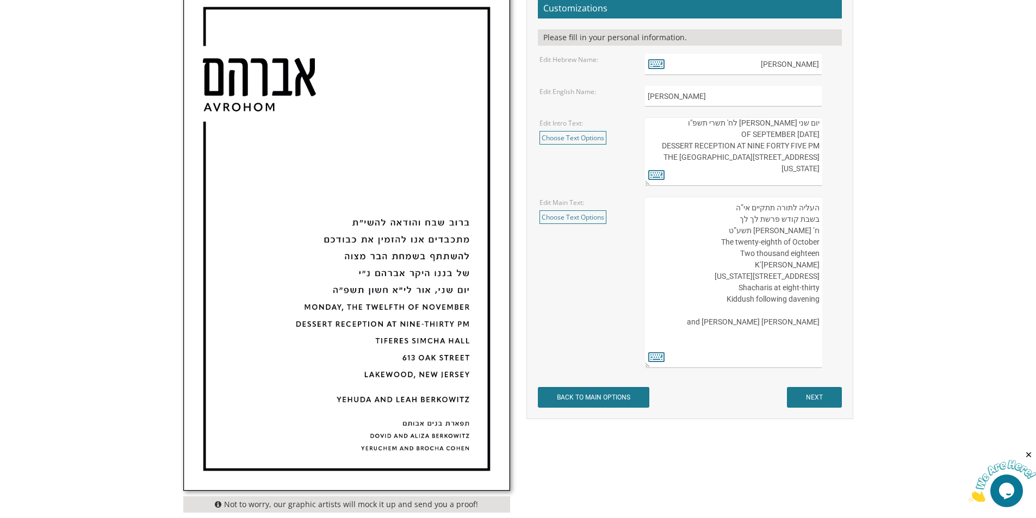
scroll to position [326, 0]
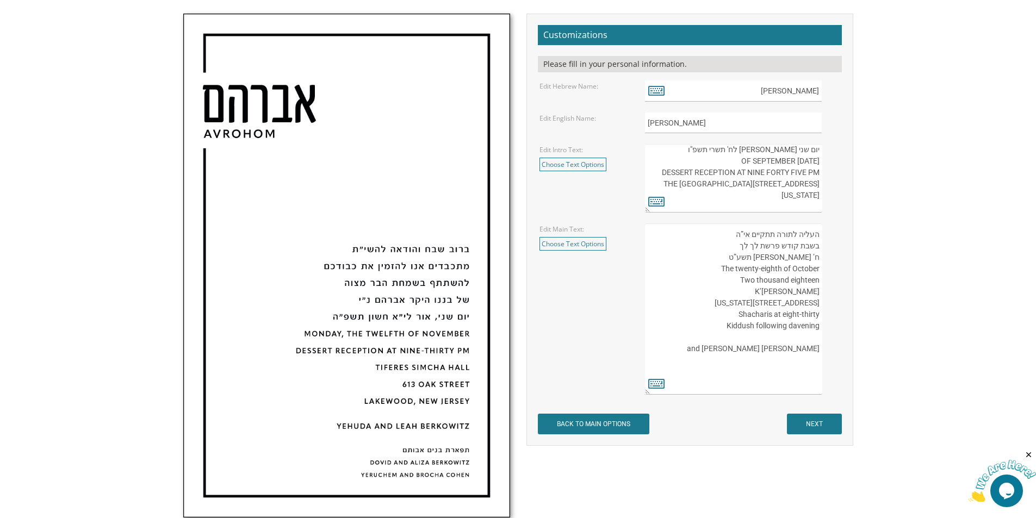
click at [739, 257] on textarea "העליה לתורה תתקיים אי”ה בשבת קודש פרשת לך לך ח’ חשון תשע”ט The twenty-eighth of…" at bounding box center [733, 309] width 177 height 171
drag, startPoint x: 733, startPoint y: 255, endPoint x: 850, endPoint y: 400, distance: 186.8
click at [850, 400] on div "Customizations Please fill in your personal information. Edit Hebrew Name: יעקב…" at bounding box center [690, 230] width 327 height 433
click at [775, 332] on textarea "העליה לתורה תתקיים אי”ה בשבת קודש פרשת לך לך ח’ חשון תשע”ט The twenty-eighth of…" at bounding box center [733, 309] width 177 height 171
drag, startPoint x: 739, startPoint y: 360, endPoint x: 863, endPoint y: 357, distance: 124.6
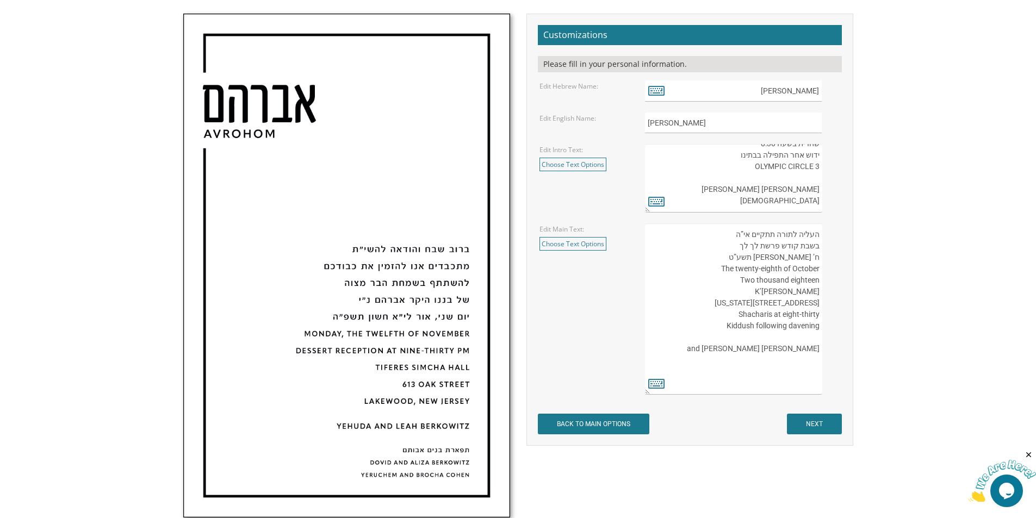
click at [863, 357] on div "Not to worry, our graphic artists will mock it up and send you a proof! Customi…" at bounding box center [518, 285] width 691 height 543
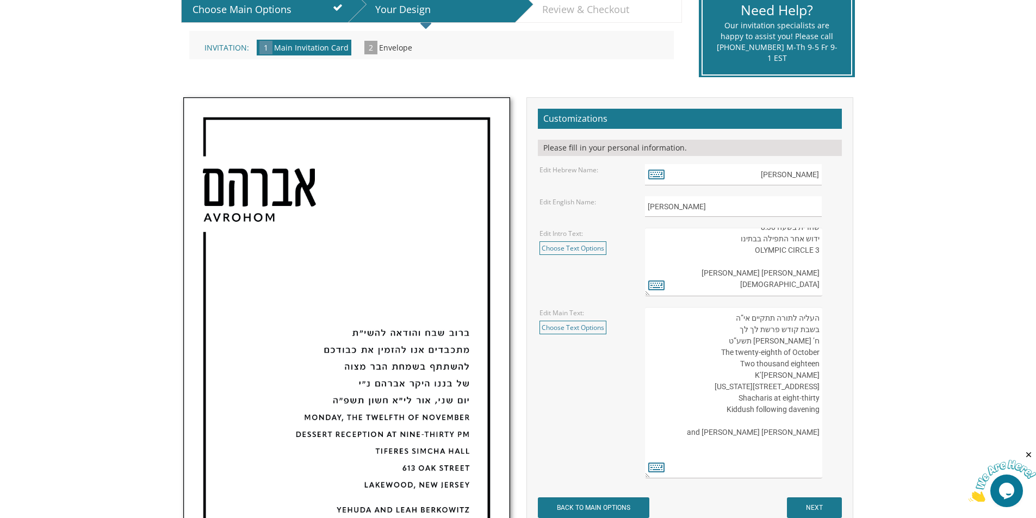
scroll to position [272, 0]
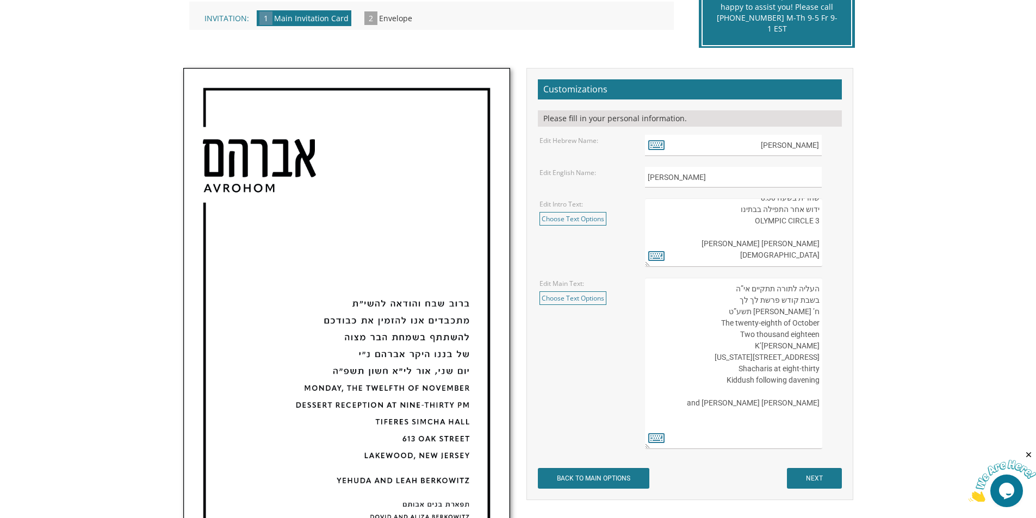
drag, startPoint x: 714, startPoint y: 280, endPoint x: 767, endPoint y: 426, distance: 156.2
click at [767, 426] on textarea "העליה לתורה תתקיים אי”ה בשבת קודש פרשת לך לך ח’ חשון תשע”ט The twenty-eighth of…" at bounding box center [733, 363] width 177 height 171
click at [581, 300] on link "Choose Text Options" at bounding box center [573, 299] width 67 height 14
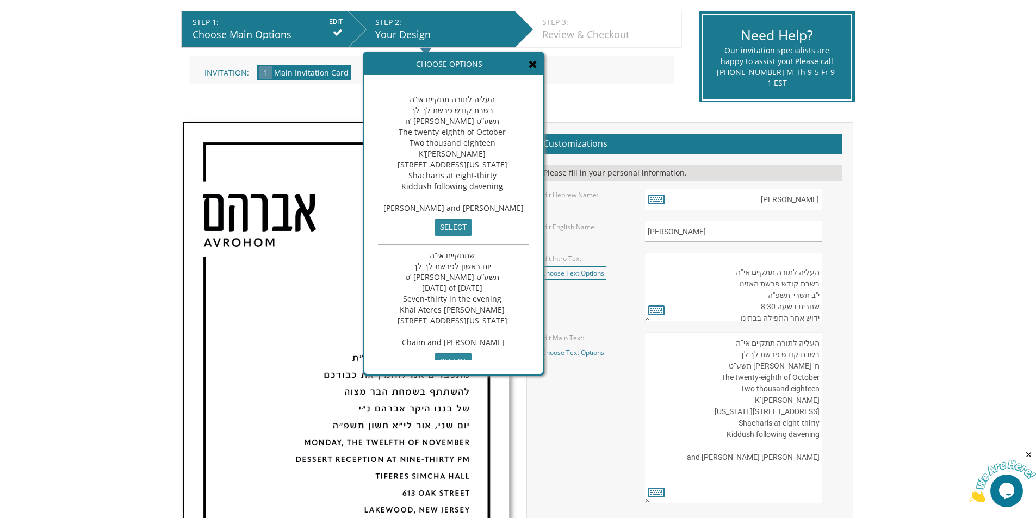
scroll to position [171, 0]
drag, startPoint x: 728, startPoint y: 270, endPoint x: 823, endPoint y: 347, distance: 122.6
click at [823, 347] on form "Customizations Please fill in your personal information. Edit Hebrew Name: יעקב…" at bounding box center [690, 339] width 304 height 410
type textarea "ברוב שבח והודאה להשי”ת מתכבדים אנו להזמין את כבודכם להשתתף בשמחת הבר מצוה של בנ…"
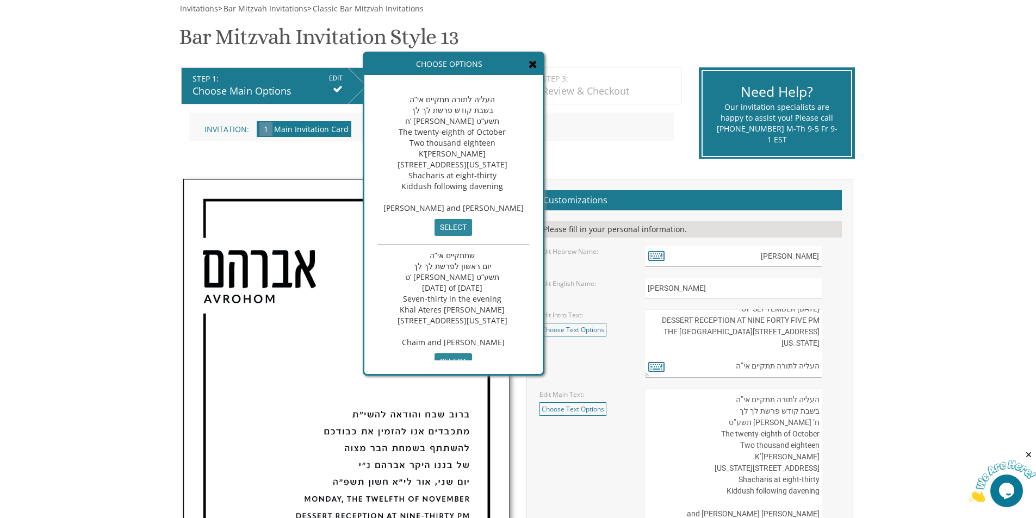
scroll to position [0, 0]
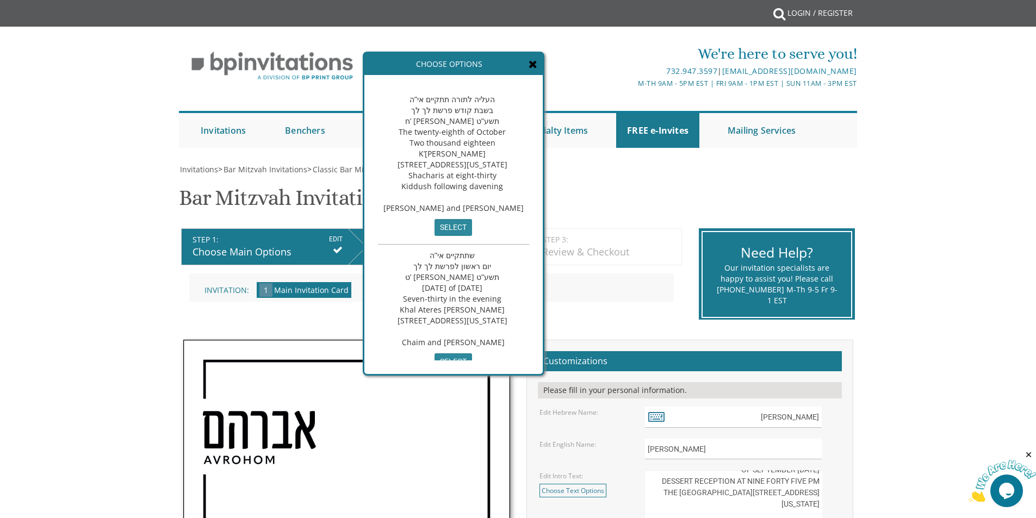
drag, startPoint x: 731, startPoint y: 349, endPoint x: 815, endPoint y: -20, distance: 378.4
click at [815, 0] on html "My Cart {{shoppingcart.totalQuantityDisplay}} Total: {{shoppingcart.subtotal}} …" at bounding box center [518, 259] width 1036 height 518
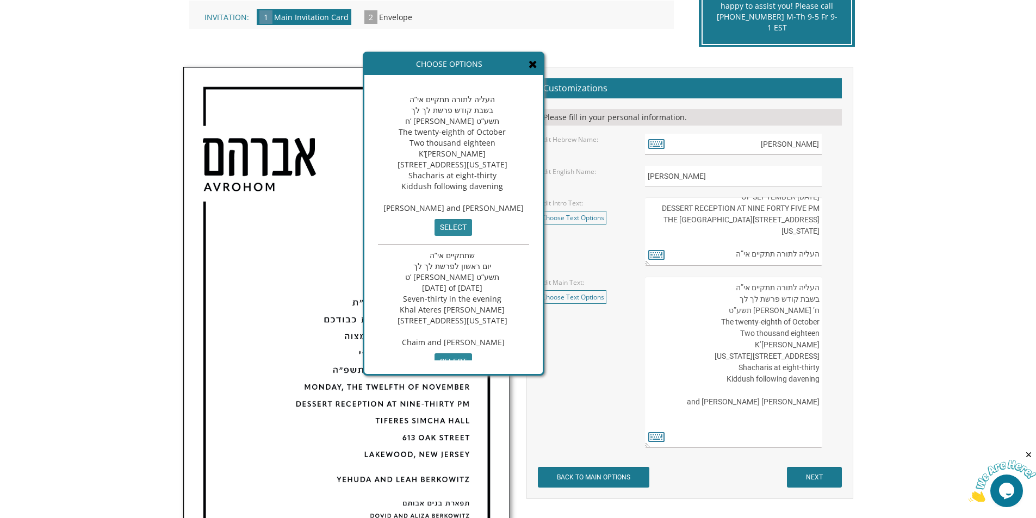
scroll to position [326, 0]
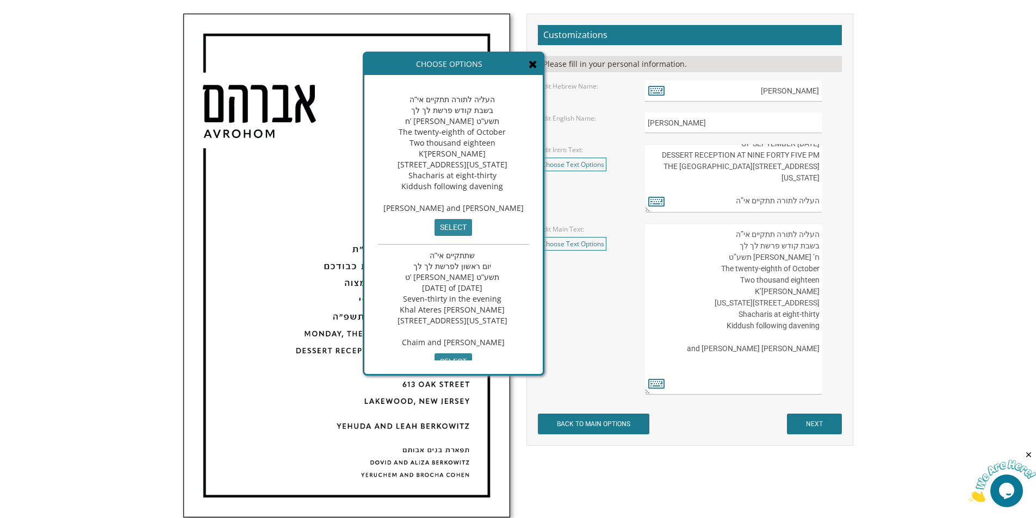
click at [722, 252] on textarea "העליה לתורה תתקיים אי”ה בשבת קודש פרשת לך לך ח’ חשון תשע”ט The twenty-eighth of…" at bounding box center [733, 309] width 177 height 171
drag, startPoint x: 720, startPoint y: 232, endPoint x: 821, endPoint y: 368, distance: 169.8
click at [821, 368] on textarea "העליה לתורה תתקיים אי”ה בשבת קודש פרשת לך לך ח’ חשון תשע”ט The twenty-eighth of…" at bounding box center [733, 309] width 177 height 171
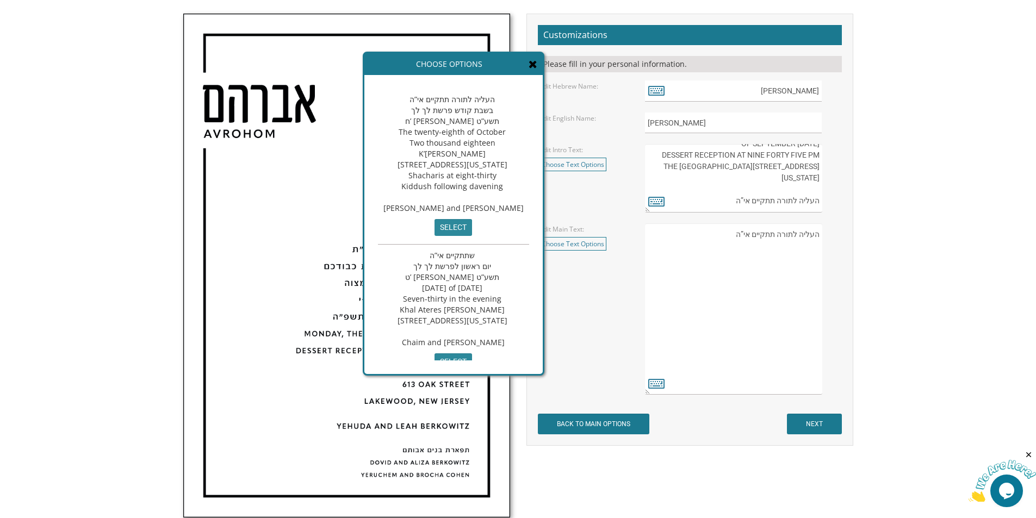
drag, startPoint x: 728, startPoint y: 237, endPoint x: 857, endPoint y: 235, distance: 128.9
click at [857, 235] on div "Customizations Please fill in your personal information. Edit Hebrew Name:" at bounding box center [689, 230] width 343 height 433
paste textarea "בשבת קודש פרשת האזינו י"ב תשרי תשפ"ה שחרית בשעה 8:30 ידוש אחר התפילה בבתינו OLY…"
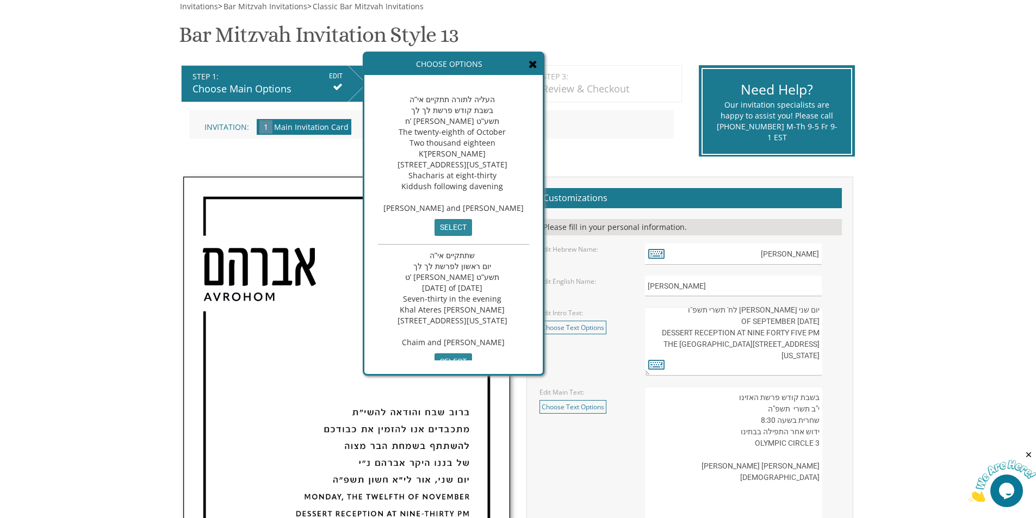
scroll to position [80, 0]
type textarea "בשבת קודש פרשת האזינו י"ב תשרי תשפ"ה שחרית בשעה 8:30 ידוש אחר התפילה בבתינו OLY…"
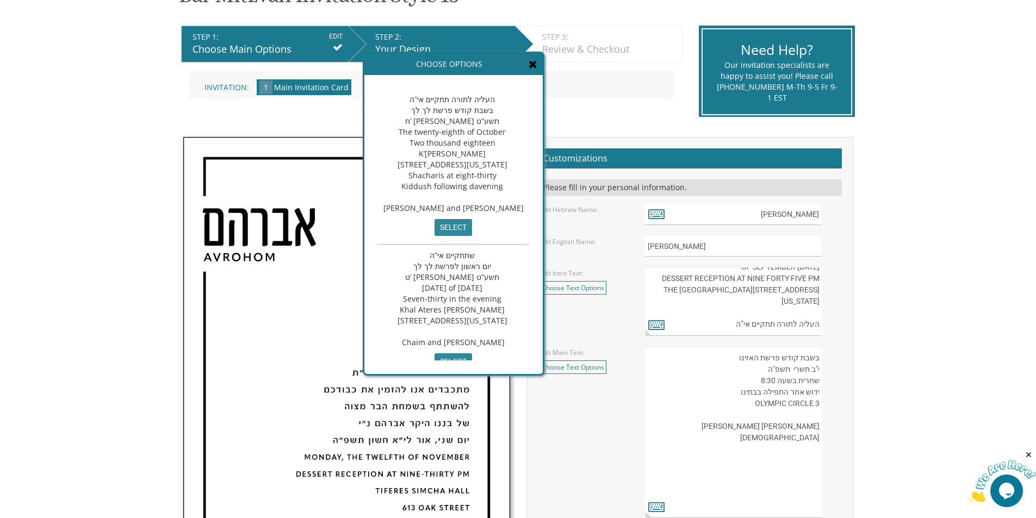
scroll to position [326, 0]
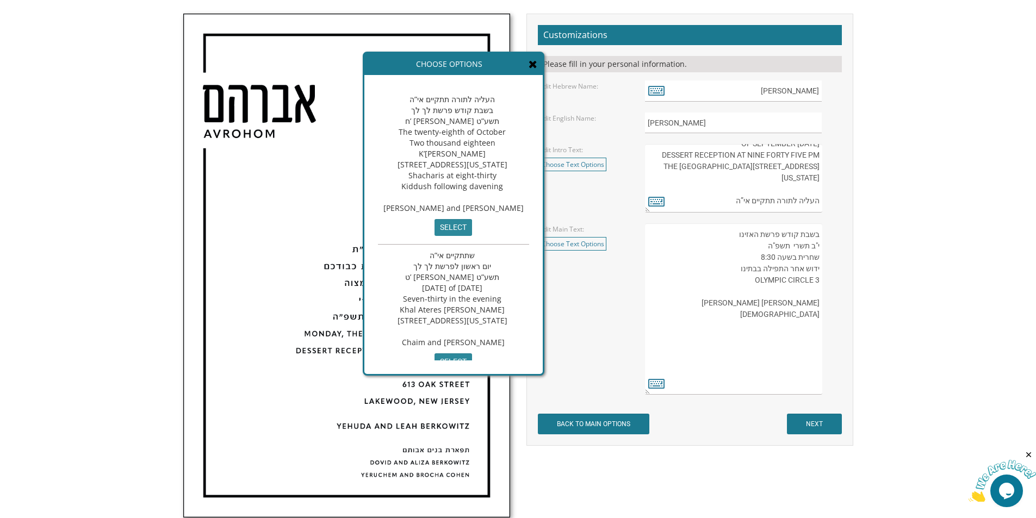
click at [783, 334] on textarea "העליה לתורה תתקיים אי”ה בשבת קודש פרשת לך לך ח’ חשון תשע”ט The twenty-eighth of…" at bounding box center [733, 309] width 177 height 171
click at [697, 345] on textarea "העליה לתורה תתקיים אי”ה בשבת קודש פרשת לך לך ח’ חשון תשע”ט The twenty-eighth of…" at bounding box center [733, 309] width 177 height 171
click at [650, 387] on icon at bounding box center [656, 383] width 16 height 15
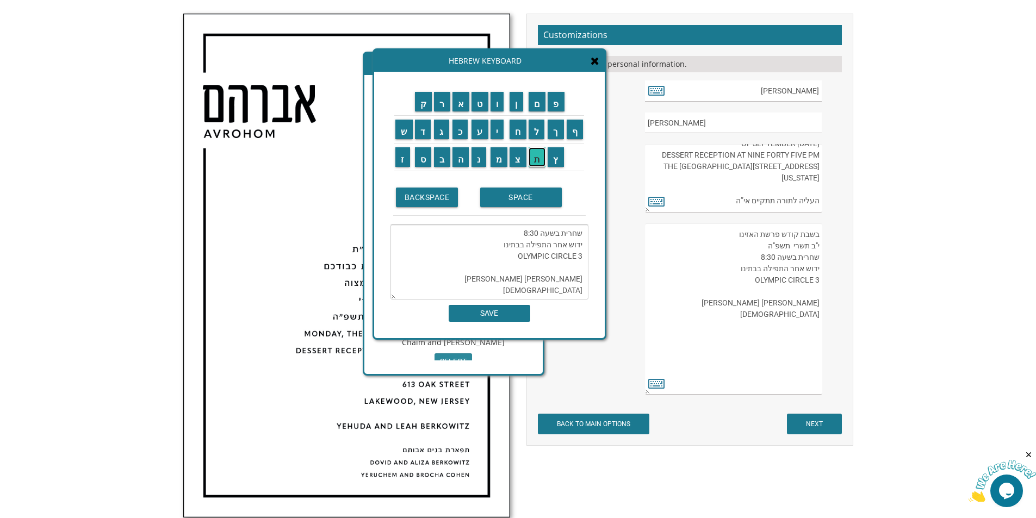
click at [534, 158] on input "ת" at bounding box center [537, 157] width 17 height 20
click at [565, 109] on input "פ" at bounding box center [556, 102] width 17 height 20
click at [463, 108] on input "א" at bounding box center [461, 102] width 17 height 20
click at [444, 107] on input "ר" at bounding box center [442, 102] width 16 height 20
click at [535, 160] on input "ת" at bounding box center [537, 157] width 17 height 20
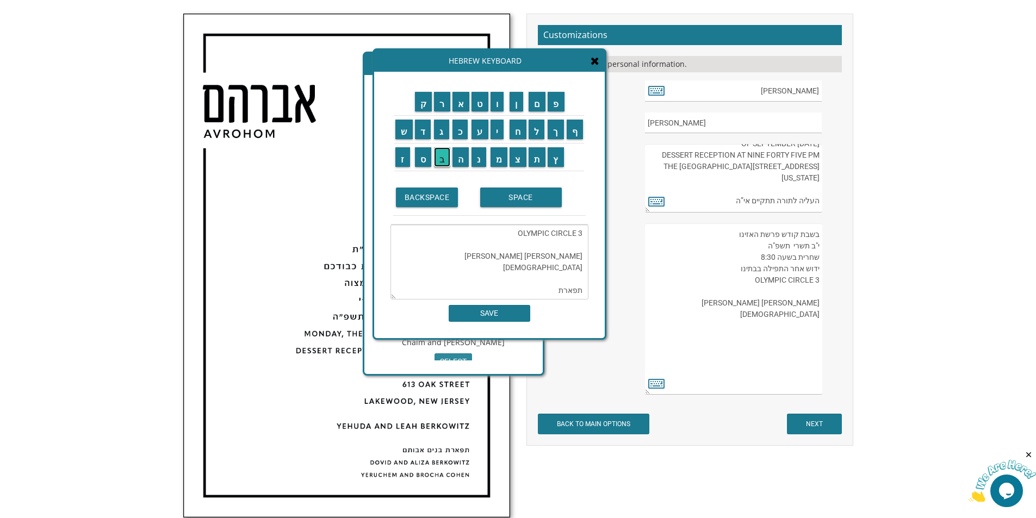
click at [443, 164] on input "ב" at bounding box center [442, 157] width 16 height 20
click at [474, 163] on input "נ" at bounding box center [479, 157] width 15 height 20
click at [498, 137] on input "י" at bounding box center [498, 130] width 14 height 20
click at [538, 108] on input "ם" at bounding box center [537, 102] width 17 height 20
click at [462, 107] on input "א" at bounding box center [461, 102] width 17 height 20
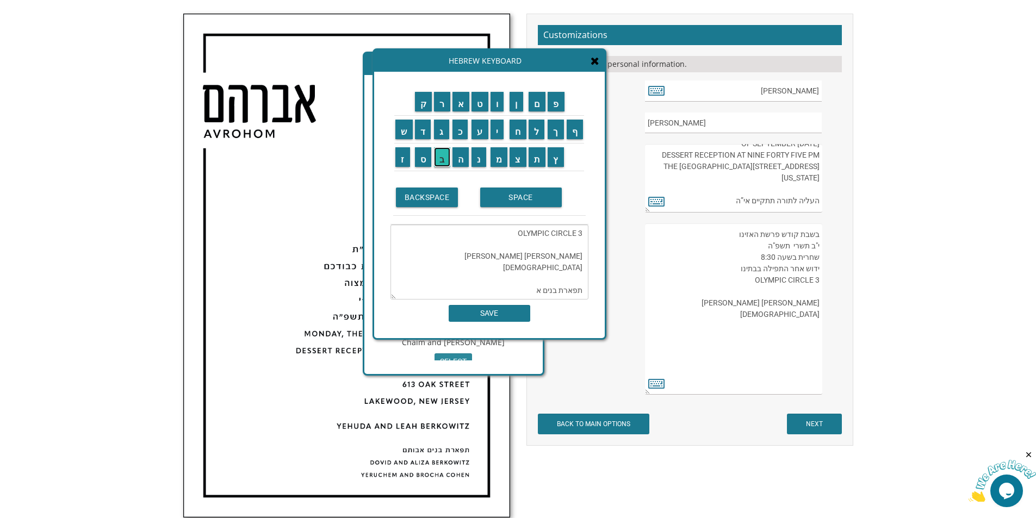
click at [441, 152] on input "ב" at bounding box center [442, 157] width 16 height 20
click at [499, 103] on input "ו" at bounding box center [498, 102] width 14 height 20
click at [540, 158] on input "ת" at bounding box center [537, 157] width 17 height 20
click at [544, 113] on td "ם" at bounding box center [538, 102] width 20 height 28
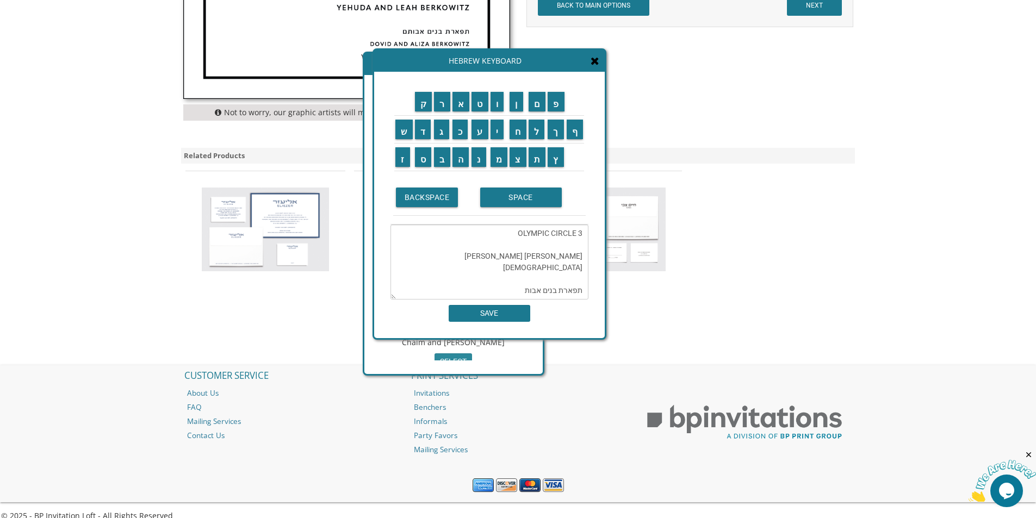
scroll to position [759, 0]
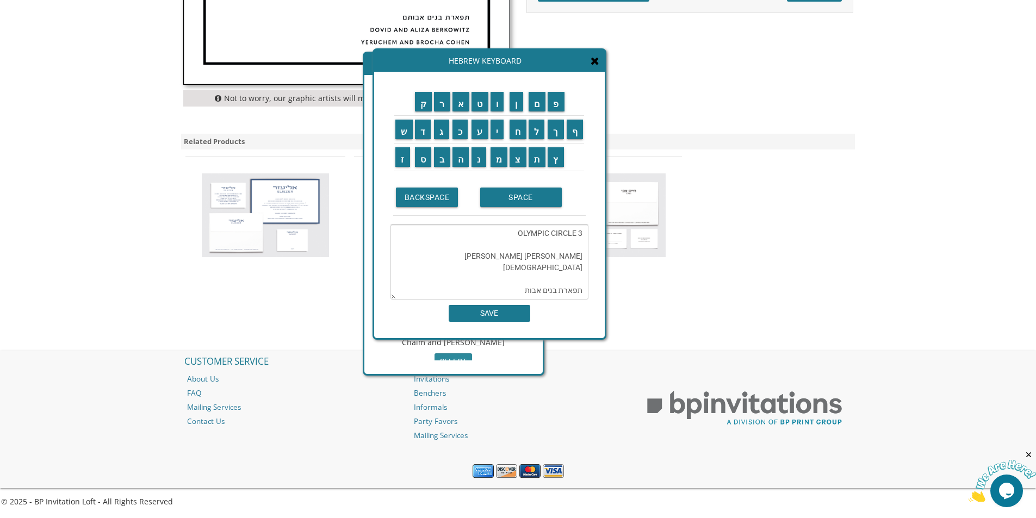
click at [513, 292] on textarea "בשבת קודש פרשת האזינו י"ב תשרי תשפ"ה שחרית בשעה 8:30 ידוש אחר התפילה בבתינו OLY…" at bounding box center [490, 262] width 198 height 75
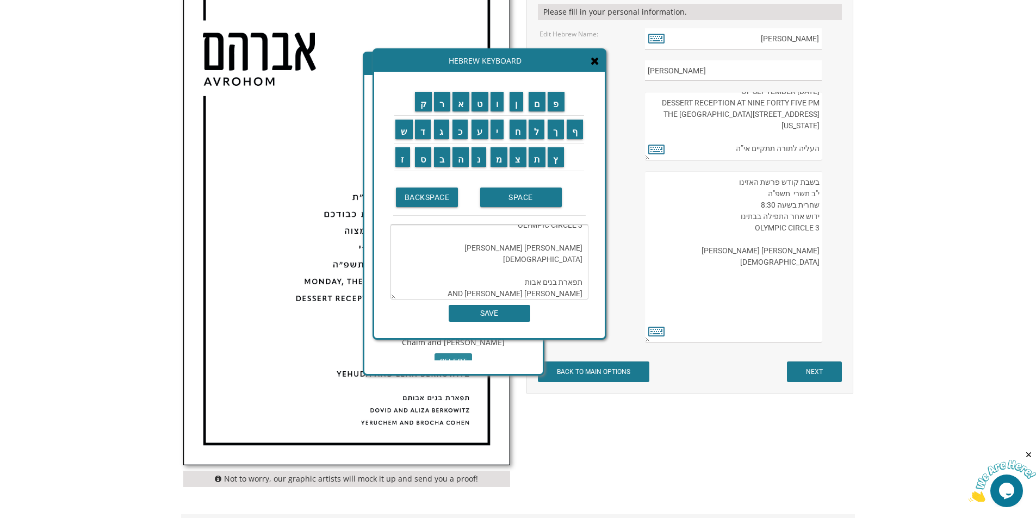
scroll to position [57, 0]
drag, startPoint x: 492, startPoint y: 291, endPoint x: 589, endPoint y: 290, distance: 97.4
click at [589, 290] on div "ק ר א ט ו ן ם פ ש ד ג כ ע י ח ל" at bounding box center [489, 205] width 231 height 267
click at [405, 163] on input "ז" at bounding box center [402, 157] width 15 height 20
click at [463, 105] on input "א" at bounding box center [461, 102] width 17 height 20
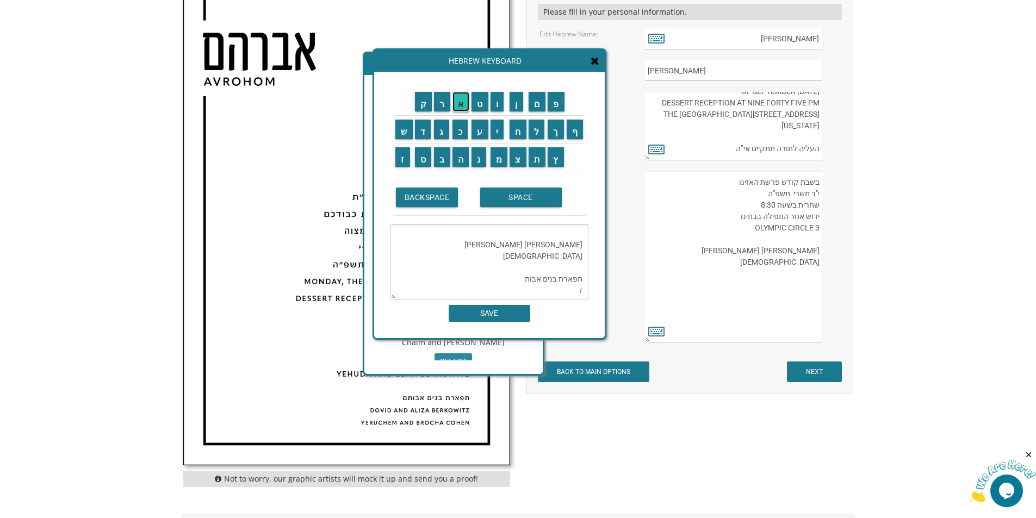
click at [463, 95] on input "א" at bounding box center [461, 102] width 17 height 20
click at [443, 159] on input "ב" at bounding box center [442, 157] width 16 height 20
click at [531, 202] on input "SPACE" at bounding box center [521, 198] width 82 height 20
click at [500, 100] on input "ו" at bounding box center [498, 102] width 14 height 20
drag, startPoint x: 478, startPoint y: 168, endPoint x: 482, endPoint y: 162, distance: 7.8
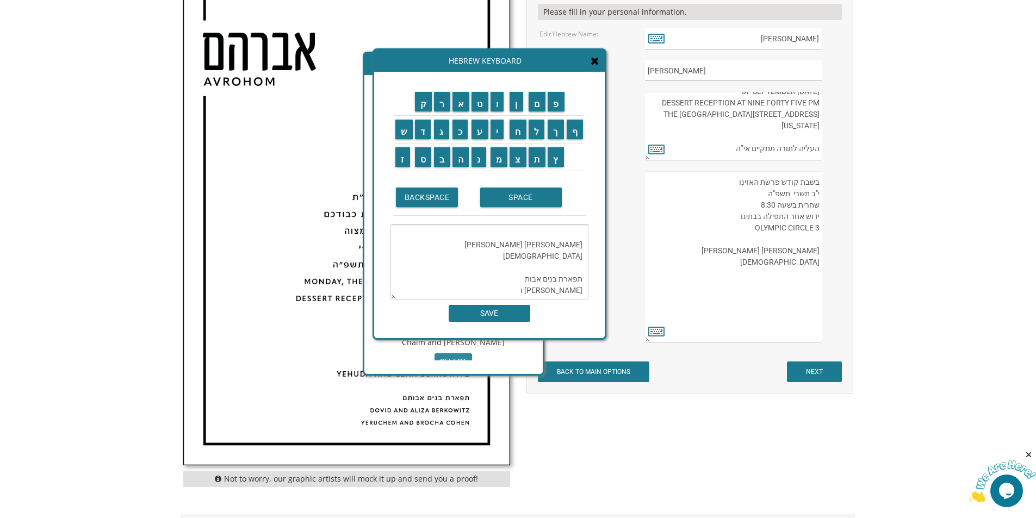
click at [481, 163] on td "נ" at bounding box center [480, 157] width 19 height 28
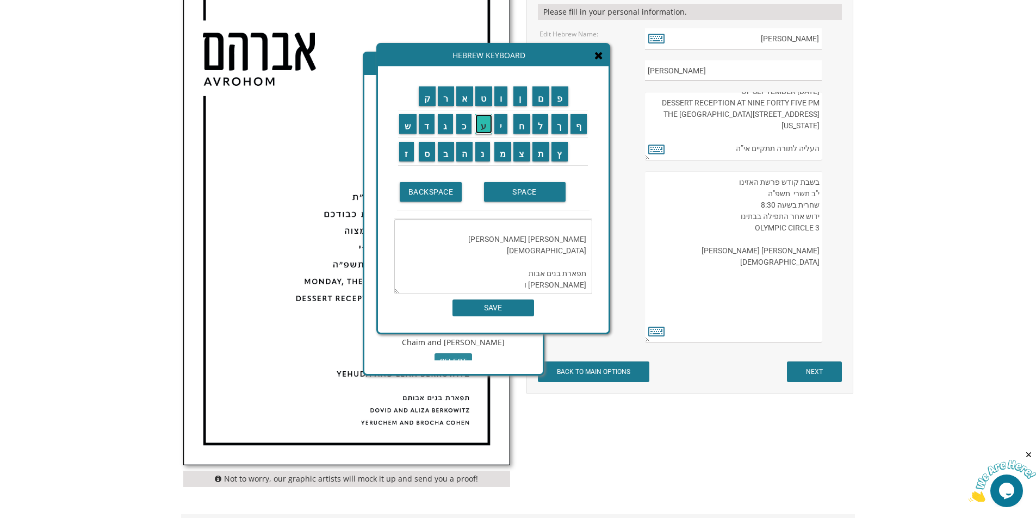
click at [491, 128] on input "ע" at bounding box center [483, 124] width 17 height 20
click at [483, 154] on input "נ" at bounding box center [482, 152] width 15 height 20
click at [488, 127] on input "ע" at bounding box center [483, 124] width 17 height 20
click at [505, 151] on input "מ" at bounding box center [502, 152] width 17 height 20
click at [508, 131] on input "י" at bounding box center [501, 124] width 14 height 20
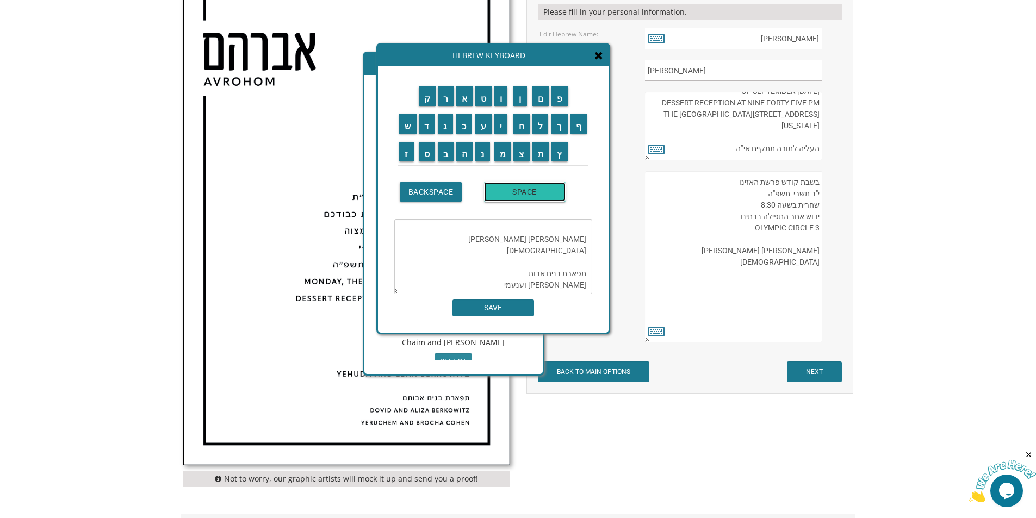
click at [506, 193] on input "SPACE" at bounding box center [525, 192] width 82 height 20
click at [570, 282] on textarea "בשבת קודש פרשת האזינו י"ב תשרי תשפ"ה שחרית בשעה 8:30 ידוש אחר התפילה בבתינו OLY…" at bounding box center [493, 256] width 198 height 75
click at [569, 282] on textarea "בשבת קודש פרשת האזינו י"ב תשרי תשפ"ה שחרית בשעה 8:30 ידוש אחר התפילה בבתינו OLY…" at bounding box center [493, 256] width 198 height 75
click at [502, 103] on input "ו" at bounding box center [501, 96] width 14 height 20
click at [558, 282] on textarea "בשבת קודש פרשת האזינו י"ב תשרי תשפ"ה שחרית בשעה 8:30 ידוש אחר התפילה בבתינו OLY…" at bounding box center [493, 256] width 198 height 75
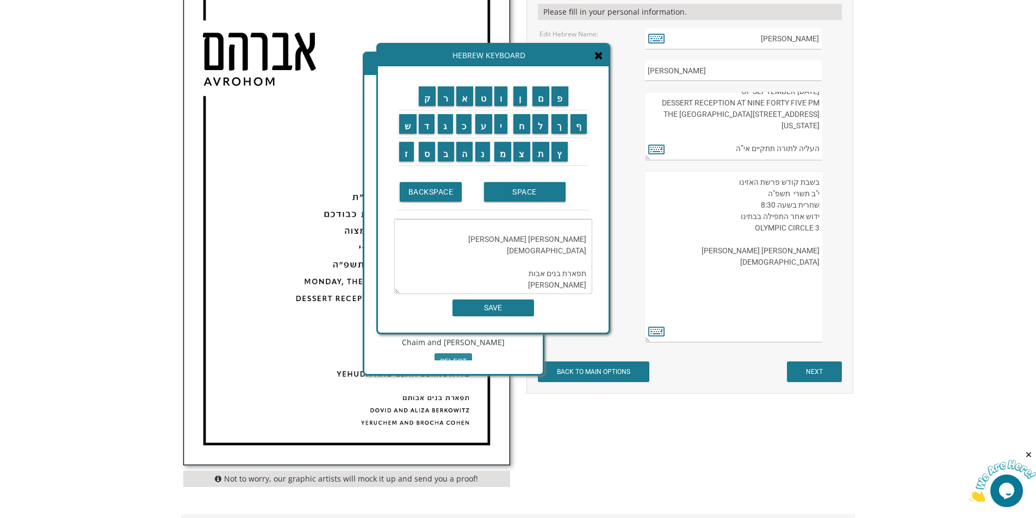
click at [554, 284] on textarea "בשבת קודש פרשת האזינו י"ב תשרי תשפ"ה שחרית בשעה 8:30 ידוש אחר התפילה בבתינו OLY…" at bounding box center [493, 256] width 198 height 75
click at [434, 101] on input "ק" at bounding box center [427, 96] width 17 height 20
click at [461, 93] on input "א" at bounding box center [464, 96] width 17 height 20
click at [510, 156] on input "מ" at bounding box center [502, 152] width 17 height 20
click at [565, 102] on input "פ" at bounding box center [560, 96] width 17 height 20
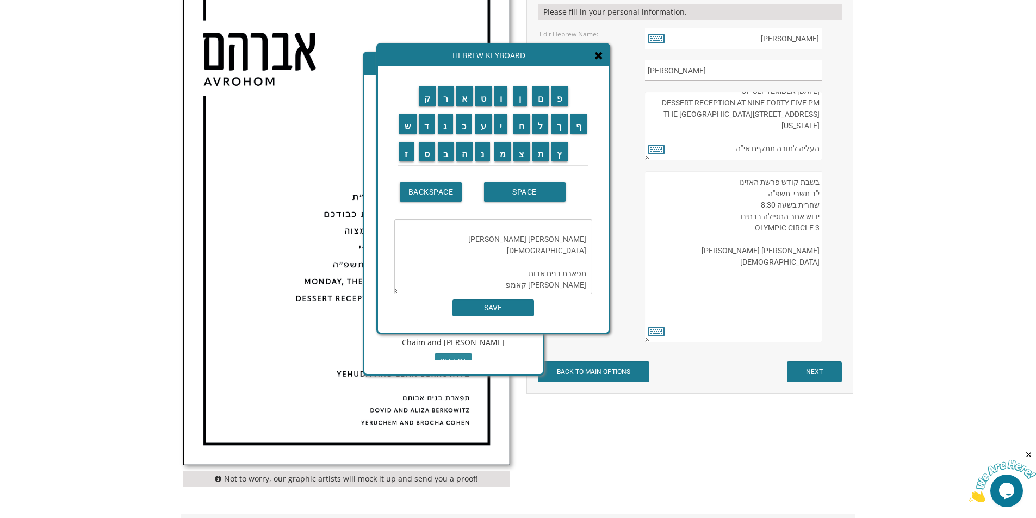
click at [488, 109] on td "ט" at bounding box center [483, 97] width 19 height 28
click at [519, 104] on input "ן" at bounding box center [520, 96] width 14 height 20
click at [424, 122] on input "ד" at bounding box center [427, 124] width 16 height 20
click at [442, 150] on input "ב" at bounding box center [446, 152] width 16 height 20
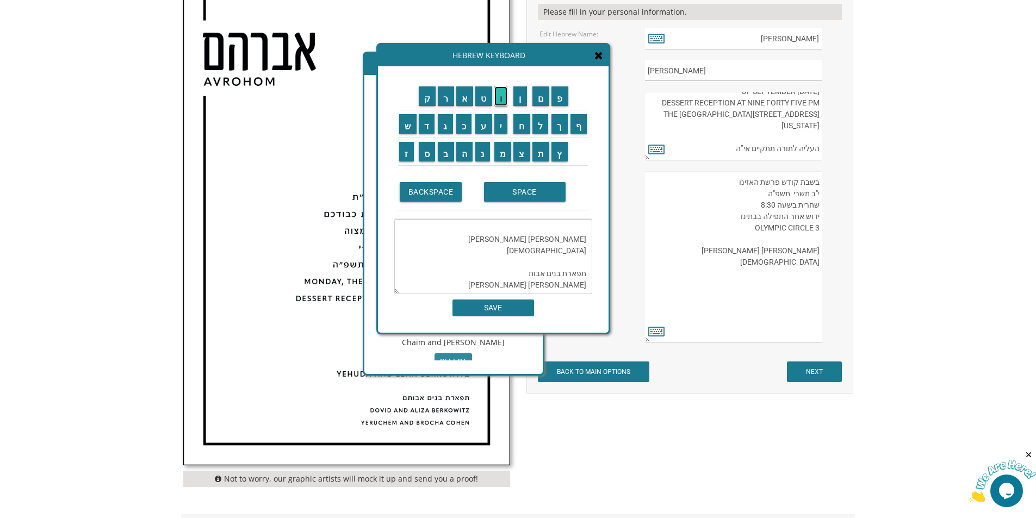
click at [504, 93] on input "ו" at bounding box center [501, 96] width 14 height 20
click at [451, 93] on input "ר" at bounding box center [446, 96] width 16 height 20
click at [461, 155] on input "ה" at bounding box center [464, 152] width 17 height 20
click at [469, 158] on input "ה" at bounding box center [464, 152] width 17 height 20
click at [504, 95] on input "ו" at bounding box center [501, 96] width 14 height 20
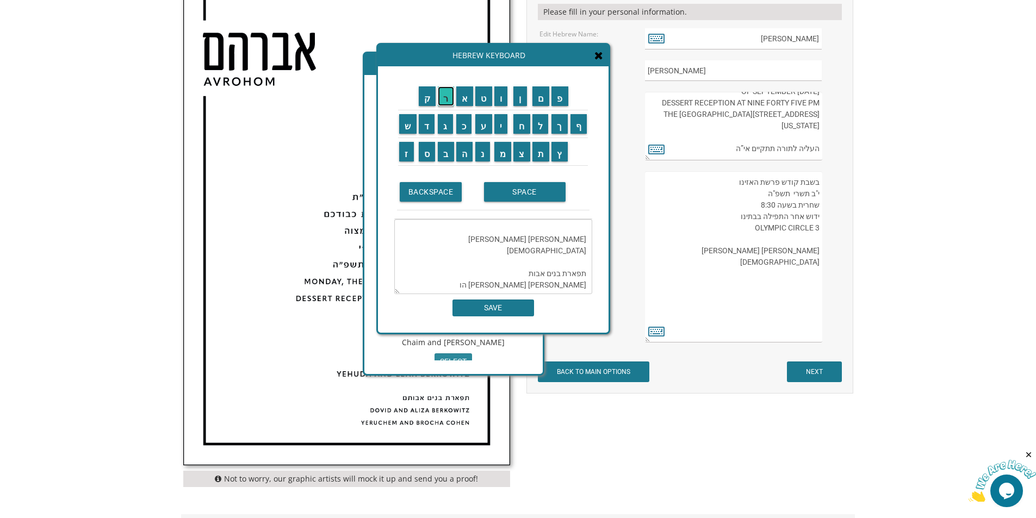
click at [442, 95] on input "ר" at bounding box center [446, 96] width 16 height 20
click at [502, 96] on input "ו" at bounding box center [501, 96] width 14 height 20
click at [502, 97] on input "ו" at bounding box center [501, 96] width 14 height 20
click at [502, 128] on input "י" at bounding box center [501, 124] width 14 height 20
click at [560, 152] on input "ץ" at bounding box center [560, 152] width 16 height 20
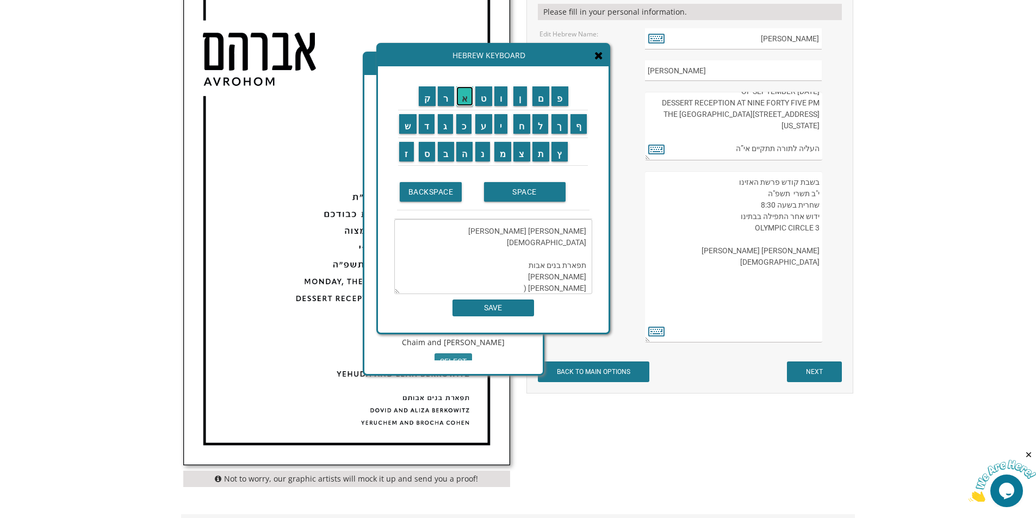
click at [461, 101] on input "א" at bounding box center [464, 96] width 17 height 20
click at [408, 127] on input "ש" at bounding box center [407, 124] width 17 height 20
click at [541, 153] on input "ת" at bounding box center [541, 152] width 17 height 20
click at [466, 151] on input "ה" at bounding box center [464, 152] width 17 height 20
click at [509, 155] on input "מ" at bounding box center [502, 152] width 17 height 20
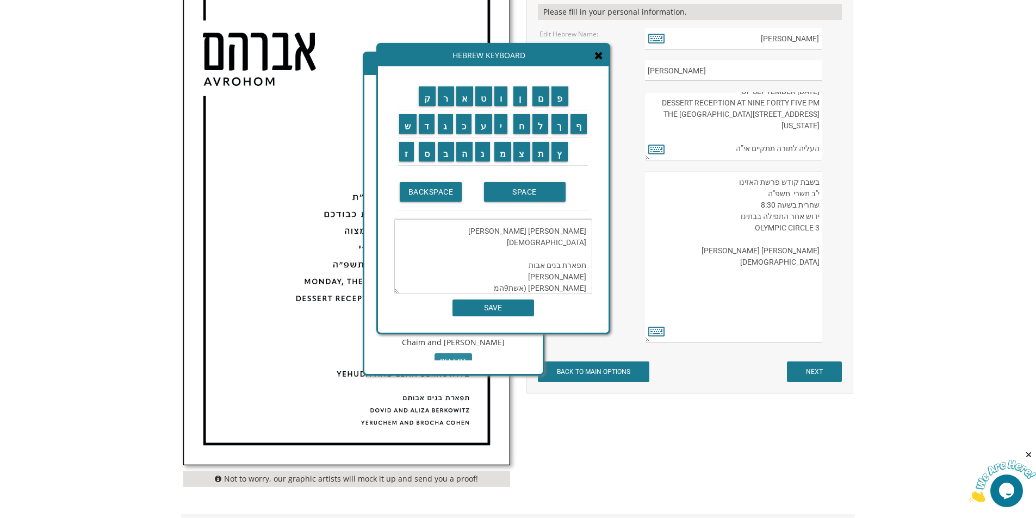
click at [517, 286] on textarea "בשבת קודש פרשת האזינו י"ב תשרי תשפ"ה שחרית בשעה 8:30 ידוש אחר התפילה בבתינו OLY…" at bounding box center [493, 256] width 198 height 75
drag, startPoint x: 524, startPoint y: 287, endPoint x: 507, endPoint y: 287, distance: 16.9
click at [507, 287] on textarea "בשבת קודש פרשת האזינו י"ב תשרי תשפ"ה שחרית בשעה 8:30 ידוש אחר התפילה בבתינו OLY…" at bounding box center [493, 256] width 198 height 75
click at [466, 157] on input "ה" at bounding box center [464, 152] width 17 height 20
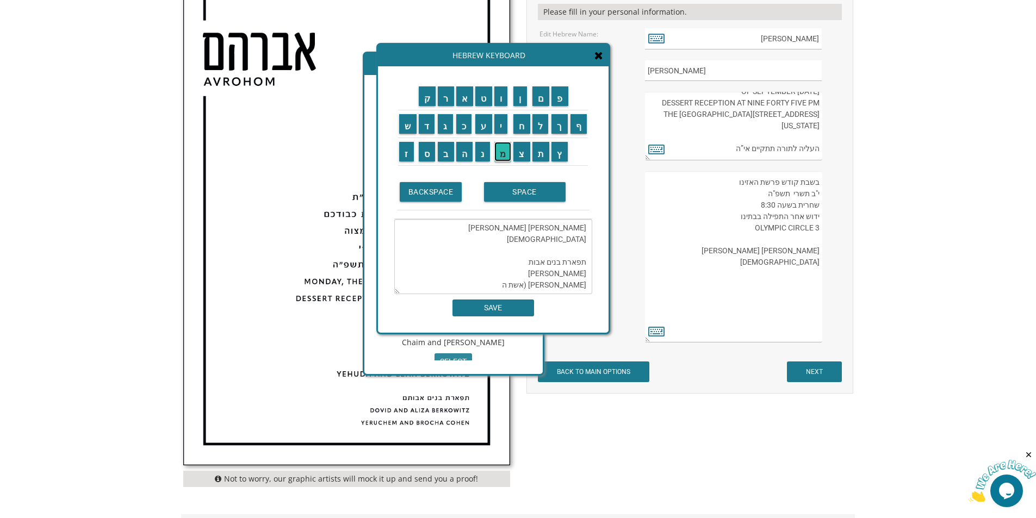
click at [508, 151] on input "מ" at bounding box center [502, 152] width 17 height 20
click at [486, 151] on input "נ" at bounding box center [482, 152] width 15 height 20
click at [503, 96] on input "ו" at bounding box center [501, 96] width 14 height 20
click at [520, 127] on input "ח" at bounding box center [521, 124] width 17 height 20
click at [447, 106] on td "ר" at bounding box center [446, 97] width 18 height 28
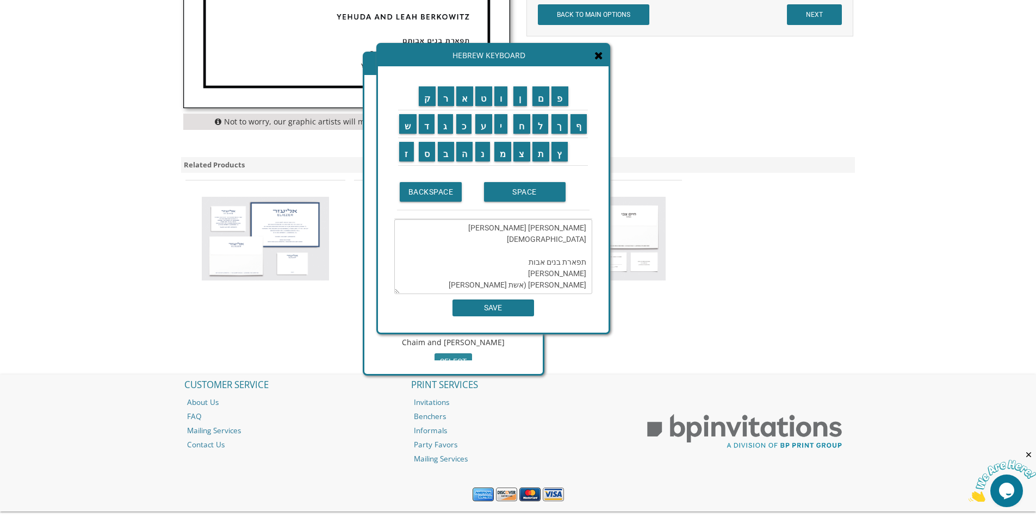
scroll to position [759, 0]
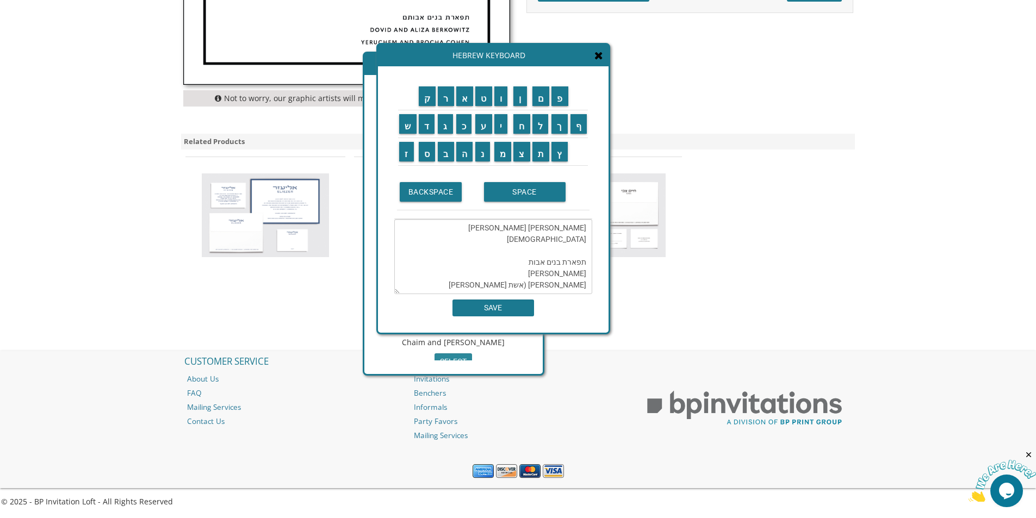
click at [505, 283] on textarea "בשבת קודש פרשת האזינו י"ב תשרי תשפ"ה שחרית בשעה 8:30 ידוש אחר התפילה בבתינו OLY…" at bounding box center [493, 256] width 198 height 75
click at [497, 283] on textarea "בשבת קודש פרשת האזינו י"ב תשרי תשפ"ה שחרית בשעה 8:30 ידוש אחר התפילה בבתינו OLY…" at bounding box center [493, 256] width 198 height 75
click at [448, 100] on input "ר" at bounding box center [446, 96] width 16 height 20
click at [526, 166] on td "BACKSPACE SPACE" at bounding box center [493, 192] width 198 height 53
click at [450, 163] on td "ב" at bounding box center [446, 152] width 18 height 28
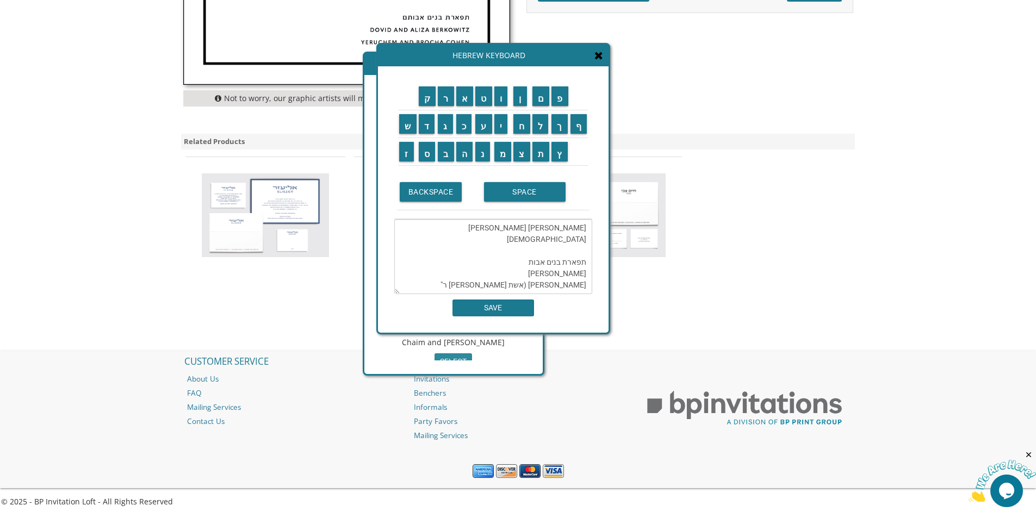
click at [510, 132] on td "י" at bounding box center [503, 124] width 20 height 28
click at [447, 155] on input "ב" at bounding box center [446, 152] width 16 height 20
click at [525, 155] on input "צ" at bounding box center [521, 152] width 17 height 20
click at [446, 153] on input "ב" at bounding box center [446, 152] width 16 height 20
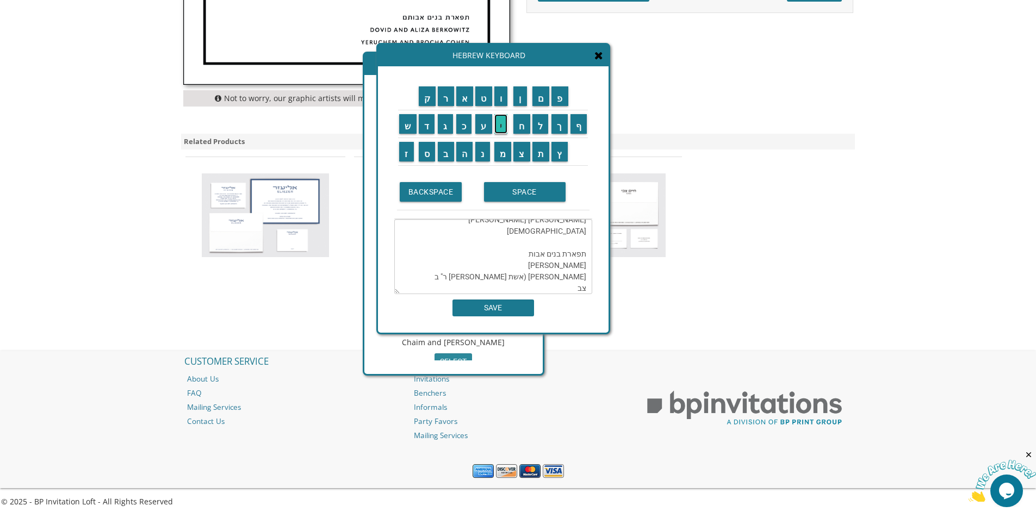
click at [501, 120] on input "י" at bounding box center [501, 124] width 14 height 20
click at [463, 164] on td "ה" at bounding box center [465, 152] width 20 height 28
click at [499, 89] on input "ו" at bounding box center [501, 96] width 14 height 20
click at [441, 90] on input "ר" at bounding box center [446, 96] width 16 height 20
type textarea "בשבת קודש פרשת האזינו י"ב תשרי תשפ"ה שחרית בשעה 8:30 ידוש אחר התפילה בבתינו OLY…"
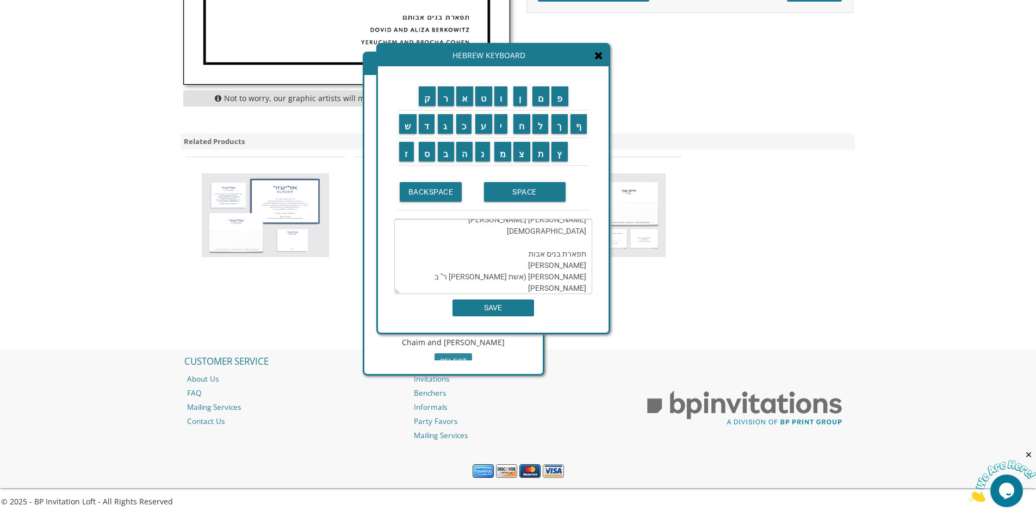
click at [509, 110] on td "י" at bounding box center [503, 124] width 20 height 28
click at [508, 110] on td "י" at bounding box center [503, 124] width 20 height 28
click at [484, 310] on input "SAVE" at bounding box center [494, 308] width 82 height 17
type textarea "בשבת קודש פרשת האזינו י"ב תשרי תשפ"ה שחרית בשעה 8:30 ידוש אחר התפילה בבתינו OLY…"
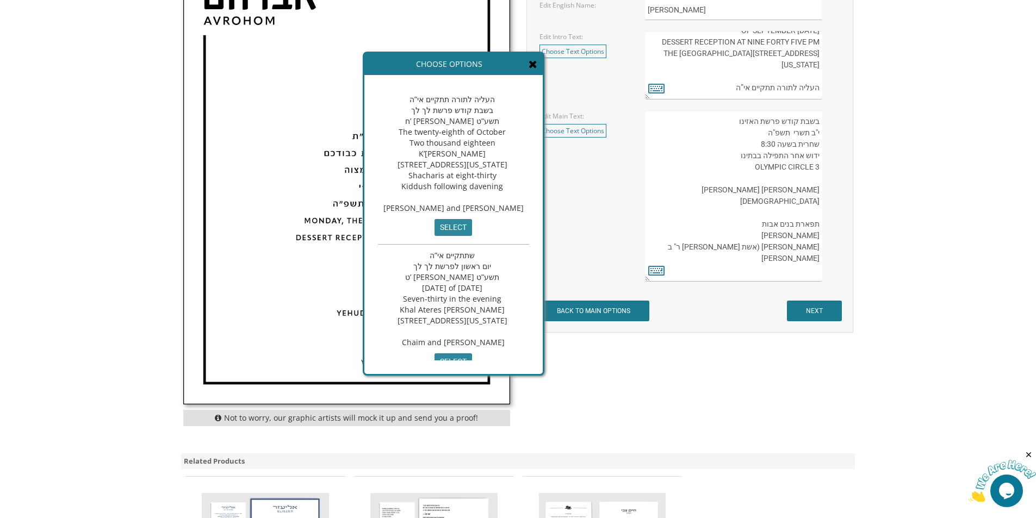
drag, startPoint x: 806, startPoint y: 261, endPoint x: 791, endPoint y: 261, distance: 15.2
click at [791, 261] on textarea "העליה לתורה תתקיים אי”ה בשבת קודש פרשת לך לך ח’ חשון תשע”ט The twenty-eighth of…" at bounding box center [733, 195] width 177 height 171
click at [658, 270] on icon at bounding box center [656, 270] width 16 height 15
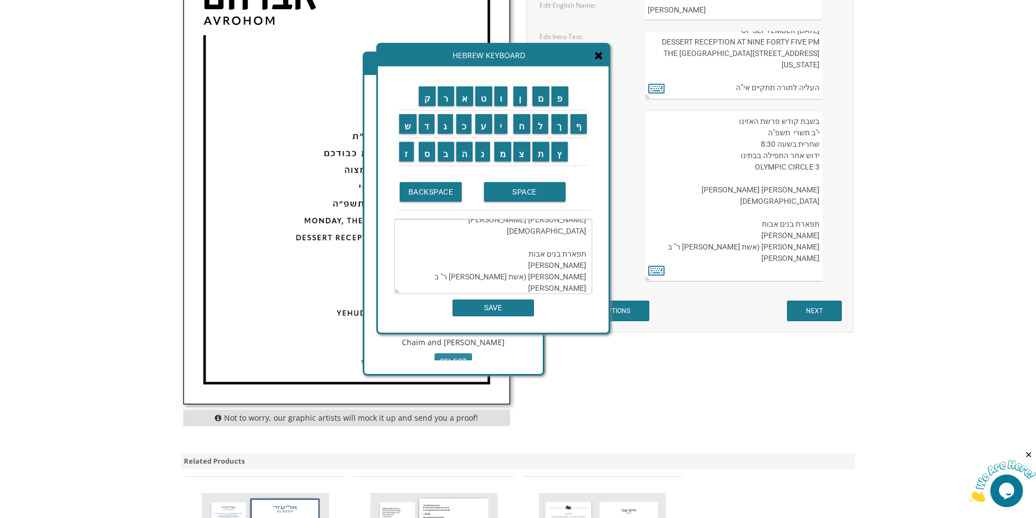
drag, startPoint x: 799, startPoint y: 261, endPoint x: 809, endPoint y: 261, distance: 9.8
click at [809, 261] on textarea "העליה לתורה תתקיים אי”ה בשבת קודש פרשת לך לך ח’ חשון תשע”ט The twenty-eighth of…" at bounding box center [733, 195] width 177 height 171
click at [466, 151] on input "ה" at bounding box center [464, 152] width 17 height 20
click at [510, 101] on td "ו" at bounding box center [503, 97] width 20 height 28
click at [447, 101] on input "ר" at bounding box center [446, 96] width 16 height 20
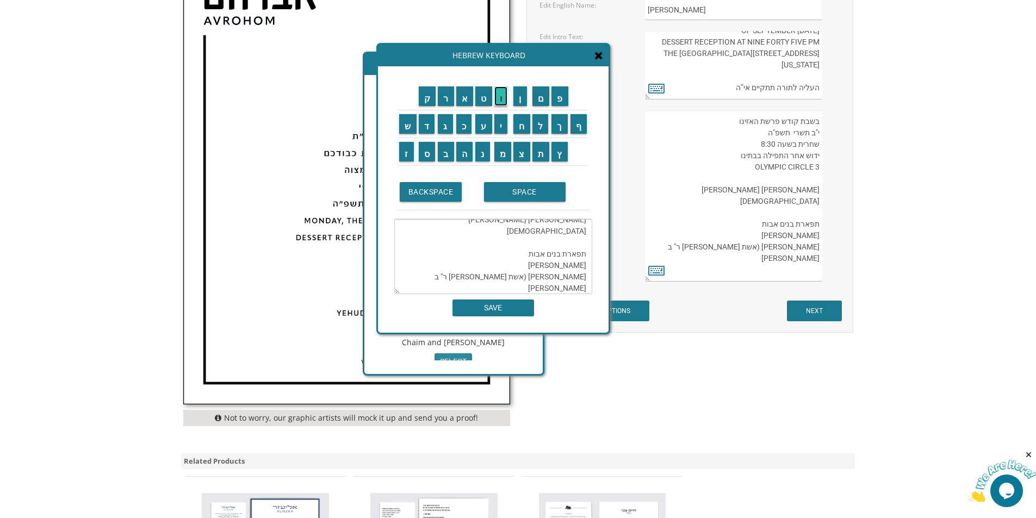
click at [508, 104] on input "ו" at bounding box center [501, 96] width 14 height 20
click at [505, 129] on input "י" at bounding box center [501, 124] width 14 height 20
click at [571, 154] on td at bounding box center [579, 152] width 19 height 28
click at [566, 154] on input "ץ" at bounding box center [560, 152] width 16 height 20
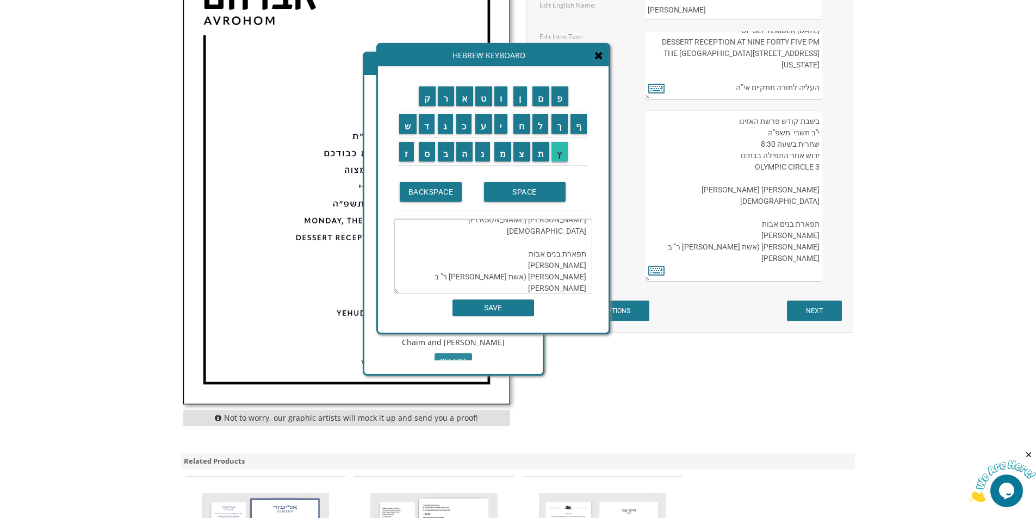
type textarea "בשבת קודש פרשת האזינו י"ב תשרי תשפ"ה שחרית בשעה 8:30 ידוש אחר התפילה בבתינו OLY…"
click at [505, 306] on input "SAVE" at bounding box center [494, 308] width 82 height 17
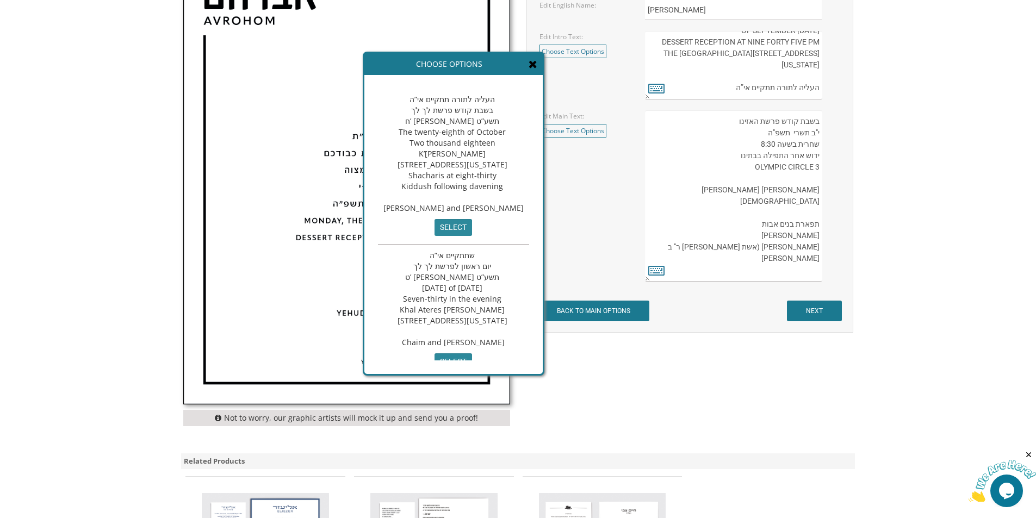
drag, startPoint x: 701, startPoint y: 244, endPoint x: 635, endPoint y: 244, distance: 65.8
click at [635, 244] on div "Edit Main Text: Choose Text Options העליה לתורה תתקיים אי”ה בשבת קודש פרשת לך ל…" at bounding box center [689, 195] width 317 height 171
click at [772, 247] on textarea "העליה לתורה תתקיים אי”ה בשבת קודש פרשת לך לך ח’ חשון תשע”ט The twenty-eighth of…" at bounding box center [733, 195] width 177 height 171
click at [795, 275] on textarea "העליה לתורה תתקיים אי”ה בשבת קודש פרשת לך לך ח’ חשון תשע”ט The twenty-eighth of…" at bounding box center [733, 195] width 177 height 171
click at [772, 245] on textarea "העליה לתורה תתקיים אי”ה בשבת קודש פרשת לך לך ח’ חשון תשע”ט The twenty-eighth of…" at bounding box center [733, 195] width 177 height 171
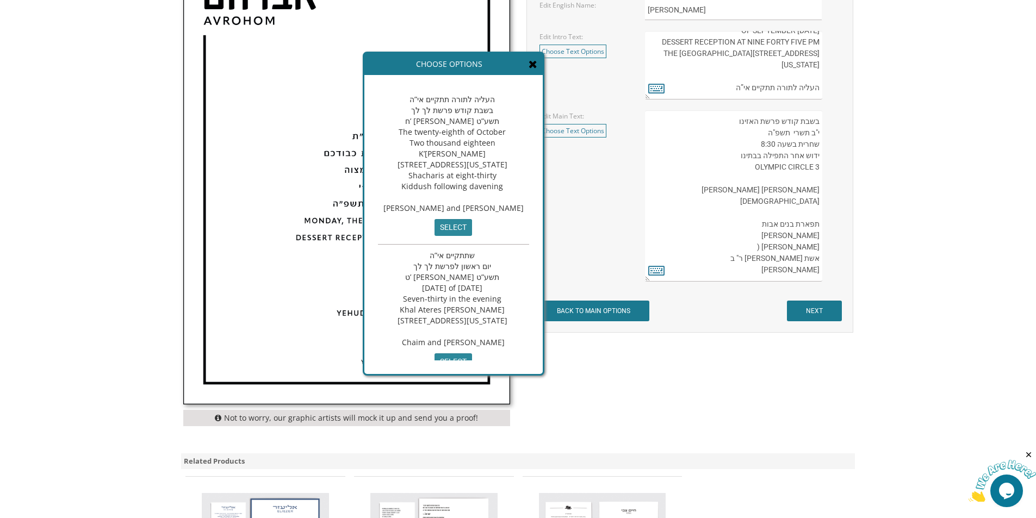
click at [819, 244] on textarea "העליה לתורה תתקיים אי”ה בשבת קודש פרשת לך לך ח’ חשון תשע”ט The twenty-eighth of…" at bounding box center [733, 195] width 177 height 171
click at [816, 256] on textarea "העליה לתורה תתקיים אי”ה בשבת קודש פרשת לך לך ח’ חשון תשע”ט The twenty-eighth of…" at bounding box center [733, 195] width 177 height 171
click at [818, 245] on textarea "העליה לתורה תתקיים אי”ה בשבת קודש פרשת לך לך ח’ חשון תשע”ט The twenty-eighth of…" at bounding box center [733, 195] width 177 height 171
click at [819, 245] on textarea "העליה לתורה תתקיים אי”ה בשבת קודש פרשת לך לך ח’ חשון תשע”ט The twenty-eighth of…" at bounding box center [733, 195] width 177 height 171
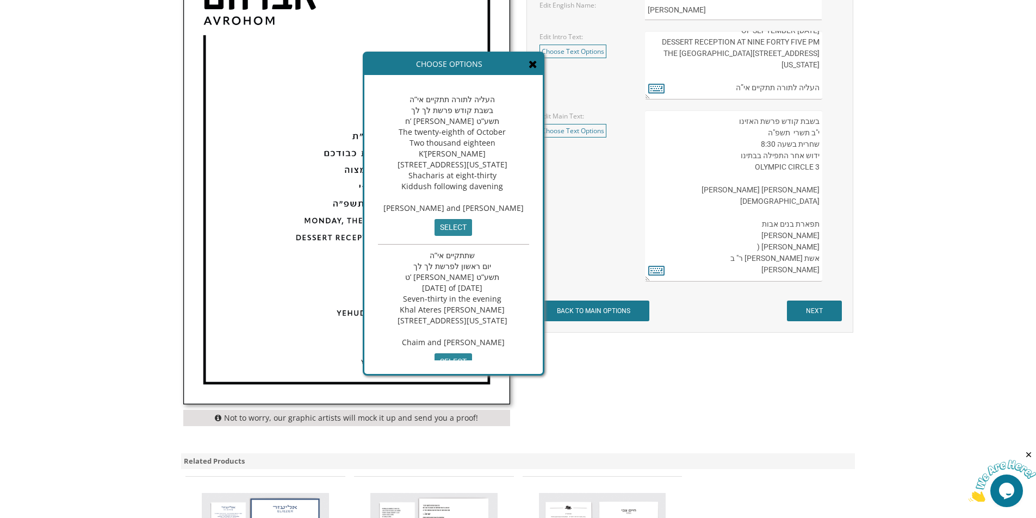
click at [819, 245] on textarea "העליה לתורה תתקיים אי”ה בשבת קודש פרשת לך לך ח’ חשון תשע”ט The twenty-eighth of…" at bounding box center [733, 195] width 177 height 171
click at [778, 245] on textarea "העליה לתורה תתקיים אי”ה בשבת קודש פרשת לך לך ח’ חשון תשע”ט The twenty-eighth of…" at bounding box center [733, 195] width 177 height 171
drag, startPoint x: 776, startPoint y: 245, endPoint x: 762, endPoint y: 245, distance: 14.7
click at [762, 245] on textarea "העליה לתורה תתקיים אי”ה בשבת קודש פרשת לך לך ח’ חשון תשע”ט The twenty-eighth of…" at bounding box center [733, 195] width 177 height 171
click at [794, 263] on textarea "העליה לתורה תתקיים אי”ה בשבת קודש פרשת לך לך ח’ חשון תשע”ט The twenty-eighth of…" at bounding box center [733, 195] width 177 height 171
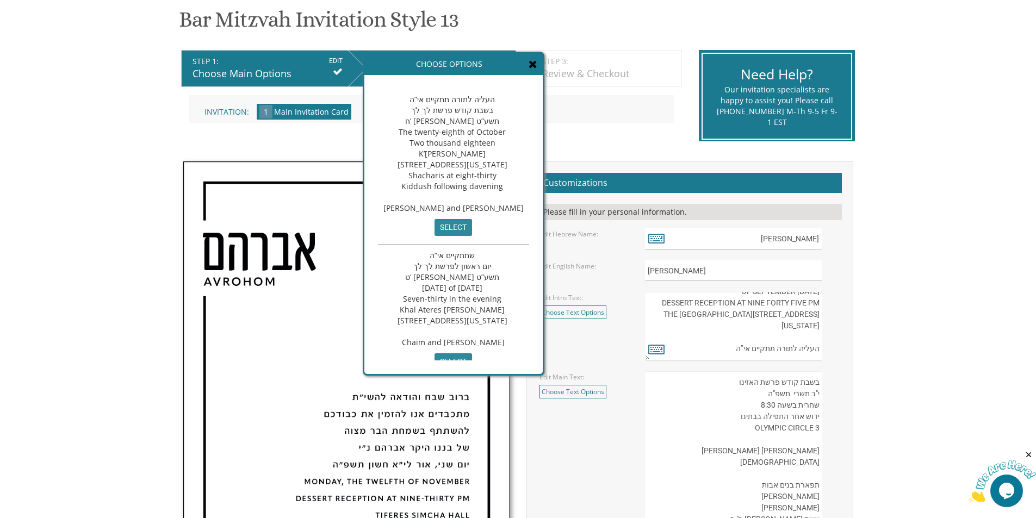
scroll to position [222, 0]
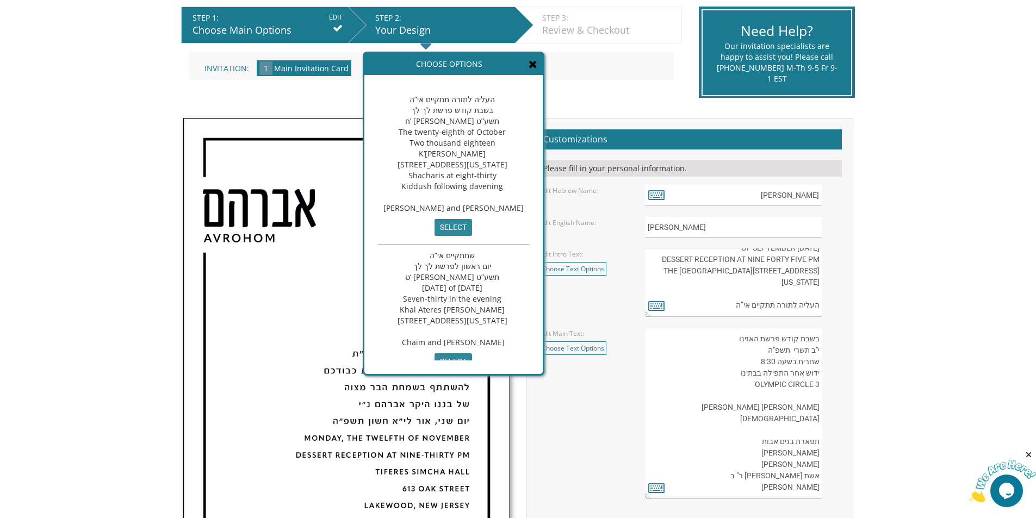
click at [820, 383] on textarea "העליה לתורה תתקיים אי”ה בשבת קודש פרשת לך לך ח’ חשון תשע”ט The twenty-eighth of…" at bounding box center [733, 413] width 177 height 171
type textarea "בשבת קודש פרשת האזינו י"ב תשרי תשפ"ה שחרית בשעה 8:30 ידוש אחר התפילה בבתינו OLY…"
click at [653, 484] on icon at bounding box center [656, 487] width 16 height 15
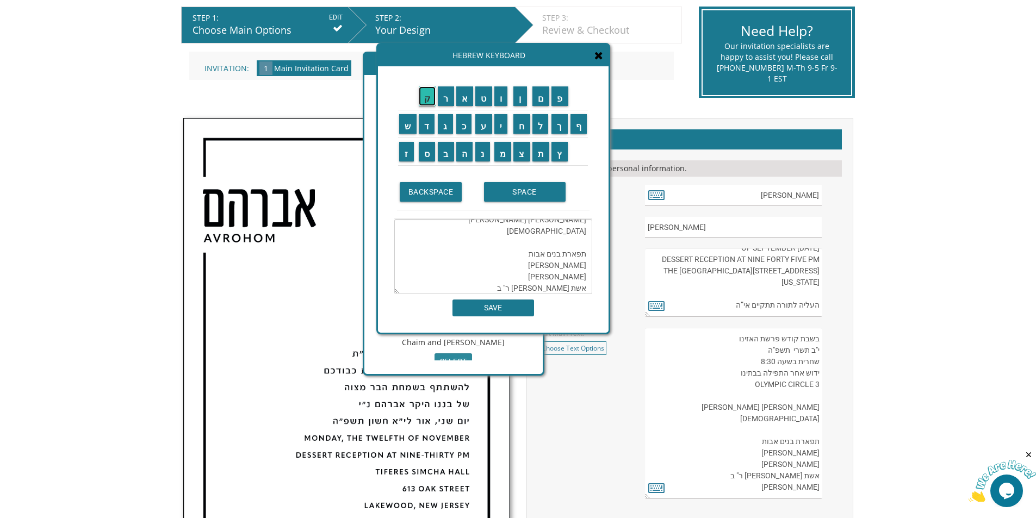
click at [426, 102] on input "ק" at bounding box center [427, 96] width 17 height 20
click at [587, 274] on textarea "בשבת קודש פרשת האזינו י"ב תשרי תשפ"ה שחרית בשעה 8:30 ידוש אחר התפילה בבתינו OLY…" at bounding box center [493, 256] width 198 height 75
click at [429, 103] on input "ק" at bounding box center [427, 96] width 17 height 20
type textarea "בשבת קודש פרשת האזינו י"ב תשרי תשפ"ה שחרית בשעה 8:30 קידוש אחר התפילה בבתינו OL…"
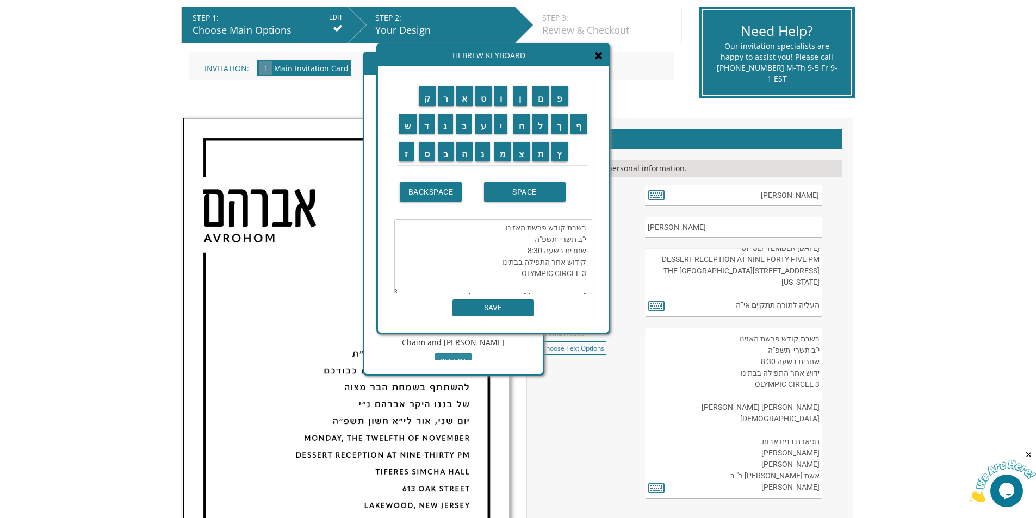
click at [509, 248] on textarea "בשבת קודש פרשת האזינו י"ב תשרי תשפ"ה שחרית בשעה 8:30 קידוש אחר התפילה בבתינו OL…" at bounding box center [493, 256] width 198 height 75
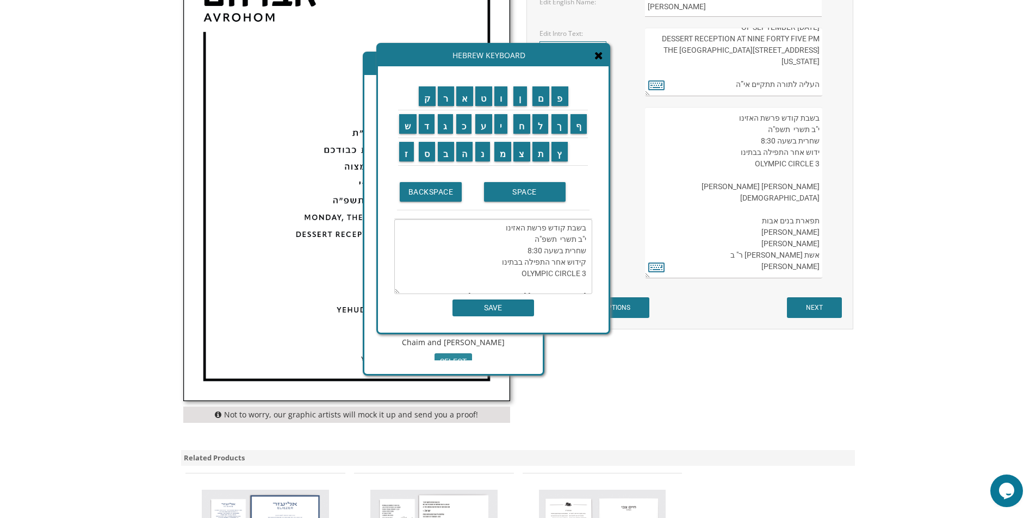
scroll to position [494, 0]
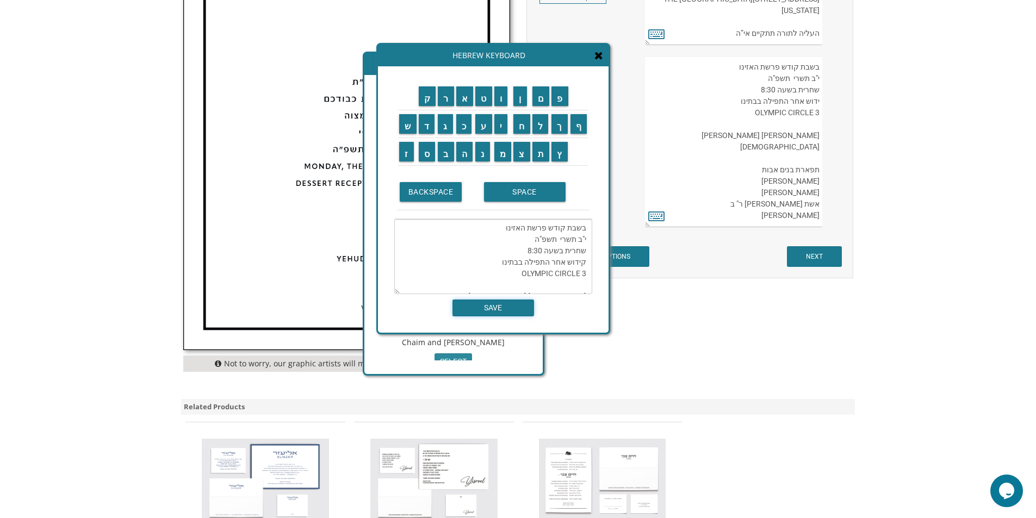
click at [499, 313] on input "SAVE" at bounding box center [494, 308] width 82 height 17
type textarea "בשבת קודש פרשת האזינו י"ב תשרי תשפ"ה שחרית בשעה 8:30 קידוש אחר התפילה בבתינו OL…"
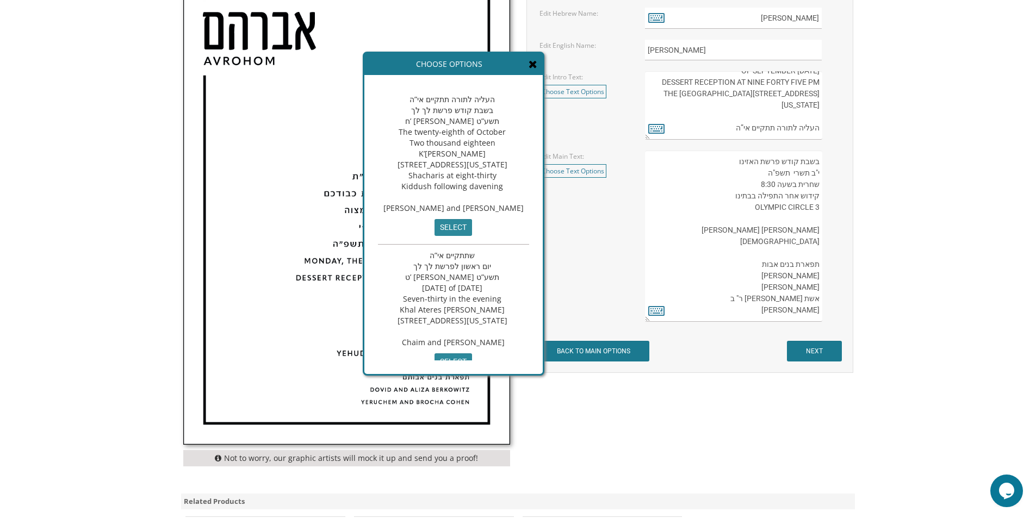
scroll to position [385, 0]
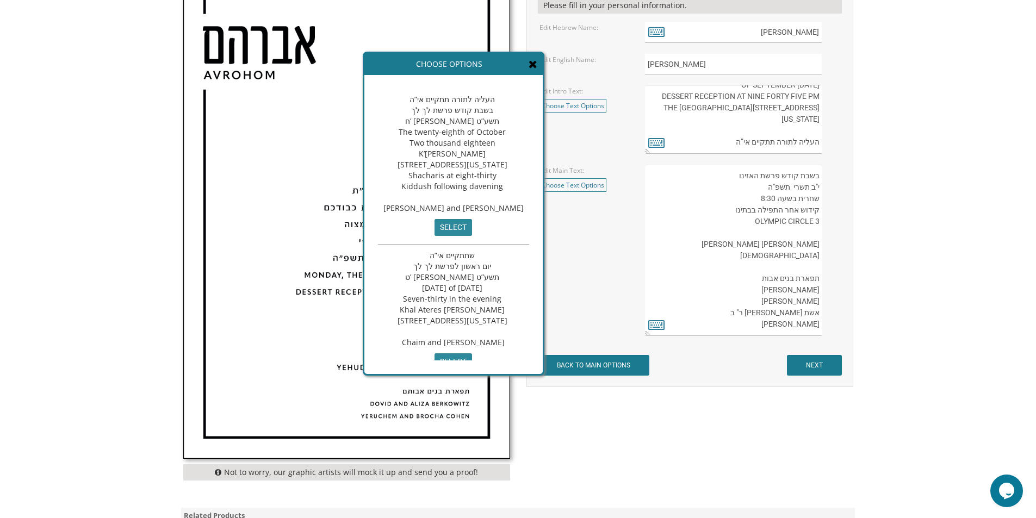
drag, startPoint x: 734, startPoint y: 137, endPoint x: 779, endPoint y: 138, distance: 44.6
click at [779, 138] on textarea "בעזרת השם יתברך We would be honored to have you join us at the Seudas Bar Mitzv…" at bounding box center [733, 119] width 177 height 69
drag, startPoint x: 733, startPoint y: 141, endPoint x: 806, endPoint y: 141, distance: 72.3
click at [812, 141] on textarea "בעזרת השם יתברך We would be honored to have you join us at the Seudas Bar Mitzv…" at bounding box center [733, 119] width 177 height 69
click at [734, 145] on textarea "בעזרת השם יתברך We would be honored to have you join us at the Seudas Bar Mitzv…" at bounding box center [733, 119] width 177 height 69
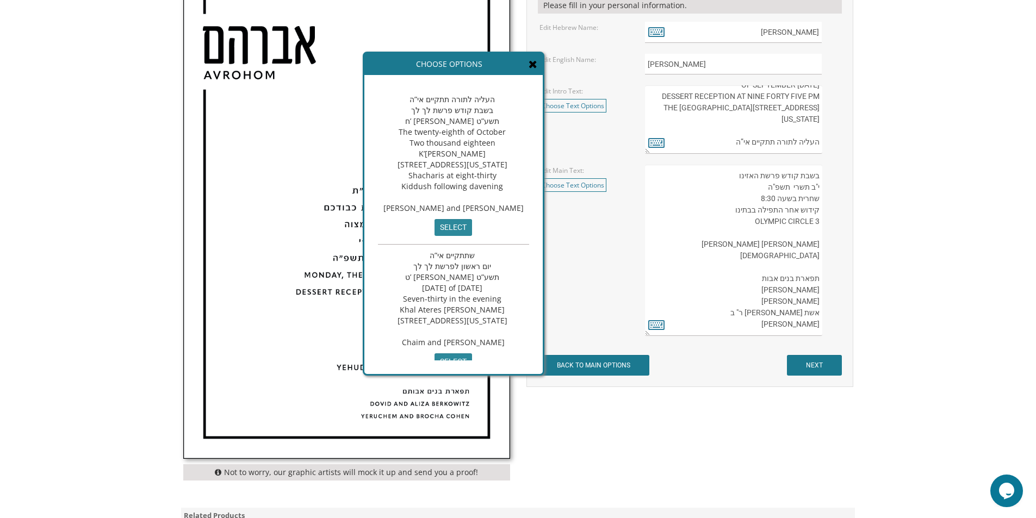
drag, startPoint x: 726, startPoint y: 145, endPoint x: 828, endPoint y: 143, distance: 102.3
click at [828, 143] on div "בעזרת השם יתברך We would be honored to have you join us at the Seudas Bar Mitzv…" at bounding box center [742, 119] width 195 height 69
type textarea "ברוב שבח והודאה להשי”ת מתכבדים אנו להזמין את כבודכם להשתתף בשמחת הבר מצוה של בנ…"
click at [760, 172] on textarea "העליה לתורה תתקיים אי”ה בשבת קודש פרשת לך לך ח’ חשון תשע”ט The twenty-eighth of…" at bounding box center [733, 250] width 177 height 171
paste textarea "העליה לתורה תתקיים אי”ה"
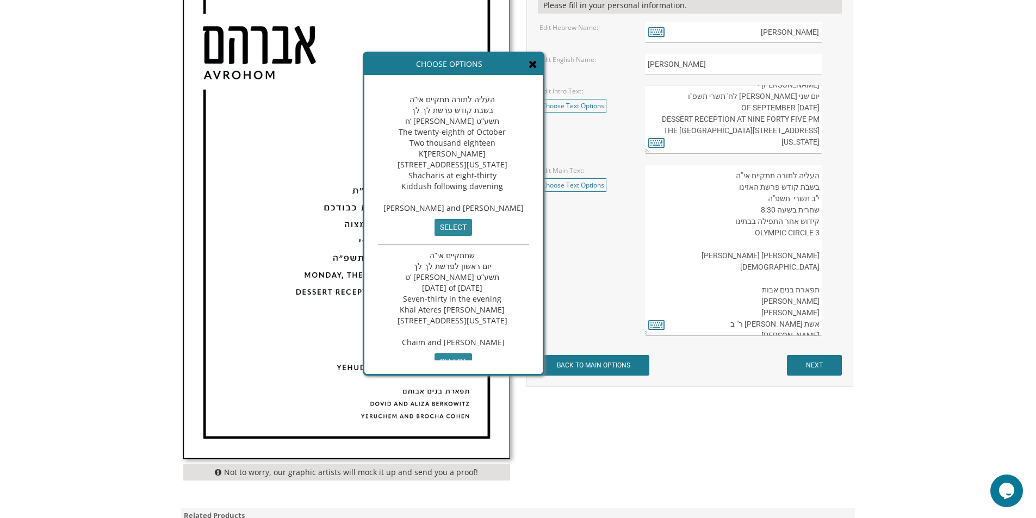
type textarea "העליה לתורה תתקיים אי”ה בשבת קודש פרשת האזינו י"ב תשרי תשפ"ה שחרית בשעה 8:30 קי…"
click at [824, 364] on input "NEXT" at bounding box center [814, 365] width 55 height 21
click at [798, 361] on input "NEXT" at bounding box center [814, 365] width 55 height 21
click at [543, 58] on div "Choose Options" at bounding box center [453, 64] width 178 height 22
click at [538, 60] on icon at bounding box center [533, 64] width 9 height 11
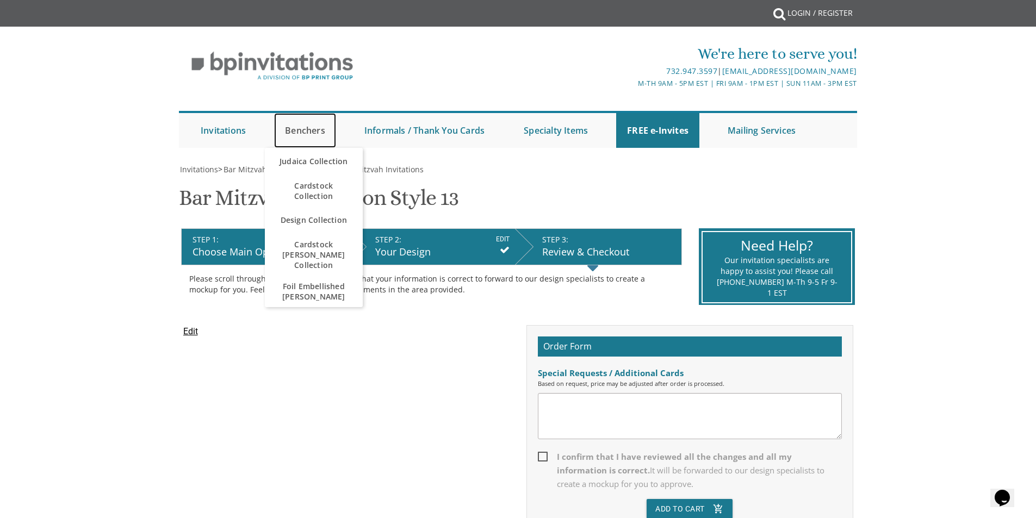
click at [305, 129] on link "Benchers" at bounding box center [305, 130] width 62 height 35
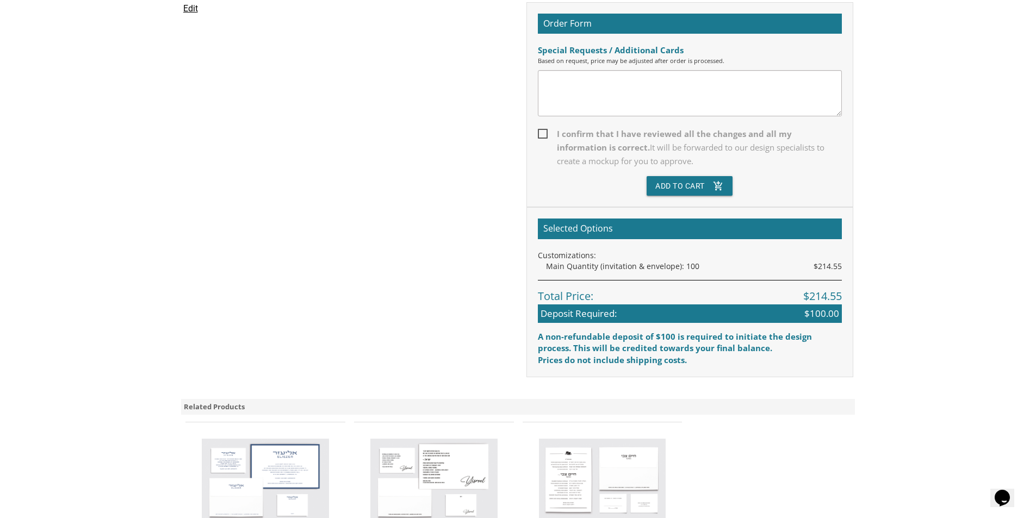
scroll to position [326, 0]
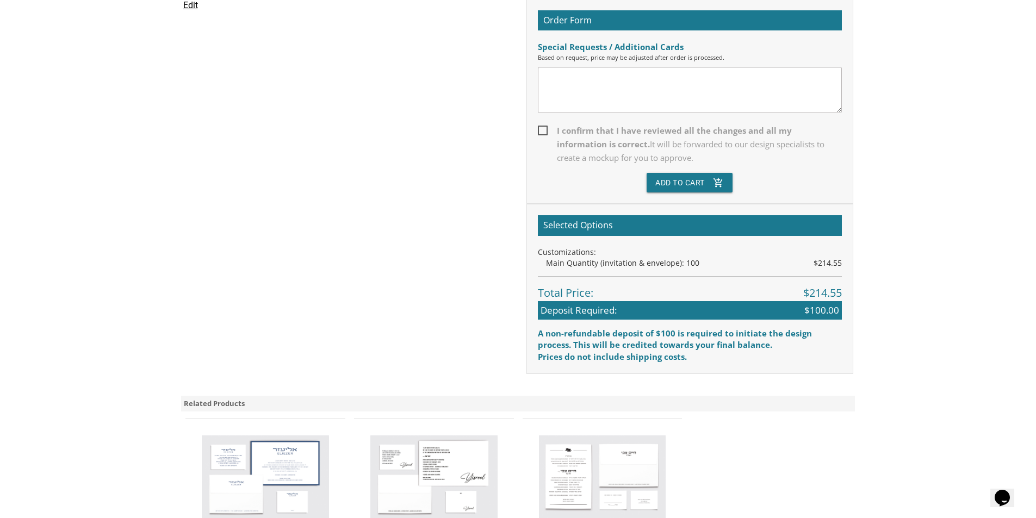
click at [678, 311] on div "Deposit Required: $100.00" at bounding box center [690, 310] width 304 height 18
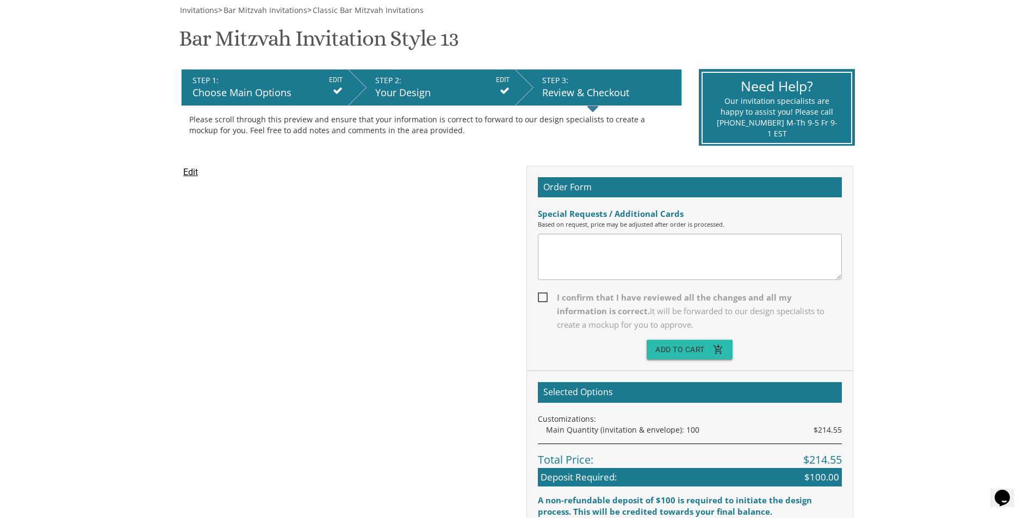
scroll to position [54, 0]
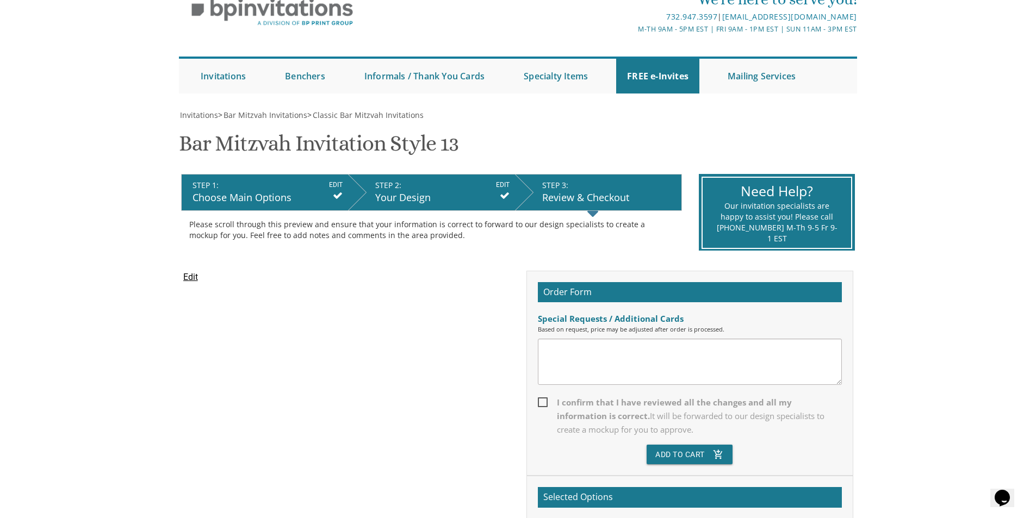
click at [698, 465] on div "Order Form Special Requests / Additional Cards Based on request, price may be a…" at bounding box center [690, 374] width 327 height 206
click at [708, 459] on button "Add To Cart add_shopping_cart" at bounding box center [690, 455] width 86 height 20
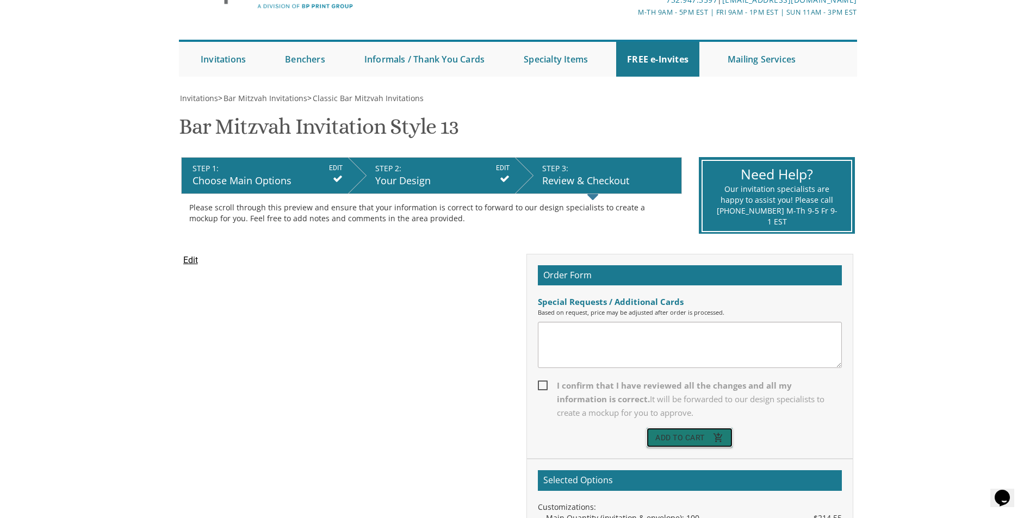
scroll to position [163, 0]
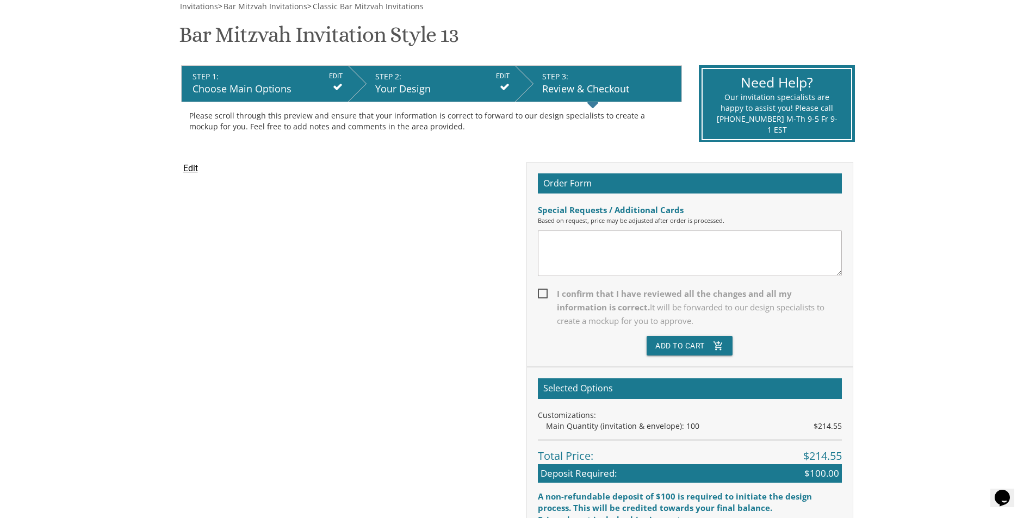
click at [627, 421] on div "Main Quantity (invitation & envelope): 100 $214.55" at bounding box center [694, 426] width 296 height 11
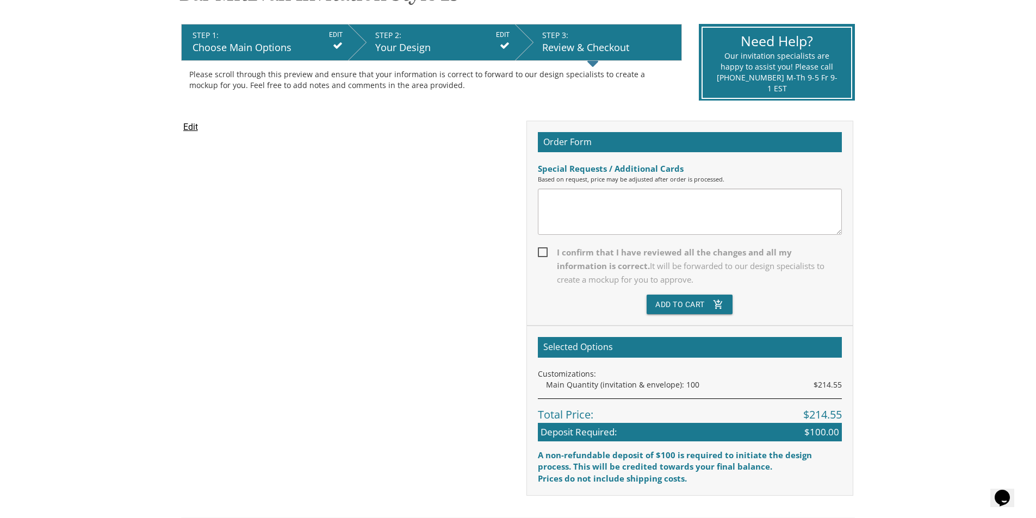
scroll to position [54, 0]
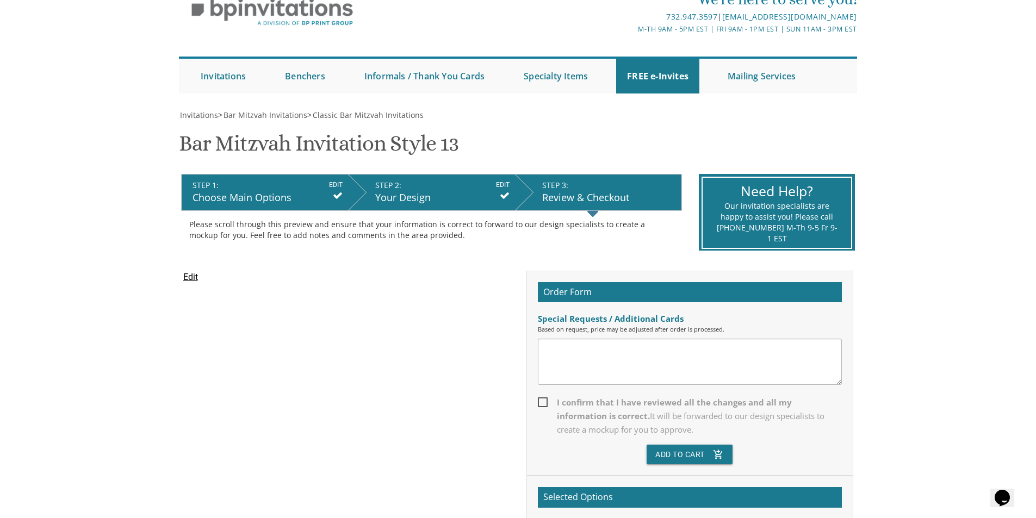
click at [227, 198] on div "Choose Main Options" at bounding box center [268, 198] width 150 height 14
click at [333, 197] on icon at bounding box center [338, 196] width 10 height 10
click at [339, 192] on icon at bounding box center [338, 196] width 10 height 10
click at [339, 190] on input "EDIT" at bounding box center [336, 185] width 14 height 10
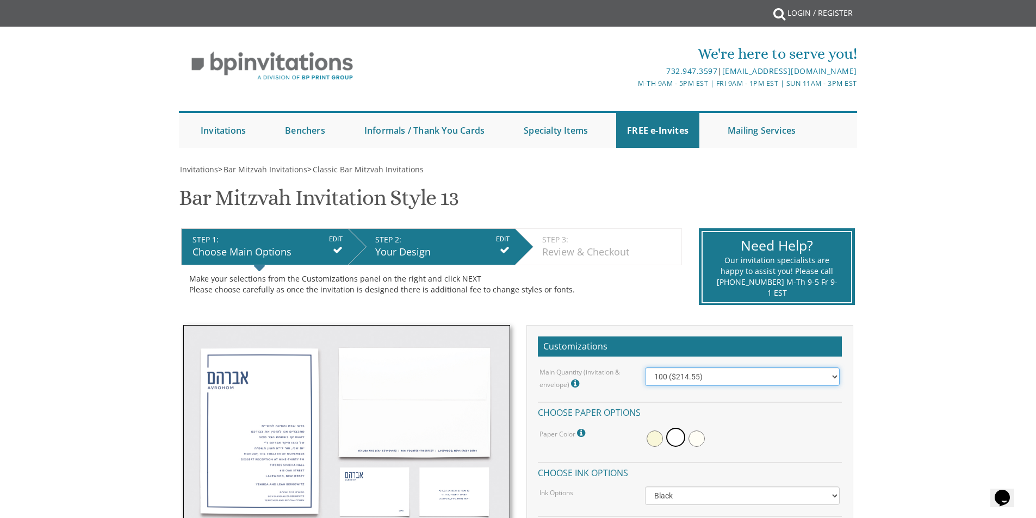
click at [759, 371] on select "100 ($214.55) 200 ($254.60) 300 ($294.25) 400 ($333.55) 500 ($373.90) 600 ($413…" at bounding box center [742, 377] width 195 height 18
select select "400"
click at [645, 368] on select "100 ($214.55) 200 ($254.60) 300 ($294.25) 400 ($333.55) 500 ($373.90) 600 ($413…" at bounding box center [742, 377] width 195 height 18
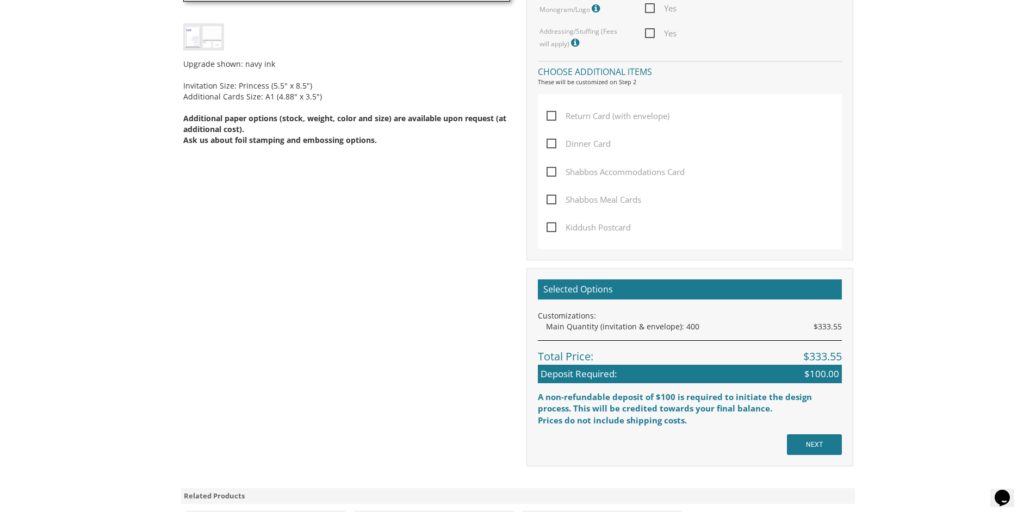
scroll to position [544, 0]
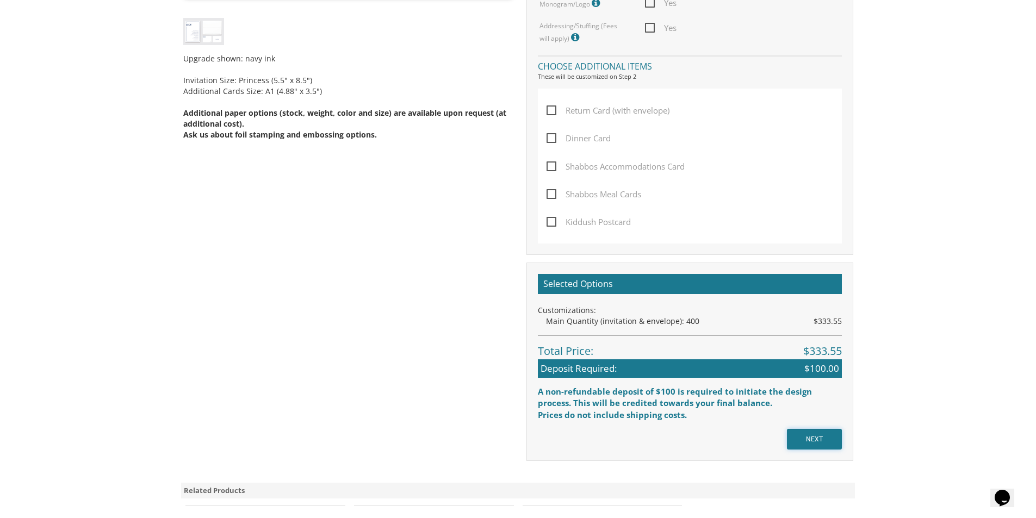
click at [821, 441] on input "NEXT" at bounding box center [814, 439] width 55 height 21
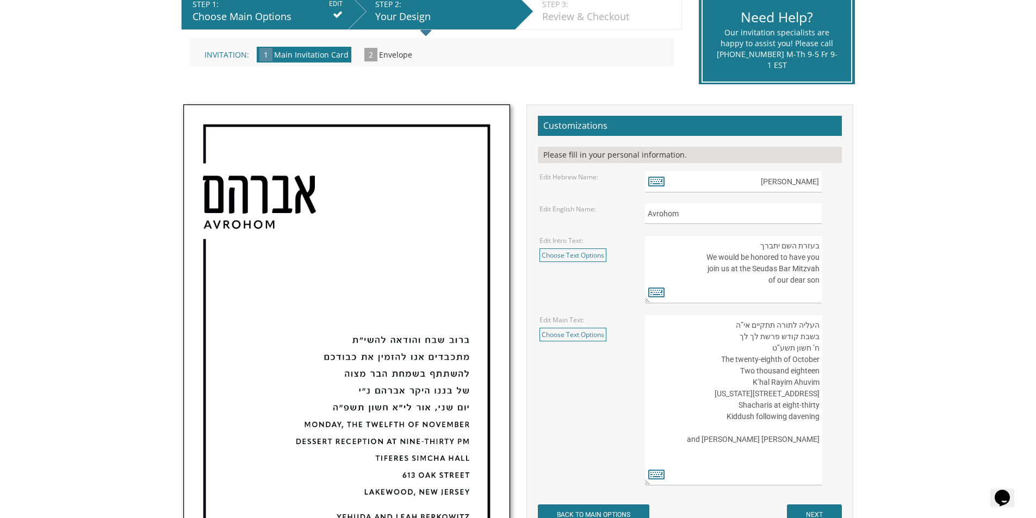
scroll to position [218, 0]
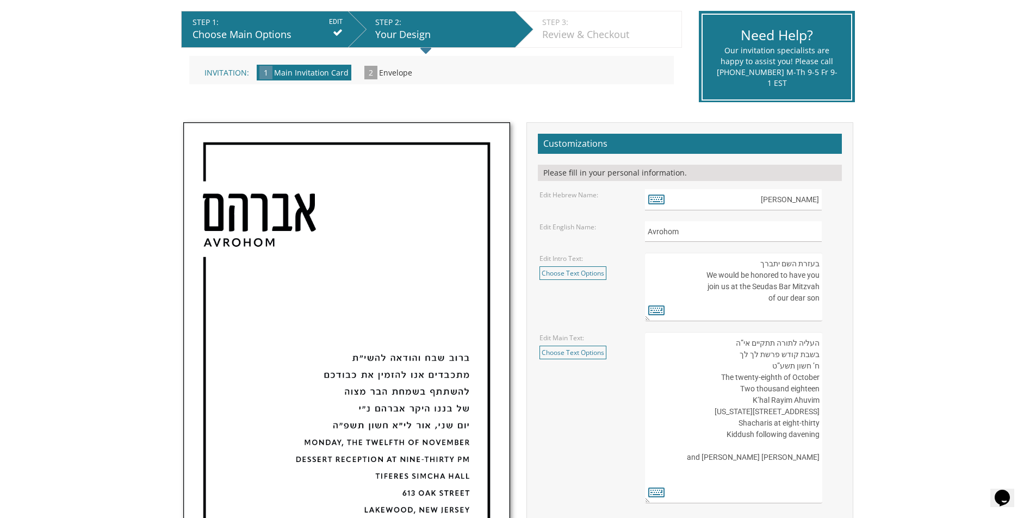
click at [448, 23] on div "STEP 2: EDIT" at bounding box center [442, 22] width 134 height 11
click at [448, 24] on div "STEP 2: EDIT" at bounding box center [442, 22] width 134 height 11
click at [427, 44] on icon at bounding box center [425, 50] width 11 height 19
click at [423, 49] on icon at bounding box center [425, 50] width 11 height 19
click at [416, 27] on div "STEP 2: EDIT" at bounding box center [442, 22] width 134 height 11
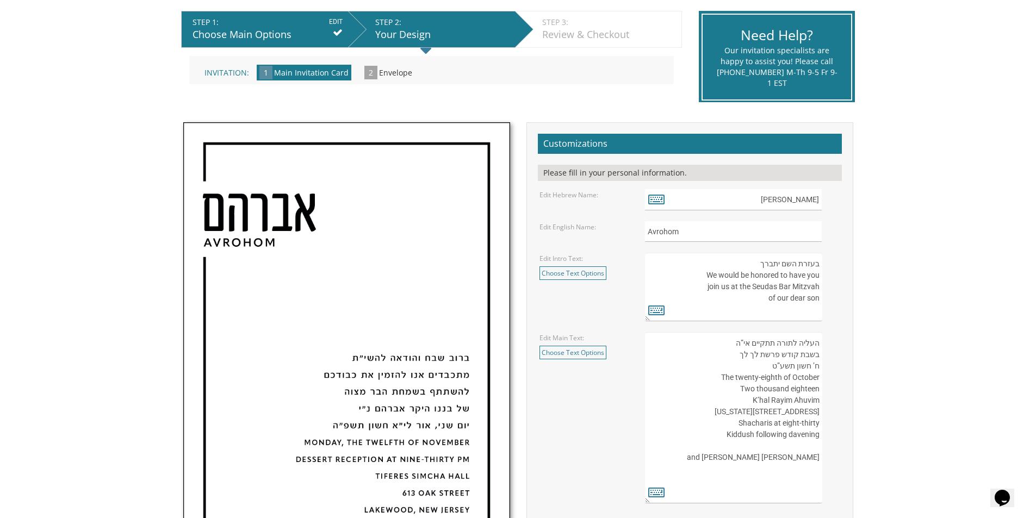
click at [301, 76] on span "Main Invitation Card" at bounding box center [311, 72] width 75 height 10
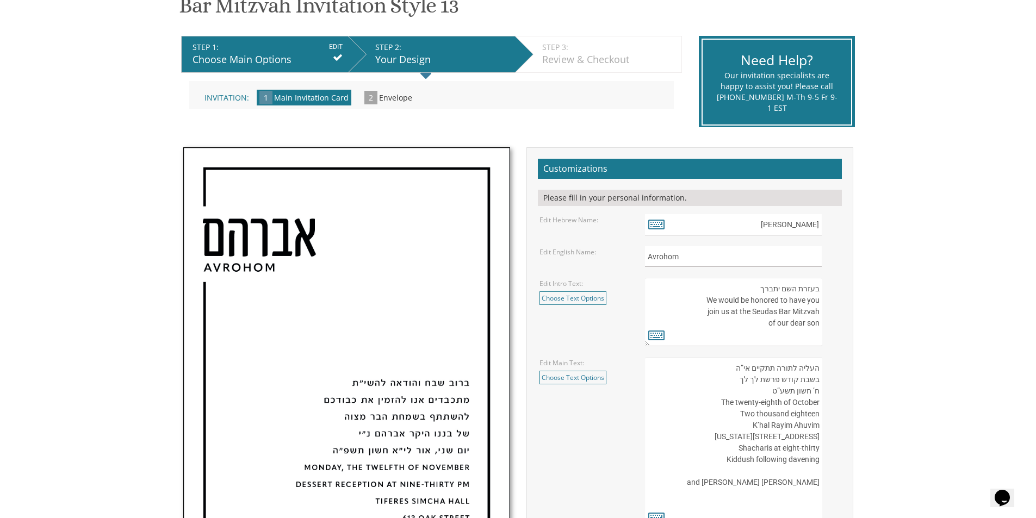
scroll to position [435, 0]
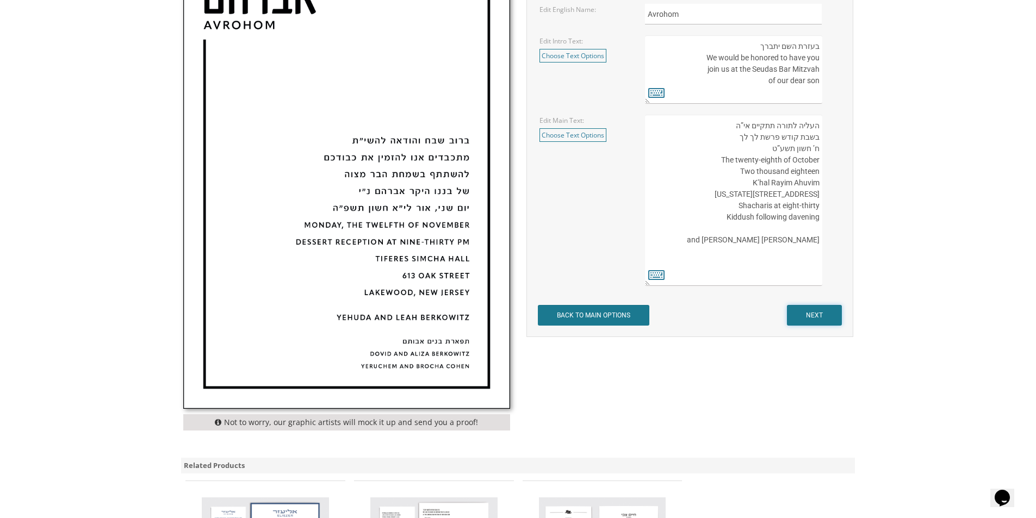
click at [791, 307] on input "NEXT" at bounding box center [814, 315] width 55 height 21
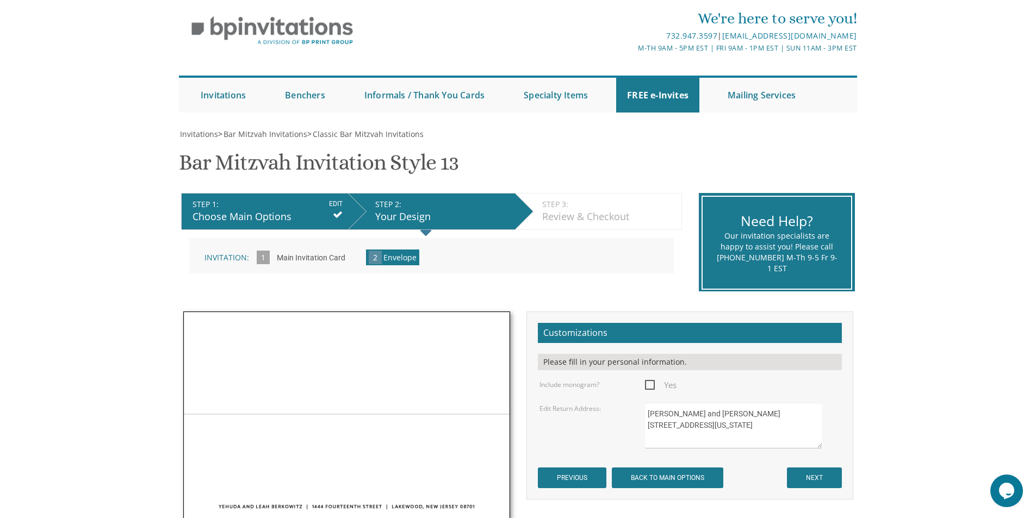
scroll to position [54, 0]
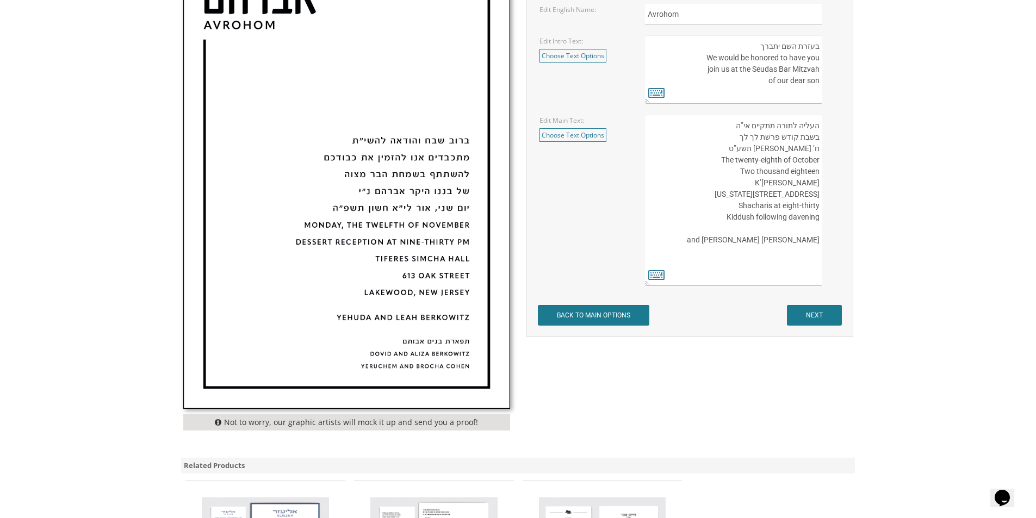
drag, startPoint x: 695, startPoint y: 123, endPoint x: 819, endPoint y: 233, distance: 166.1
click at [819, 233] on textarea "העליה לתורה תתקיים אי”ה בשבת קודש פרשת לך לך ח’ [PERSON_NAME] תשע”ט The twenty-…" at bounding box center [733, 200] width 177 height 171
click at [757, 183] on textarea "העליה לתורה תתקיים אי”ה בשבת קודש פרשת לך לך ח’ [PERSON_NAME] תשע”ט The twenty-…" at bounding box center [733, 200] width 177 height 171
click at [728, 263] on textarea "העליה לתורה תתקיים אי”ה בשבת קודש פרשת לך לך ח’ [PERSON_NAME] תשע”ט The twenty-…" at bounding box center [733, 200] width 177 height 171
paste textarea "העליה לתורה תתקיים אי”ה"
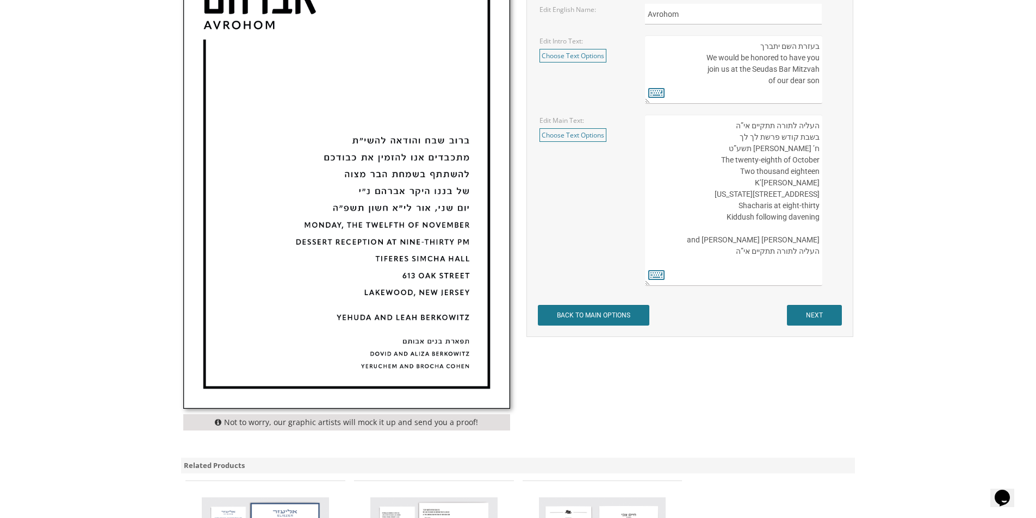
type textarea "העליה לתורה תתקיים אי”ה בשבת קודש פרשת לך לך ח’ [PERSON_NAME] תשע”ט The twenty-…"
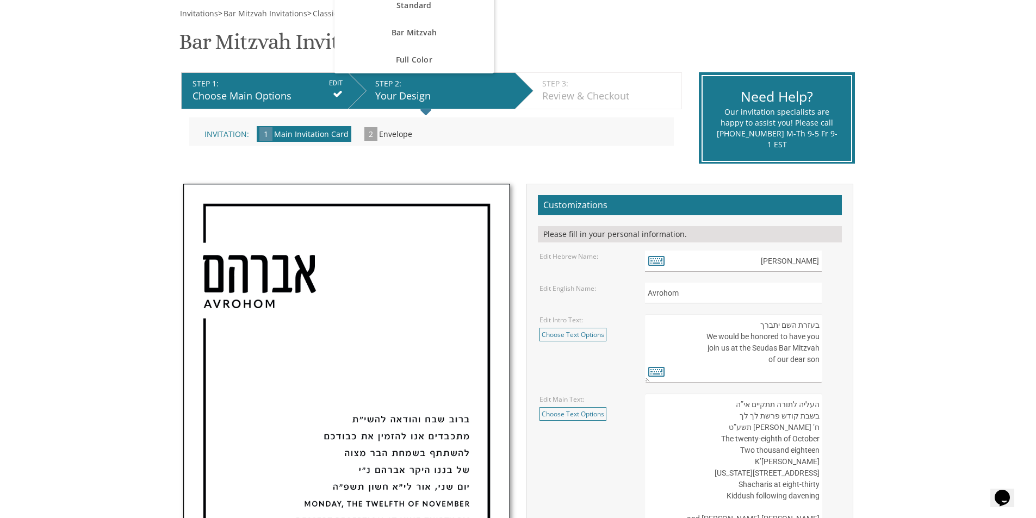
scroll to position [54, 0]
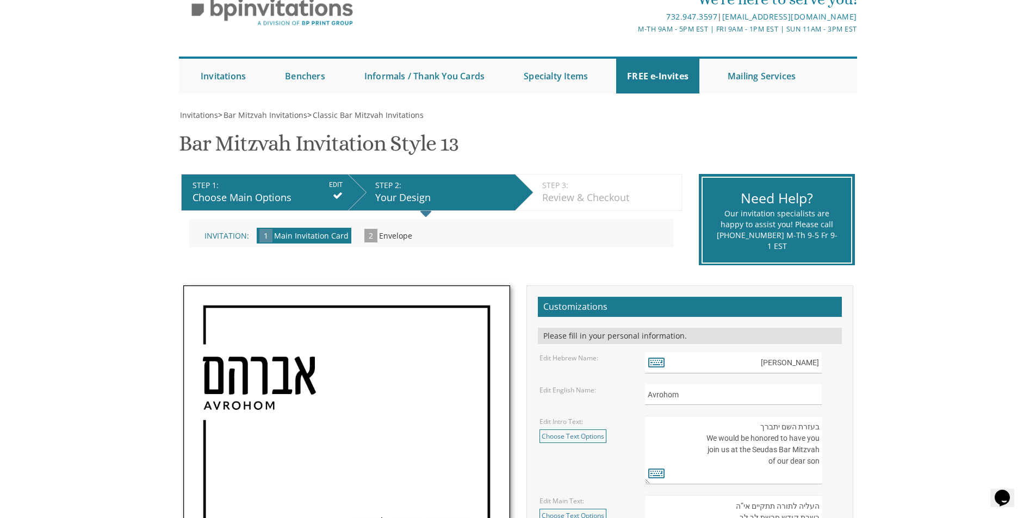
click at [466, 194] on div "Your Design" at bounding box center [442, 198] width 134 height 14
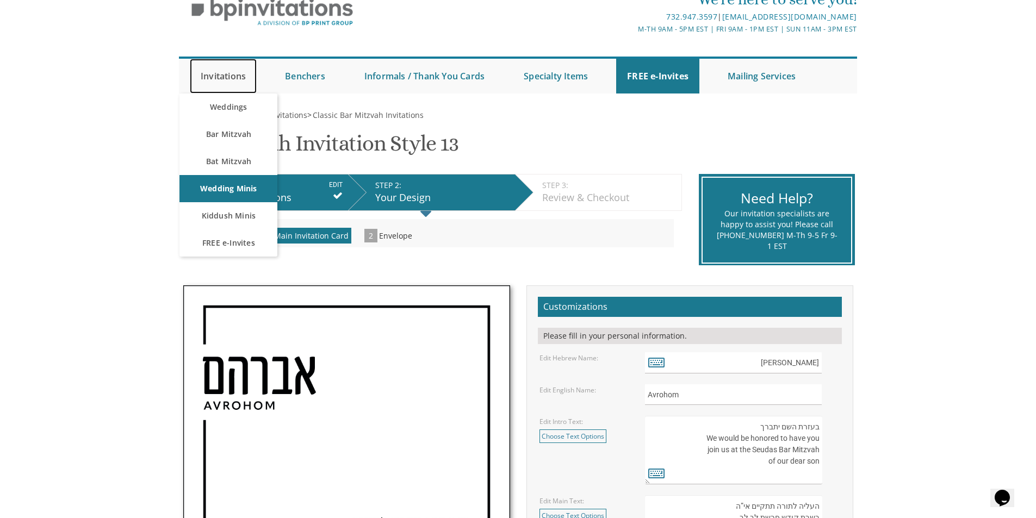
click at [225, 79] on link "Invitations" at bounding box center [223, 76] width 67 height 35
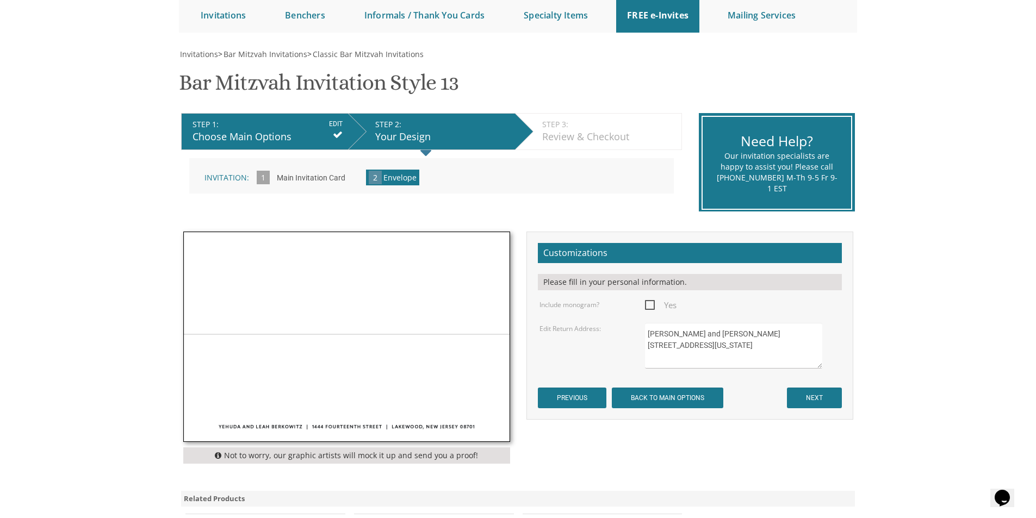
scroll to position [107, 0]
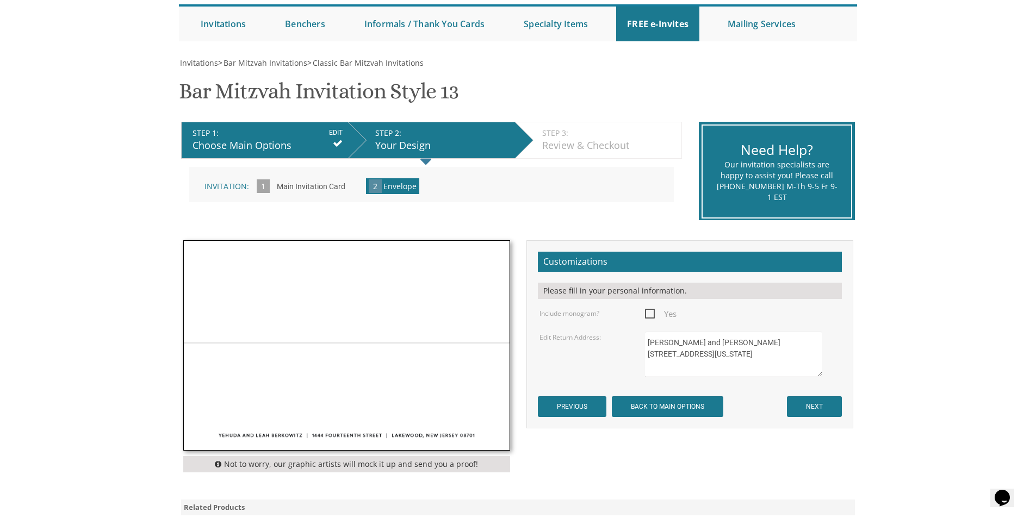
click at [320, 123] on li "STEP 1: EDIT Choose Main Options" at bounding box center [264, 140] width 167 height 37
click at [276, 141] on div "Choose Main Options" at bounding box center [268, 146] width 150 height 14
click at [450, 155] on li "STEP 2: EDIT Your Design" at bounding box center [431, 140] width 167 height 37
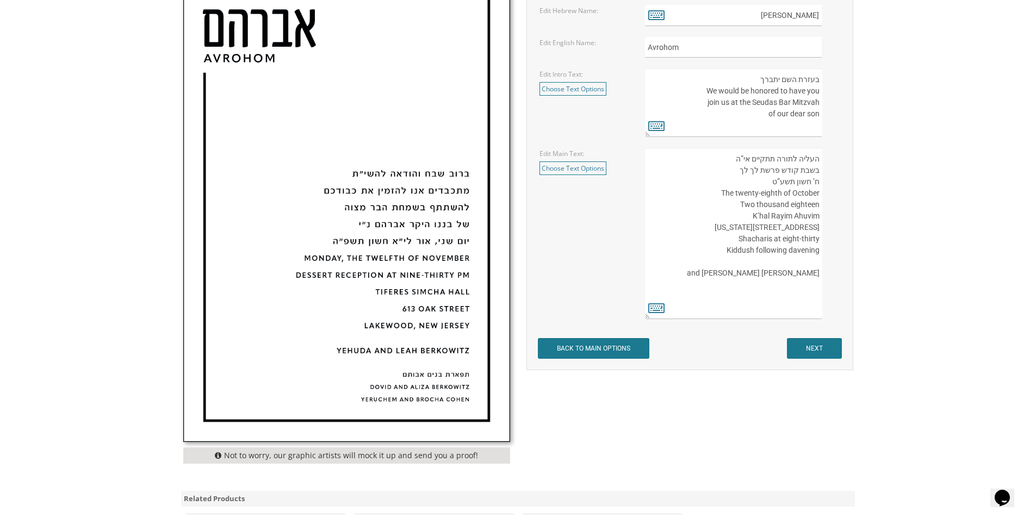
scroll to position [596, 0]
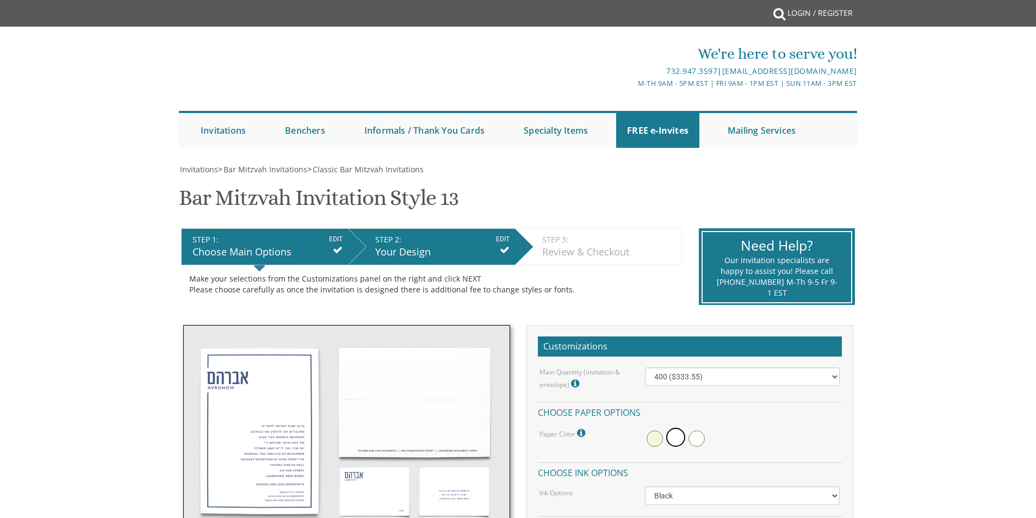
select select "400"
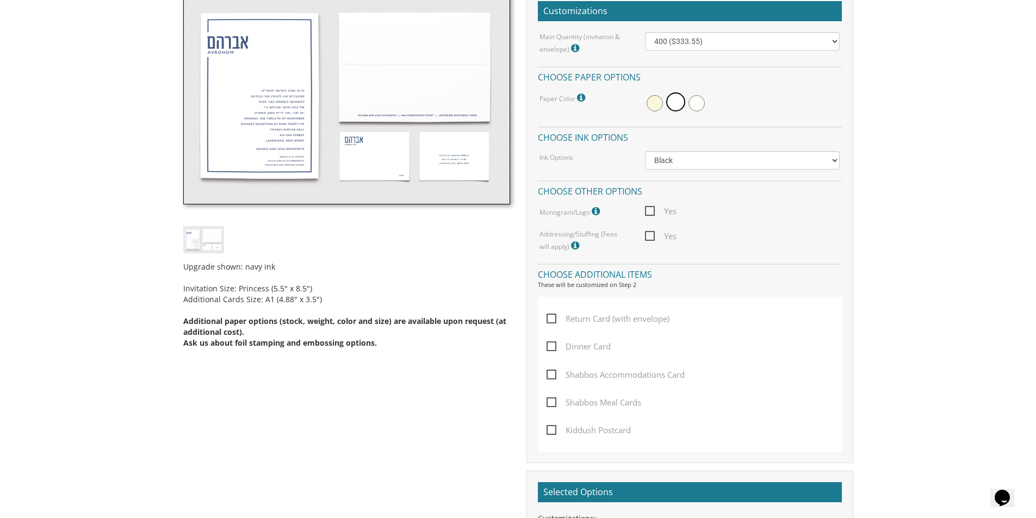
scroll to position [272, 0]
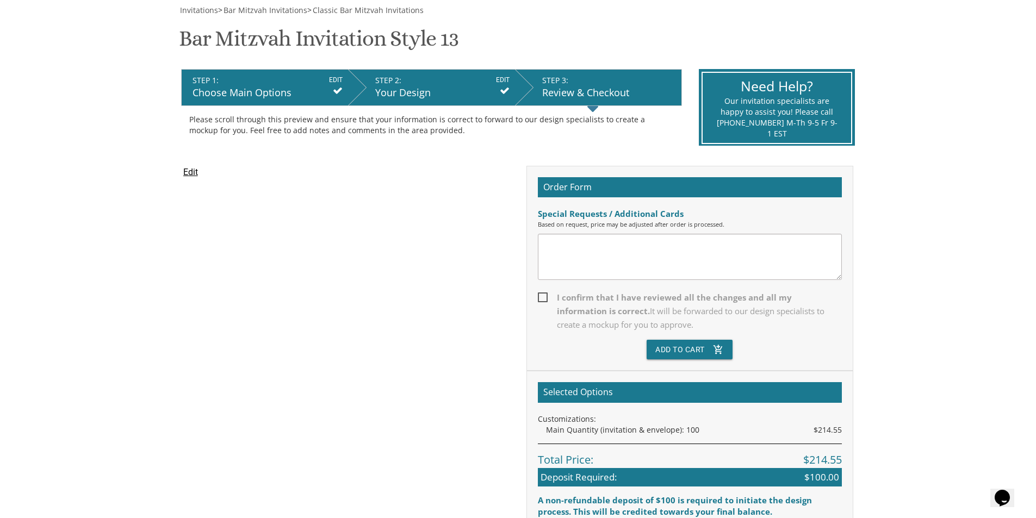
scroll to position [159, 0]
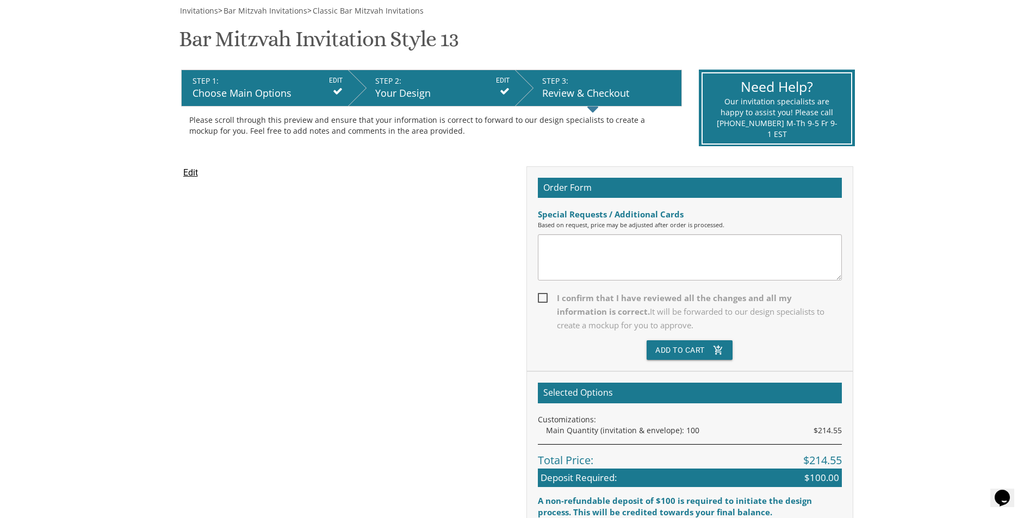
click at [584, 78] on div "STEP 3: EDIT" at bounding box center [609, 81] width 134 height 11
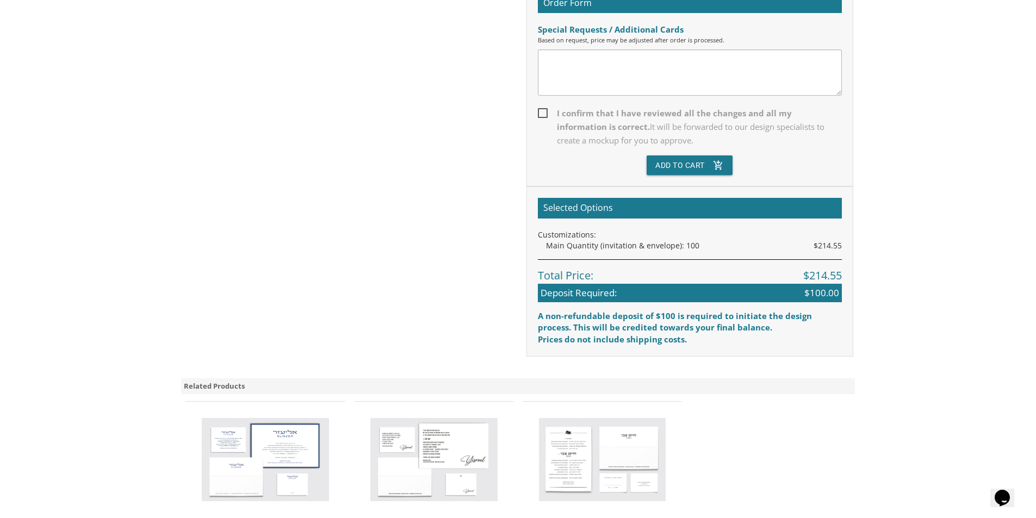
scroll to position [322, 0]
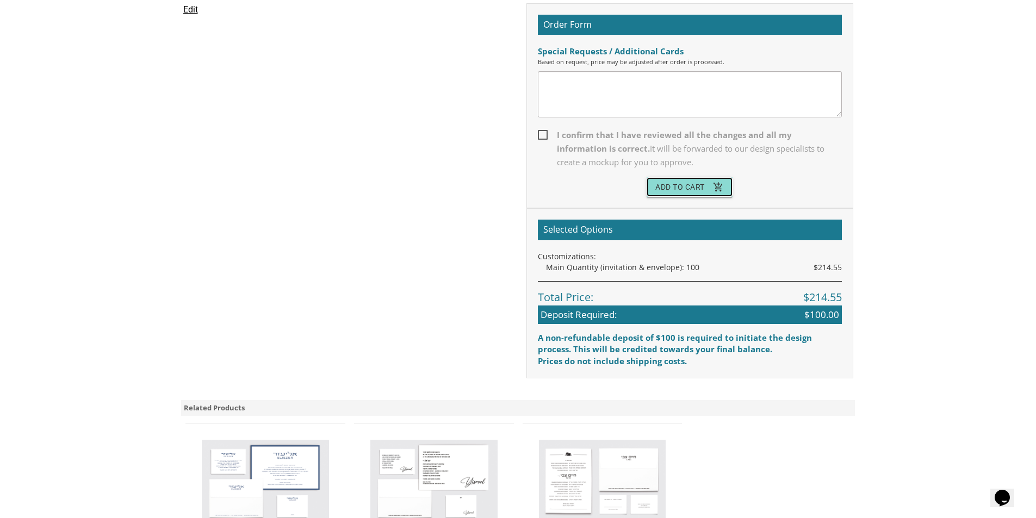
click at [695, 181] on button "Add To Cart add_shopping_cart" at bounding box center [690, 187] width 86 height 20
click at [553, 136] on span "I confirm that I have reviewed all the changes and all my information is correc…" at bounding box center [690, 148] width 304 height 41
click at [545, 136] on input "I confirm that I have reviewed all the changes and all my information is correc…" at bounding box center [541, 134] width 7 height 7
checkbox input "true"
click at [706, 187] on button "Add To Cart add_shopping_cart" at bounding box center [690, 187] width 86 height 20
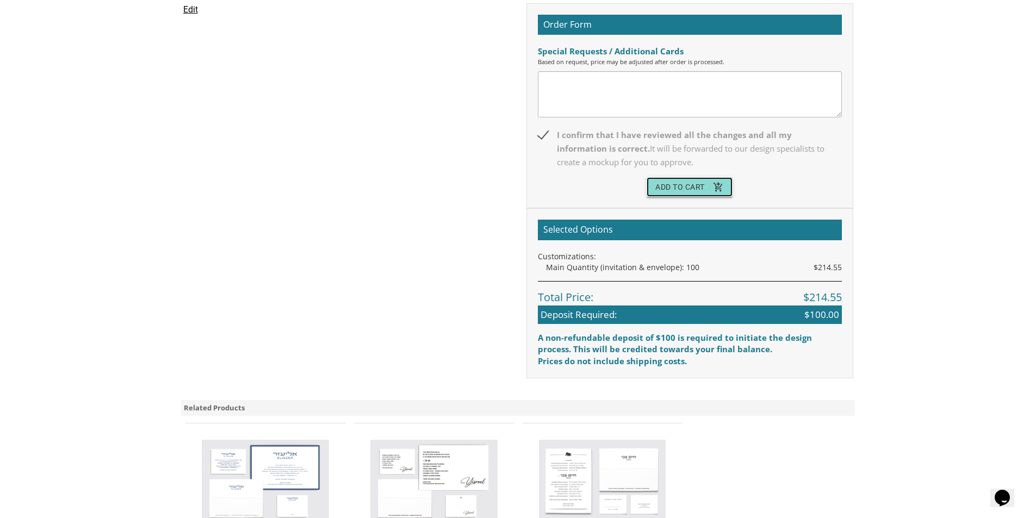
click at [678, 187] on button "Add To Cart add_shopping_cart" at bounding box center [690, 187] width 86 height 20
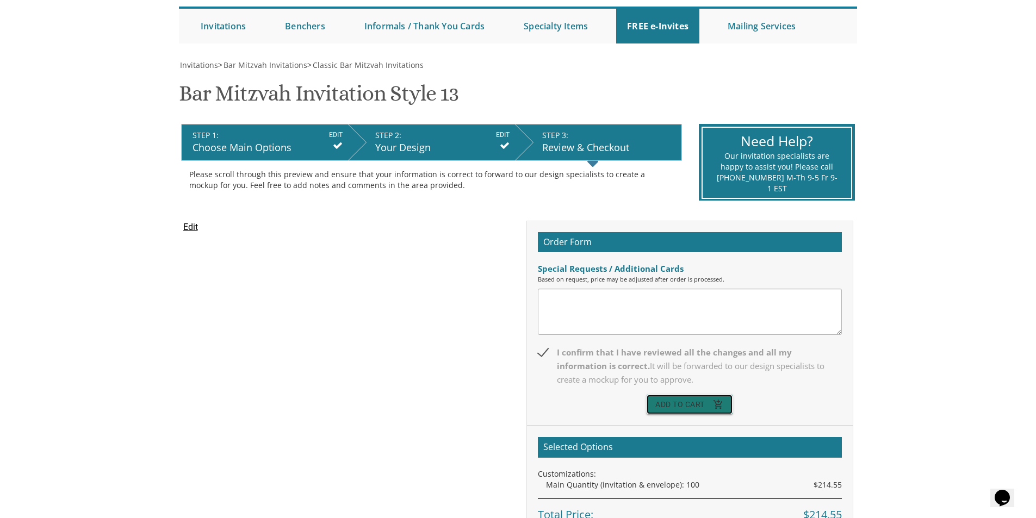
scroll to position [0, 0]
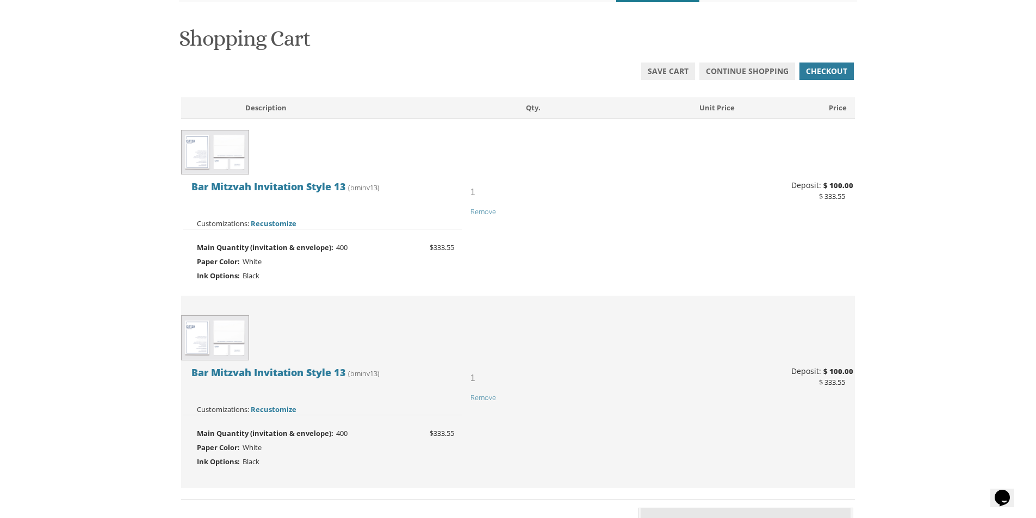
scroll to position [109, 0]
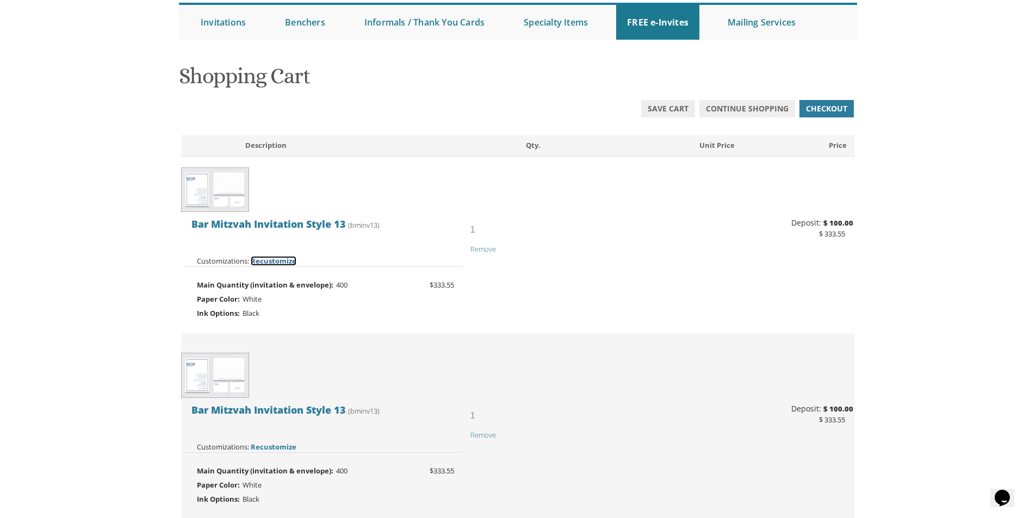
click at [279, 266] on span "Recustomize" at bounding box center [274, 261] width 46 height 10
click at [277, 261] on span "Recustomize" at bounding box center [274, 261] width 46 height 10
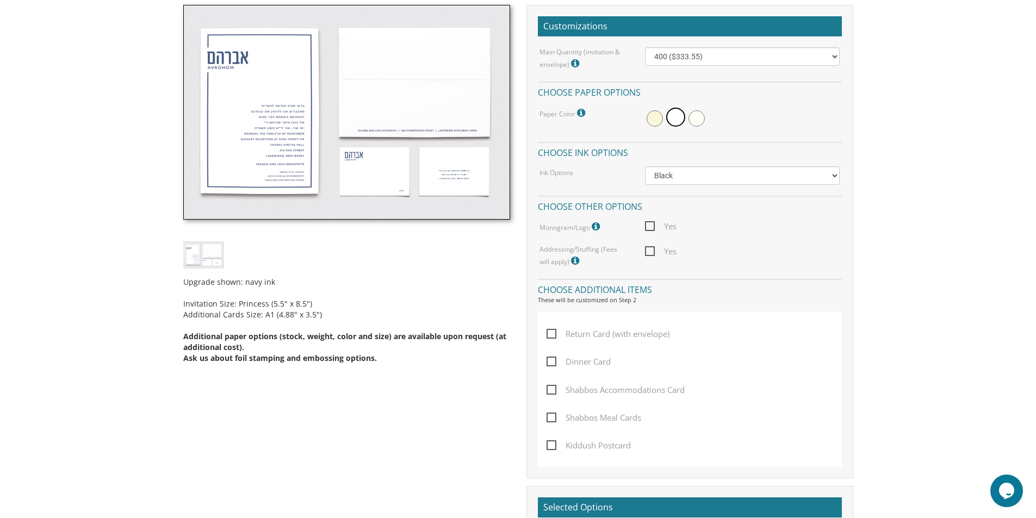
scroll to position [272, 0]
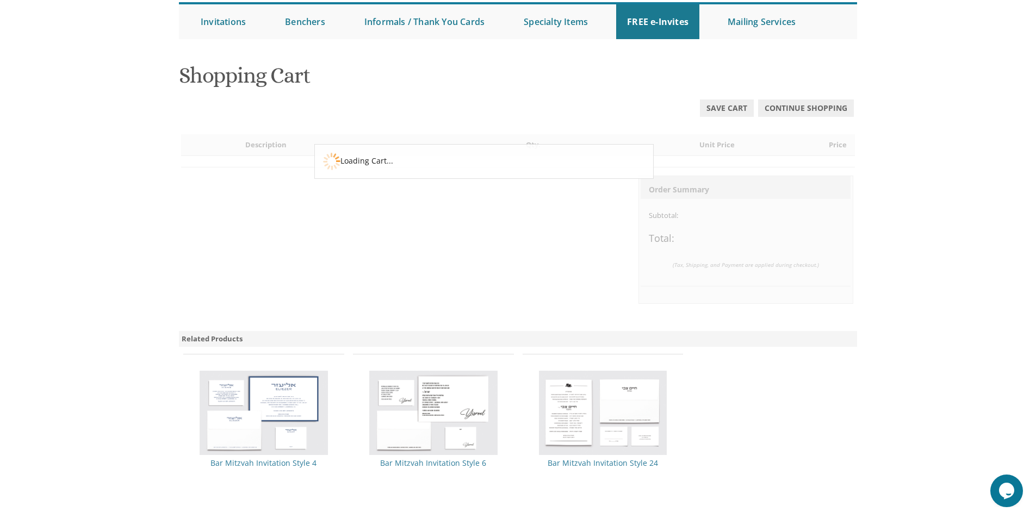
scroll to position [109, 0]
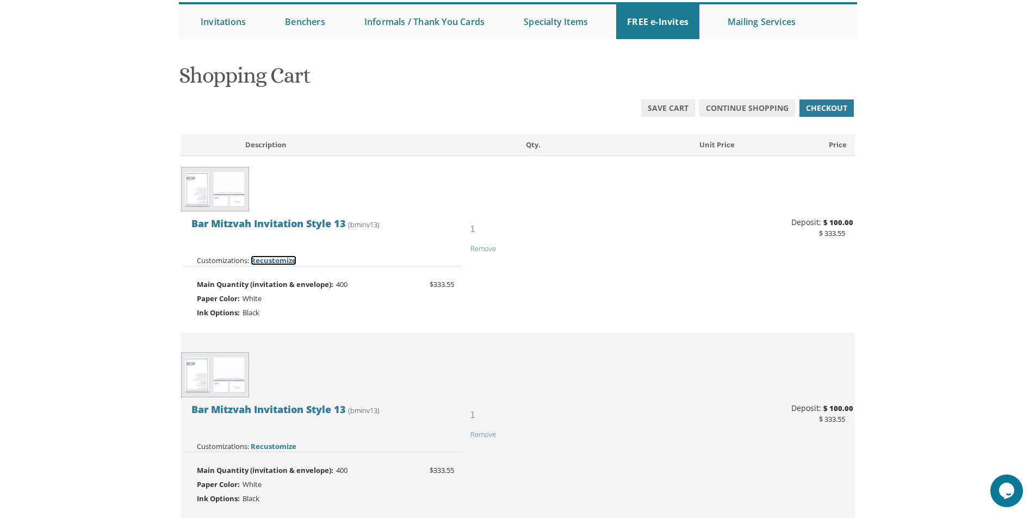
click at [280, 259] on span "Recustomize" at bounding box center [274, 261] width 46 height 10
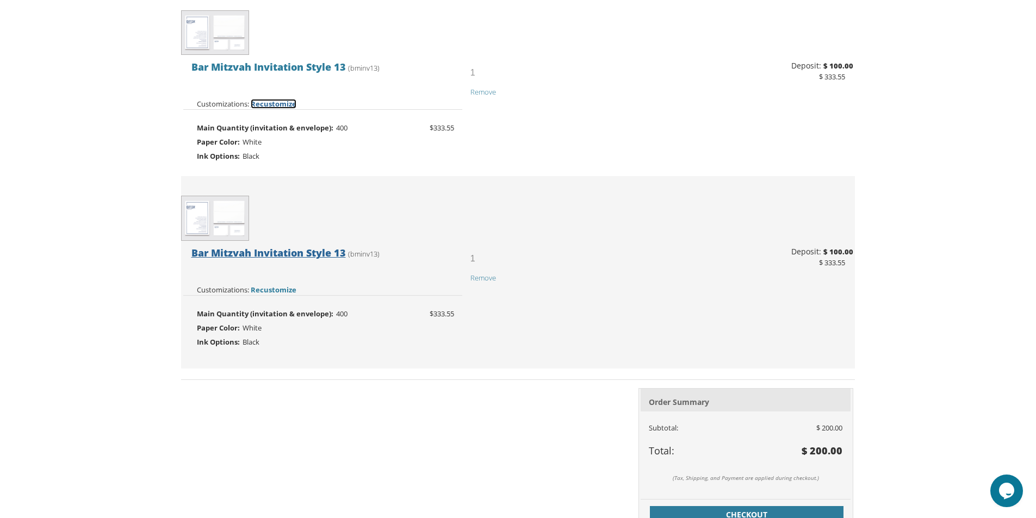
scroll to position [273, 0]
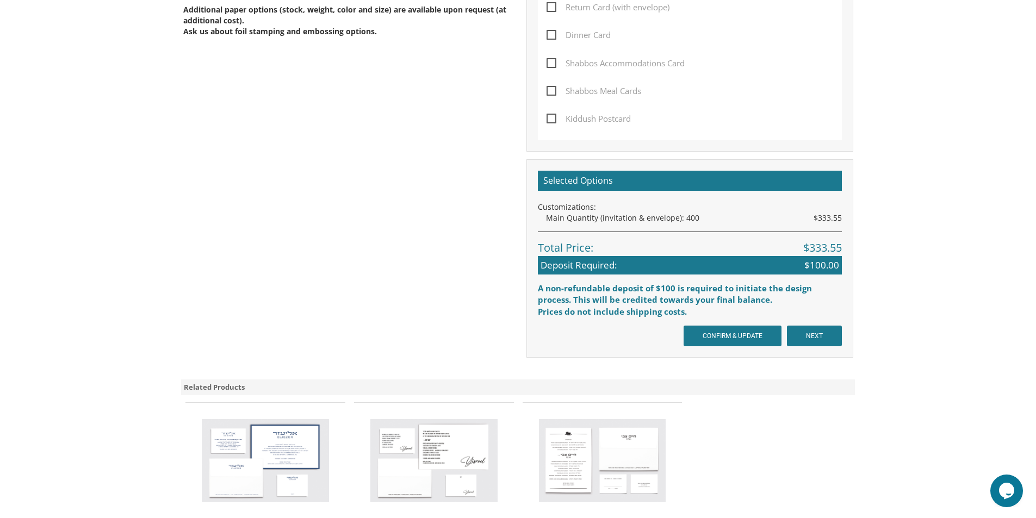
scroll to position [653, 0]
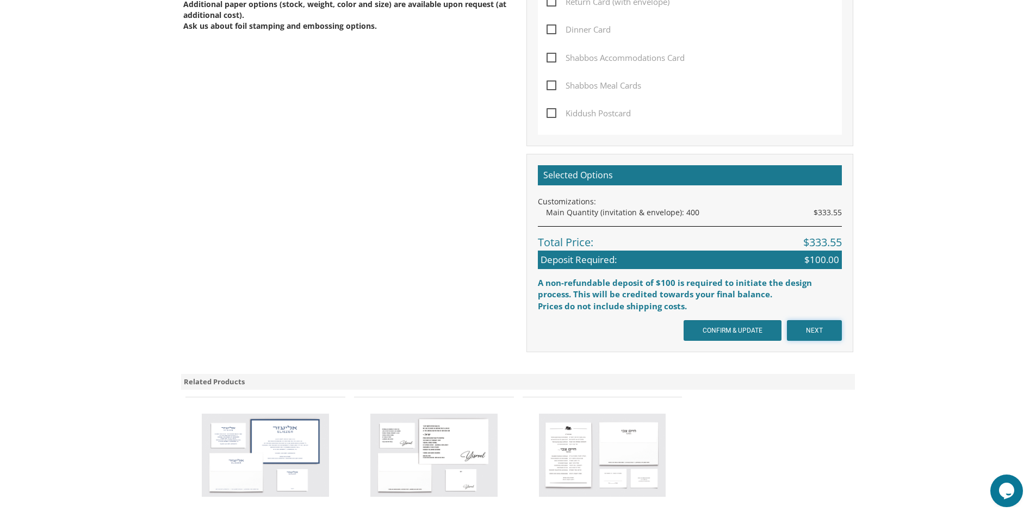
click at [811, 327] on input "NEXT" at bounding box center [814, 330] width 55 height 21
